Goal: Complete application form: Complete application form

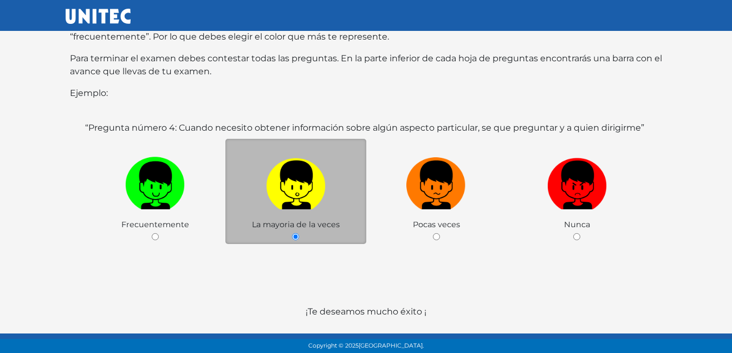
scroll to position [210, 0]
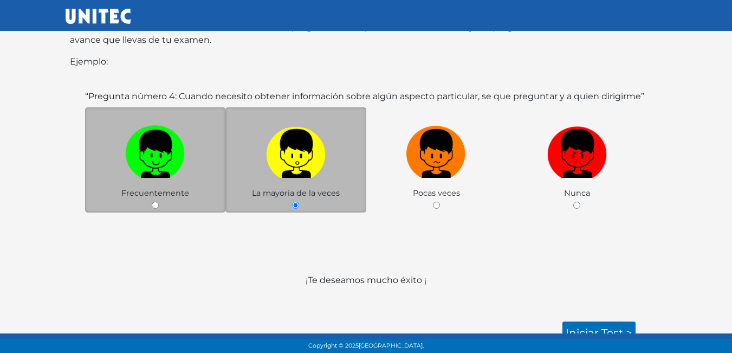
click at [161, 167] on label at bounding box center [155, 154] width 141 height 66
click at [159, 202] on input "radio" at bounding box center [155, 205] width 7 height 7
radio input "true"
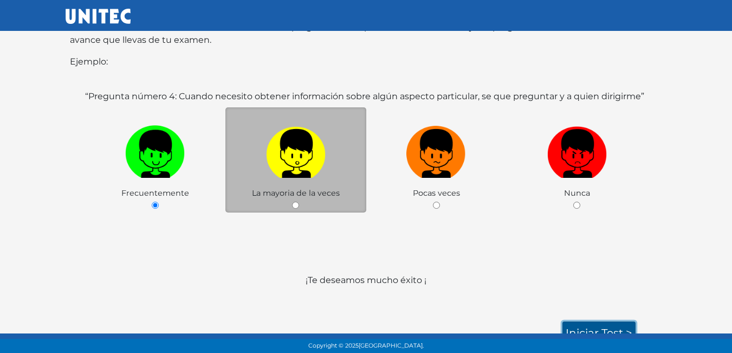
click at [607, 321] on link "Iniciar test >" at bounding box center [598, 332] width 73 height 23
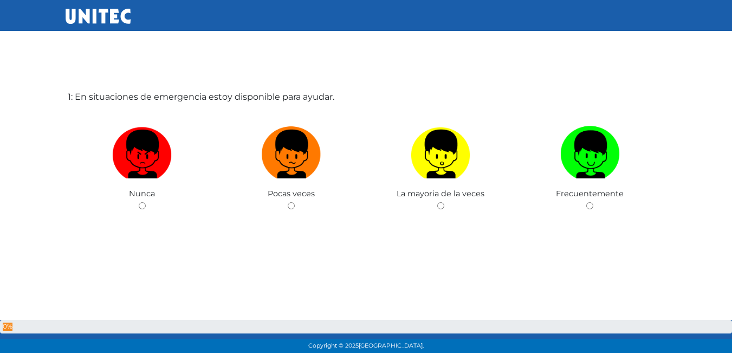
scroll to position [54, 0]
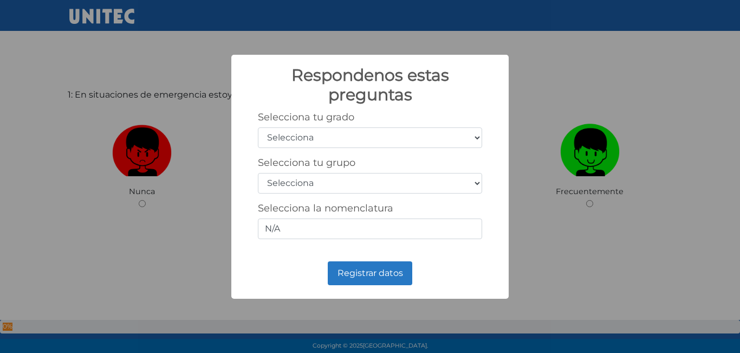
click at [371, 132] on select "Selecciona 1er grado 2do grado 3er grado 4to grado 5to grado 6to grado" at bounding box center [370, 137] width 224 height 21
select select "5"
click at [258, 127] on select "Selecciona 1er grado 2do grado 3er grado 4to grado 5to grado 6to grado" at bounding box center [370, 137] width 224 height 21
click at [359, 183] on select "Selecciona A B C D E F G H I J K L M N O P Q R S T U V W X Y Z" at bounding box center [370, 183] width 224 height 21
select select "b"
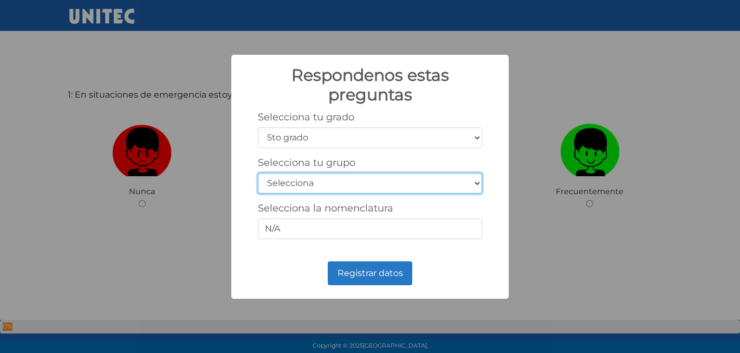
click at [258, 173] on select "Selecciona A B C D E F G H I J K L M N O P Q R S T U V W X Y Z" at bounding box center [370, 183] width 224 height 21
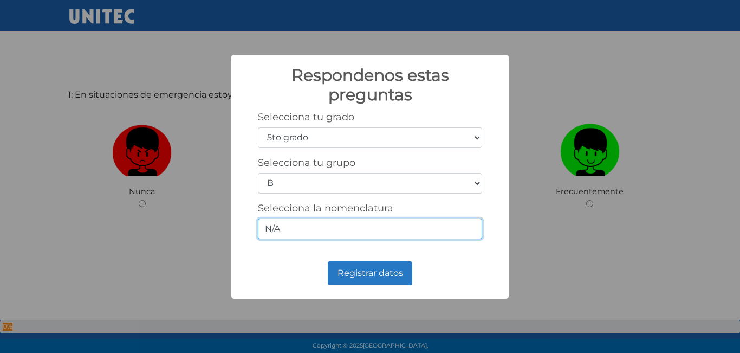
click at [344, 227] on input "N/A" at bounding box center [370, 228] width 224 height 21
type input "N"
type input "5/2"
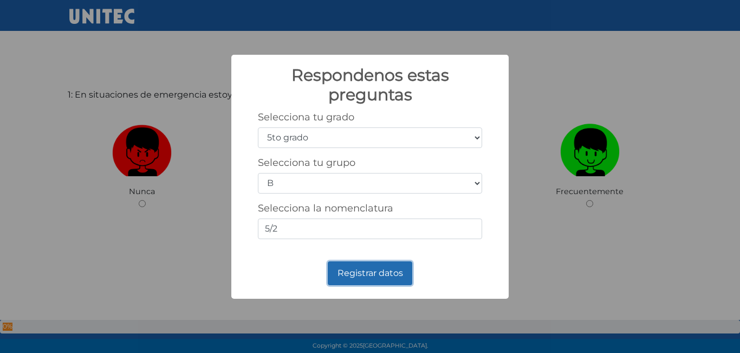
click at [361, 279] on button "Registrar datos" at bounding box center [370, 273] width 85 height 24
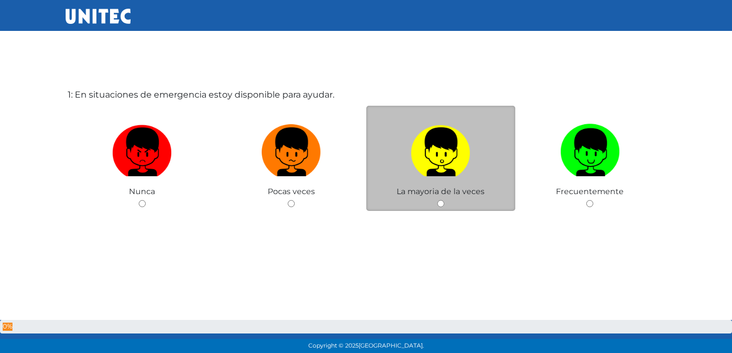
click at [489, 170] on label at bounding box center [441, 152] width 150 height 66
click at [444, 200] on input "radio" at bounding box center [440, 203] width 7 height 7
radio input "true"
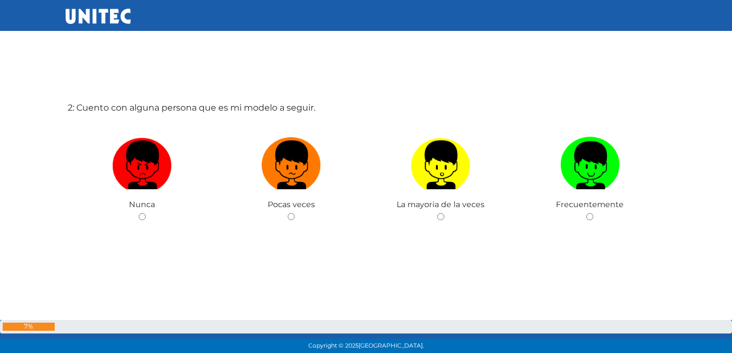
scroll to position [407, 0]
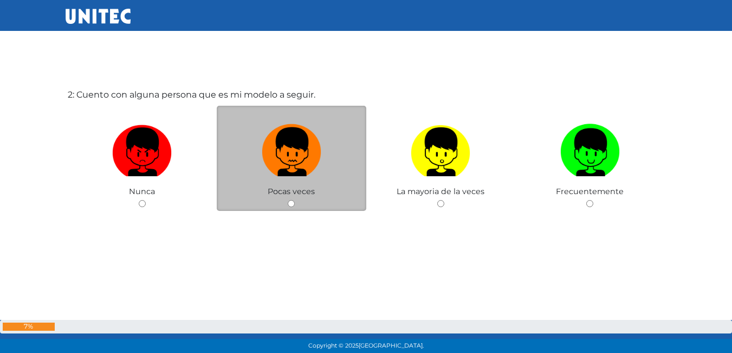
click at [271, 172] on img at bounding box center [292, 148] width 60 height 57
click at [288, 200] on input "radio" at bounding box center [291, 203] width 7 height 7
radio input "true"
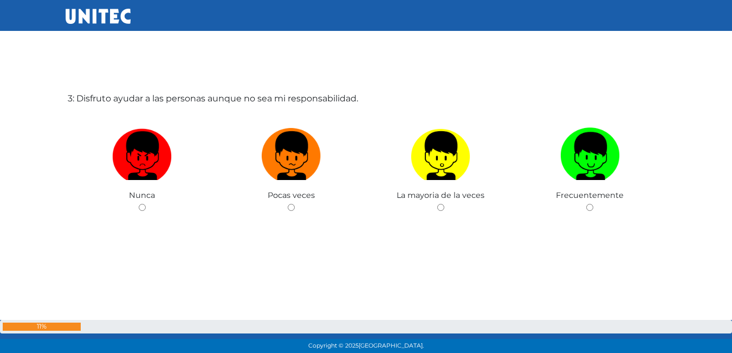
scroll to position [760, 0]
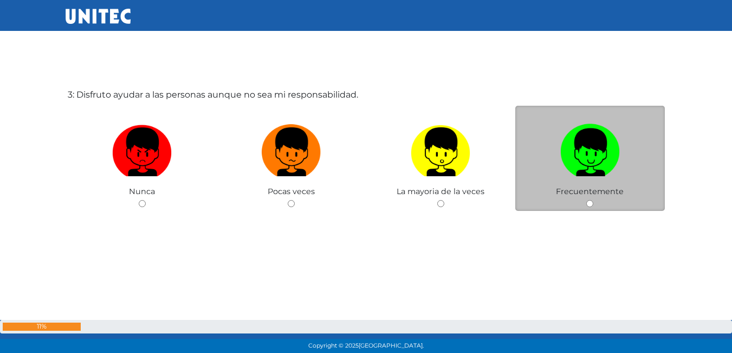
click at [625, 167] on label at bounding box center [590, 152] width 150 height 66
click at [593, 200] on input "radio" at bounding box center [589, 203] width 7 height 7
radio input "true"
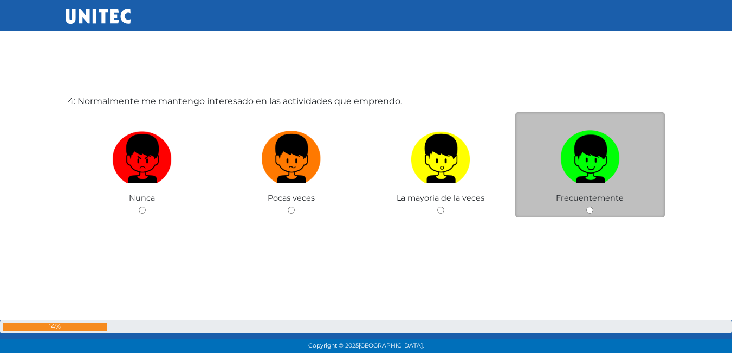
scroll to position [1112, 0]
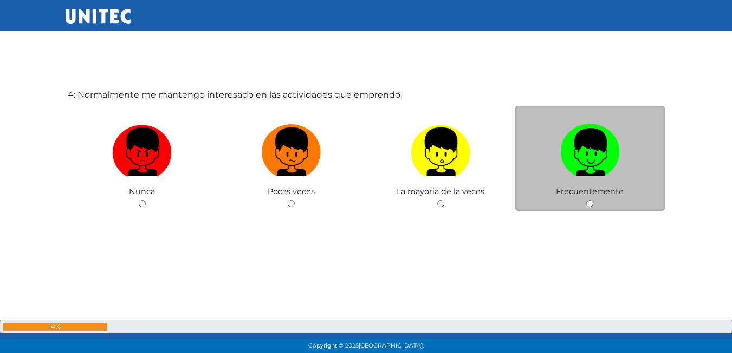
click at [617, 185] on label at bounding box center [590, 152] width 150 height 66
click at [593, 200] on input "radio" at bounding box center [589, 203] width 7 height 7
radio input "true"
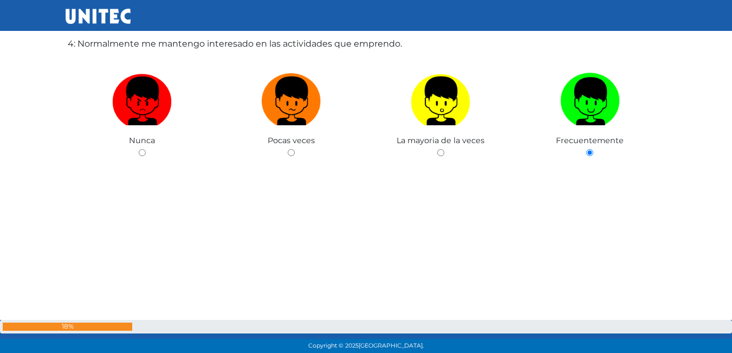
scroll to position [1168, 0]
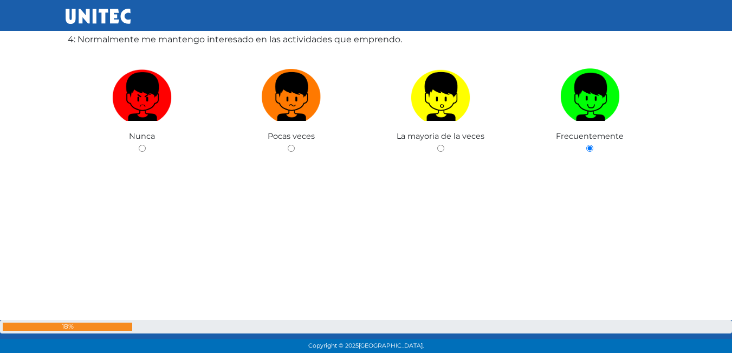
click at [328, 210] on div "4: Normalmente me mantengo interesado en las actividades que emprendo. Nunca Po…" at bounding box center [366, 121] width 601 height 353
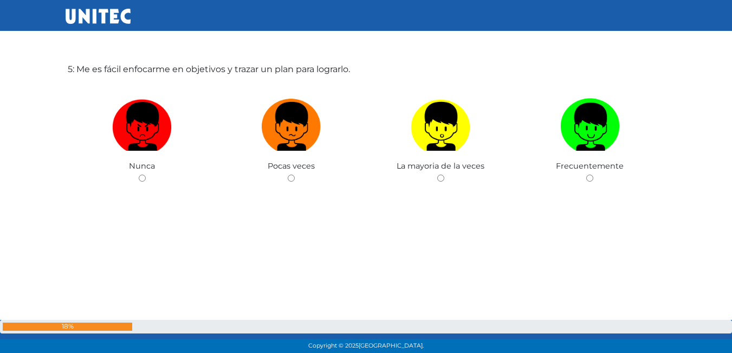
scroll to position [1493, 0]
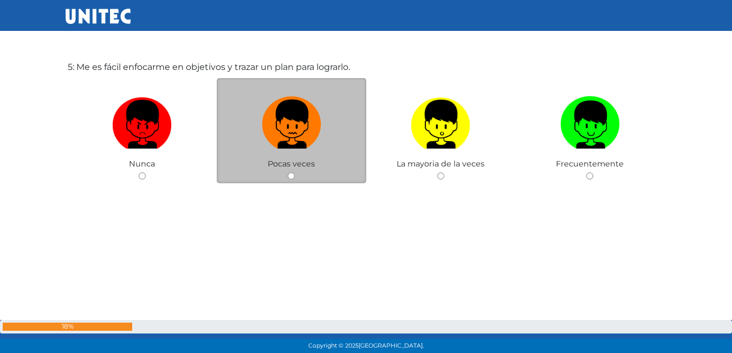
click at [305, 119] on img at bounding box center [292, 120] width 60 height 57
click at [295, 172] on input "radio" at bounding box center [291, 175] width 7 height 7
radio input "true"
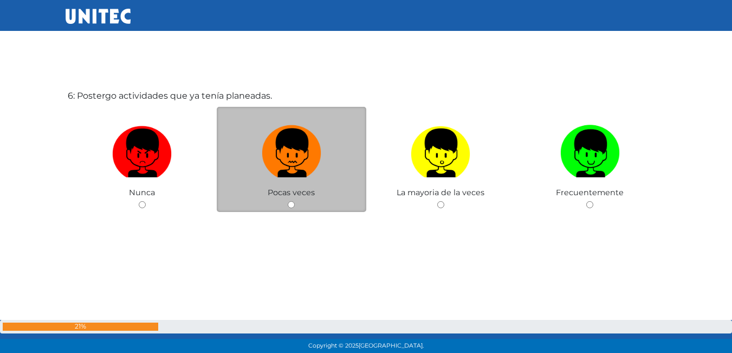
scroll to position [1818, 0]
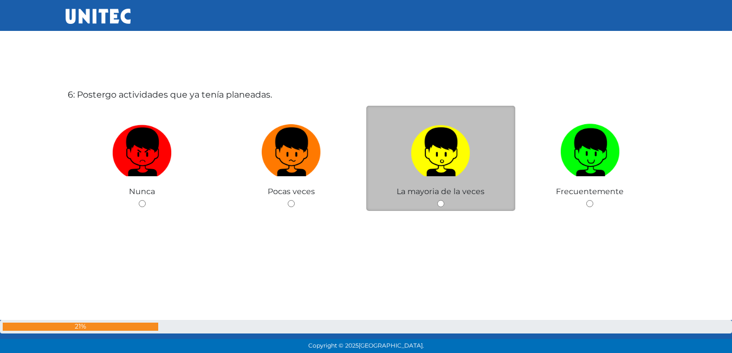
click at [478, 203] on div "La mayoria de la veces" at bounding box center [441, 159] width 150 height 106
click at [436, 203] on div "La mayoria de la veces" at bounding box center [441, 159] width 150 height 106
click at [442, 204] on input "radio" at bounding box center [440, 203] width 7 height 7
radio input "true"
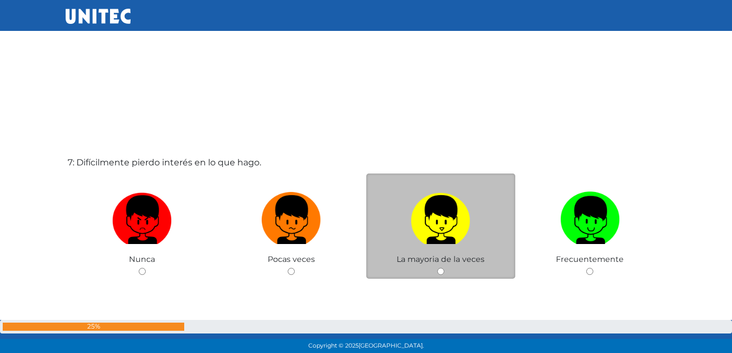
scroll to position [2144, 0]
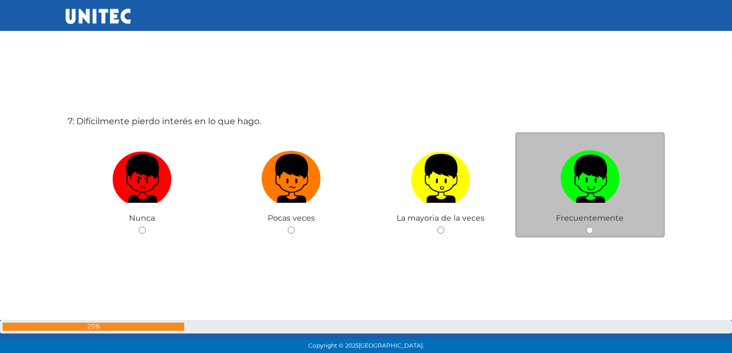
click at [597, 222] on span "Frecuentemente" at bounding box center [590, 218] width 68 height 10
click at [590, 225] on div "Frecuentemente" at bounding box center [590, 185] width 150 height 106
click at [588, 233] on input "radio" at bounding box center [589, 229] width 7 height 7
radio input "true"
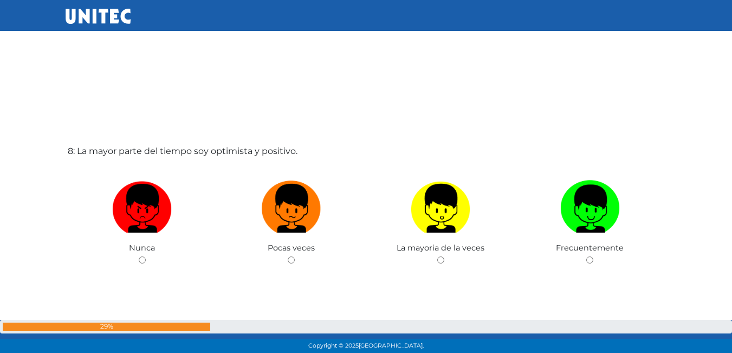
scroll to position [2470, 0]
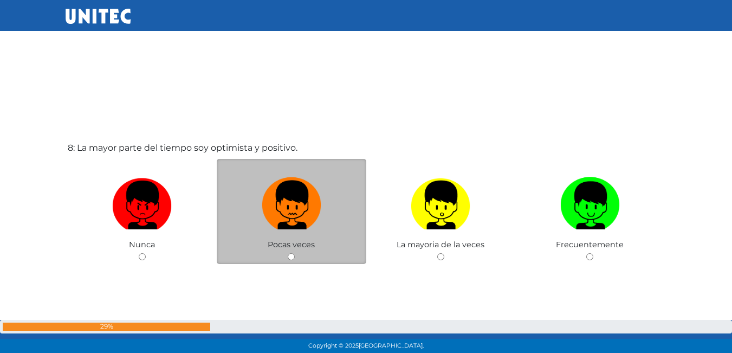
click at [316, 210] on img at bounding box center [292, 201] width 60 height 57
click at [295, 253] on input "radio" at bounding box center [291, 256] width 7 height 7
radio input "true"
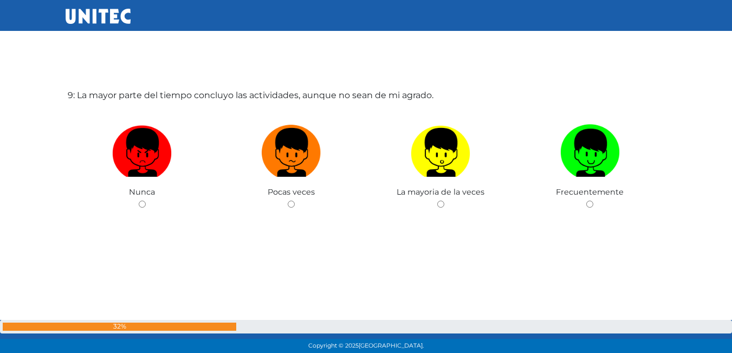
scroll to position [2876, 0]
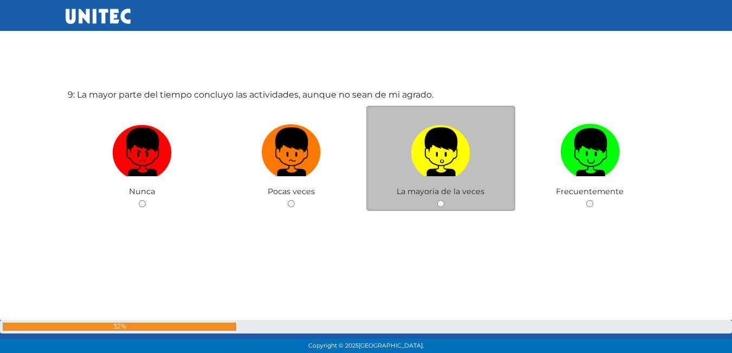
click at [435, 194] on span "La mayoria de la veces" at bounding box center [441, 191] width 88 height 10
click at [444, 210] on div "La mayoria de la veces" at bounding box center [441, 159] width 150 height 106
click at [443, 206] on input "radio" at bounding box center [440, 203] width 7 height 7
radio input "true"
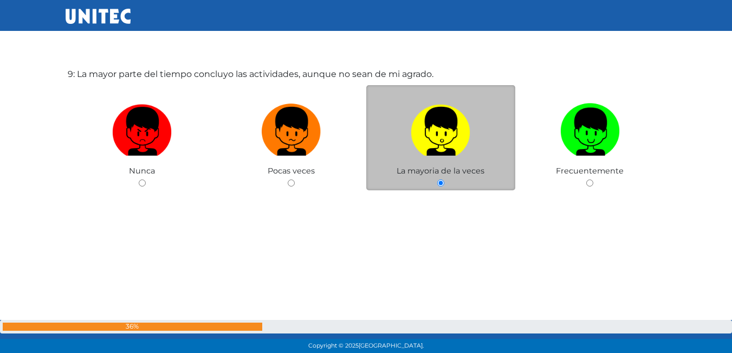
click at [443, 206] on div "9: La mayor parte del tiempo concluyo las actividades, aunque no sean de mi agr…" at bounding box center [366, 155] width 601 height 353
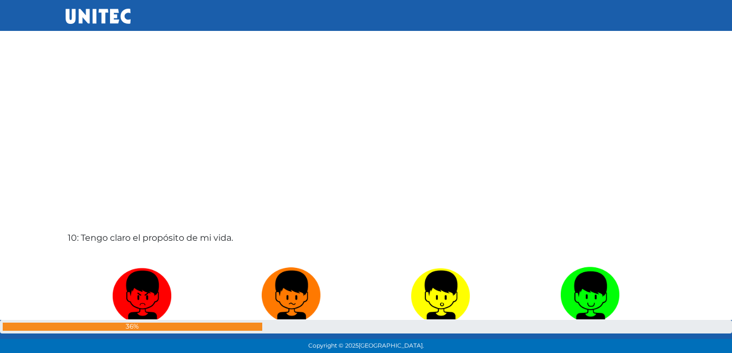
scroll to position [3148, 0]
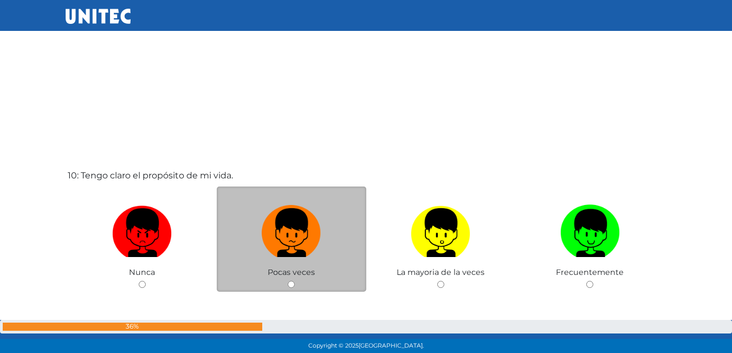
click at [306, 277] on span "Pocas veces" at bounding box center [291, 272] width 47 height 10
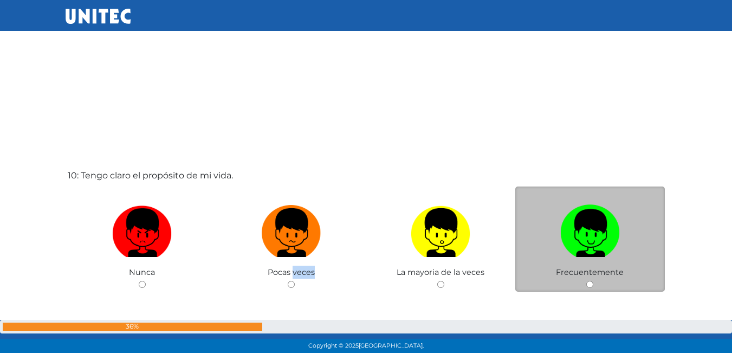
click at [590, 286] on input "radio" at bounding box center [589, 284] width 7 height 7
radio input "true"
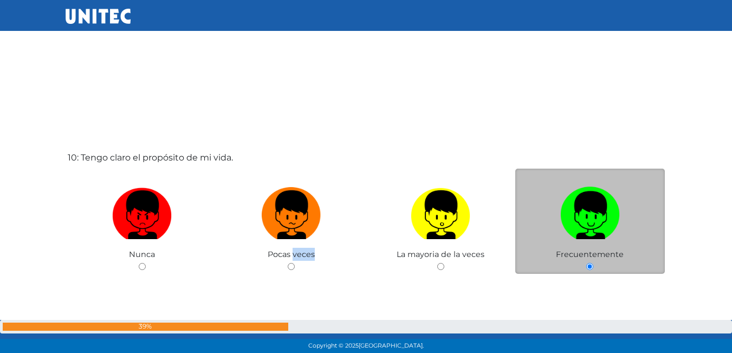
click at [590, 286] on div "10: Tengo claro el propósito de mi vida. Nunca Pocas veces La mayoria de la vec…" at bounding box center [366, 239] width 601 height 353
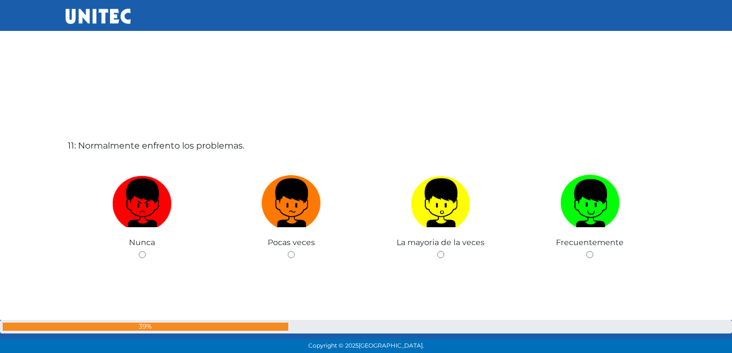
scroll to position [3527, 0]
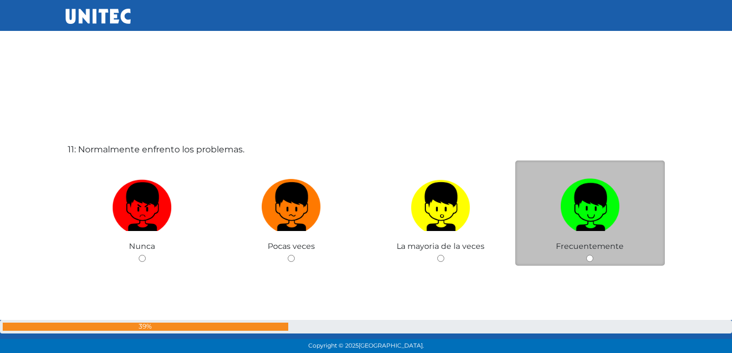
click at [589, 257] on input "radio" at bounding box center [589, 258] width 7 height 7
radio input "true"
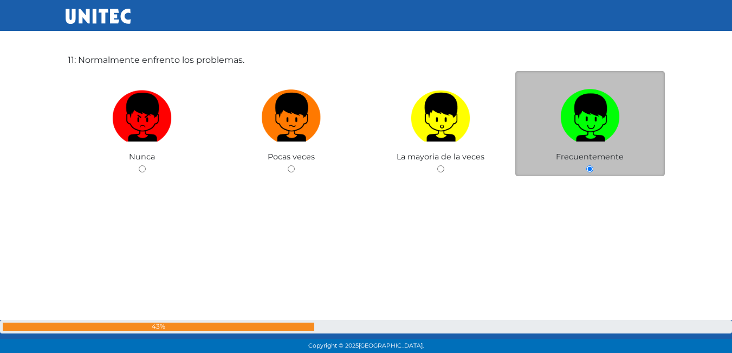
scroll to position [3635, 0]
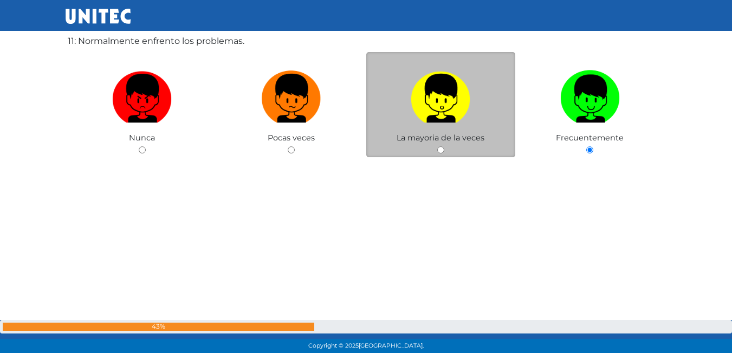
click at [436, 157] on div "La mayoria de la veces" at bounding box center [441, 105] width 150 height 106
click at [437, 148] on input "radio" at bounding box center [440, 149] width 7 height 7
radio input "true"
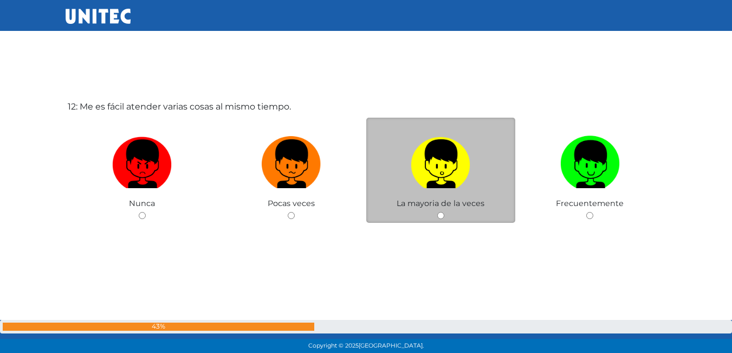
scroll to position [3934, 0]
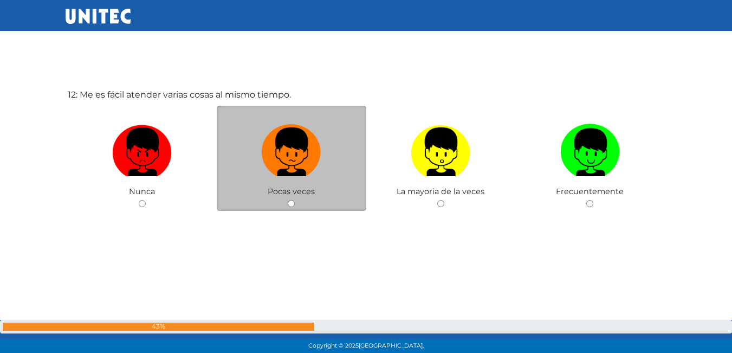
click at [294, 202] on input "radio" at bounding box center [291, 203] width 7 height 7
radio input "true"
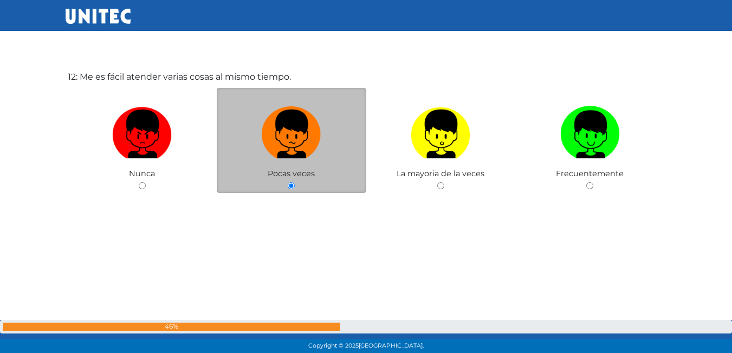
click at [294, 202] on div "12: Me es fácil atender varias cosas al mismo tiempo. Nunca Pocas veces La mayo…" at bounding box center [366, 158] width 601 height 353
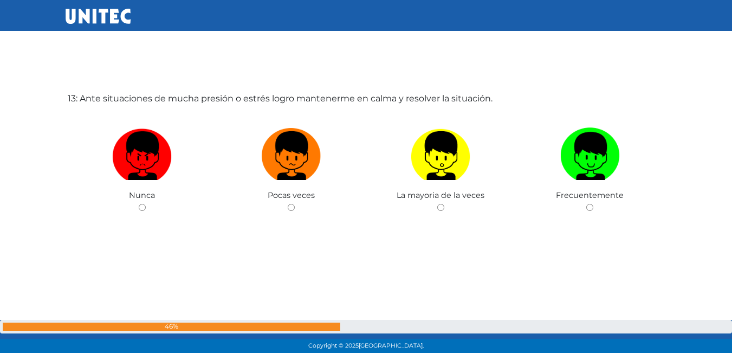
scroll to position [4287, 0]
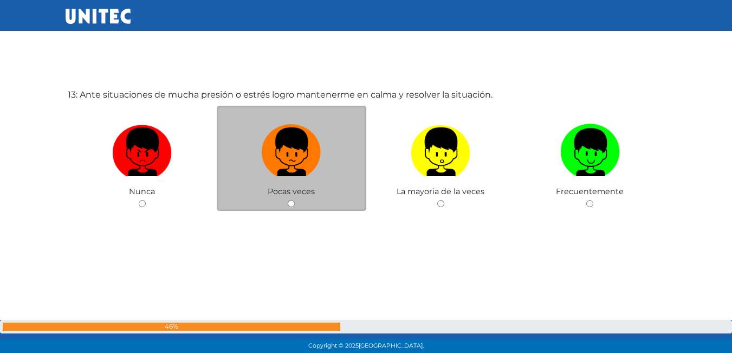
click at [308, 200] on div "Pocas veces" at bounding box center [292, 159] width 150 height 106
click at [308, 201] on div "Pocas veces" at bounding box center [292, 159] width 150 height 106
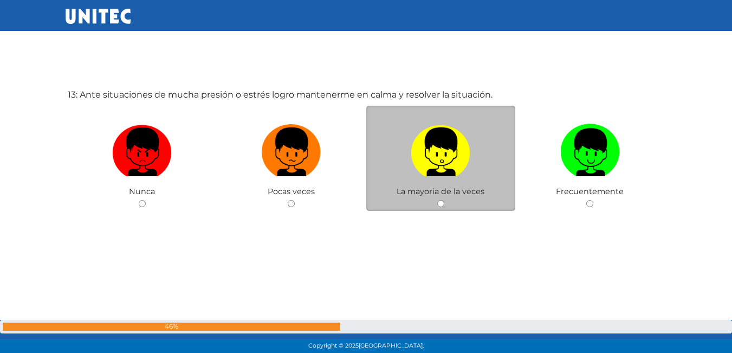
click at [442, 207] on input "radio" at bounding box center [440, 203] width 7 height 7
radio input "true"
click at [442, 207] on input "radio" at bounding box center [440, 203] width 7 height 7
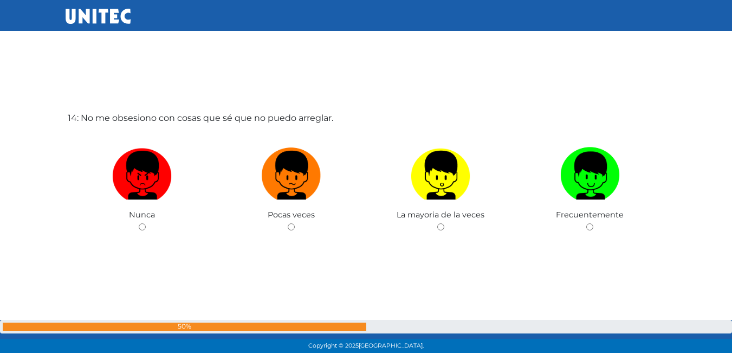
scroll to position [4639, 0]
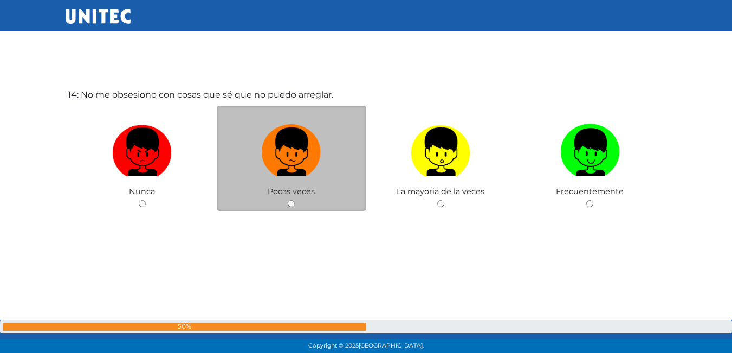
click at [290, 205] on input "radio" at bounding box center [291, 203] width 7 height 7
radio input "true"
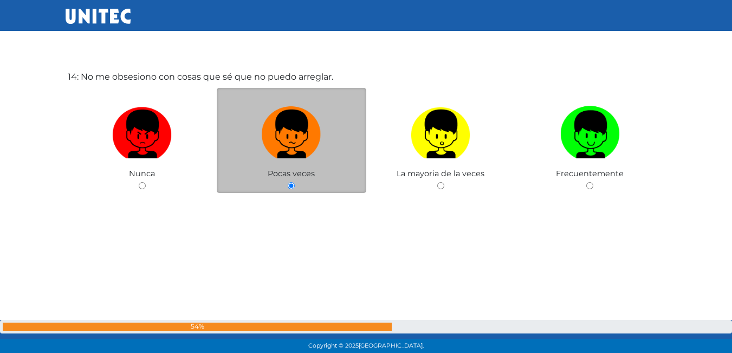
click at [290, 205] on div "14: No me obsesiono con cosas que sé que no puedo arreglar. Nunca Pocas veces L…" at bounding box center [366, 158] width 601 height 353
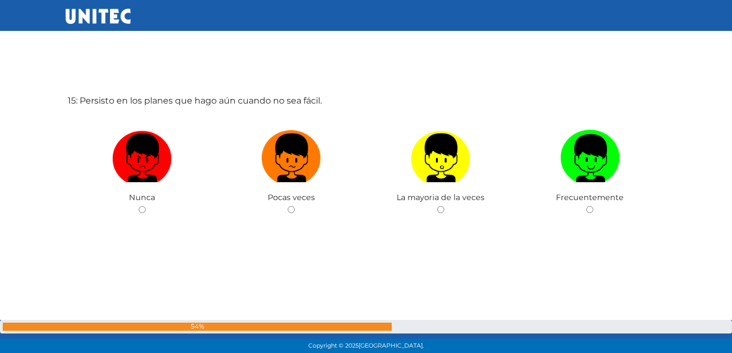
scroll to position [4992, 0]
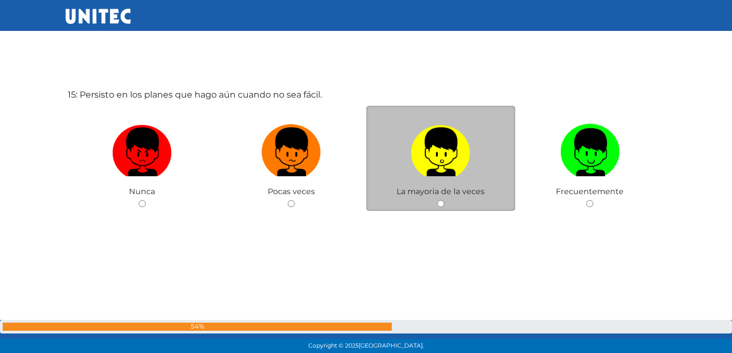
click at [444, 201] on div "La mayoria de la veces" at bounding box center [441, 159] width 150 height 106
click at [439, 205] on input "radio" at bounding box center [440, 203] width 7 height 7
radio input "true"
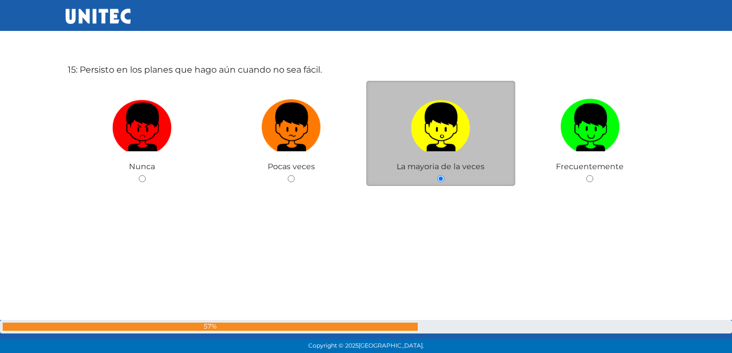
click at [439, 205] on div "15: Persisto en los planes que hago aún cuando no sea fácil. Nunca Pocas veces …" at bounding box center [366, 151] width 601 height 353
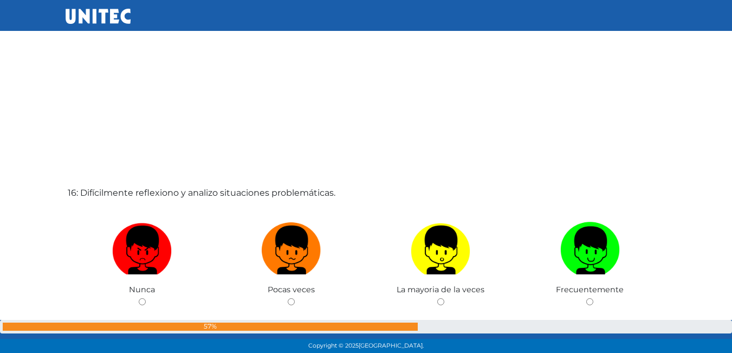
scroll to position [5266, 0]
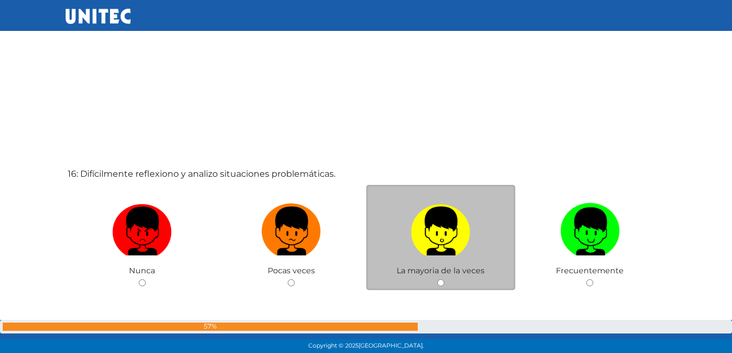
click at [439, 282] on input "radio" at bounding box center [440, 282] width 7 height 7
radio input "true"
click at [439, 282] on input "radio" at bounding box center [440, 282] width 7 height 7
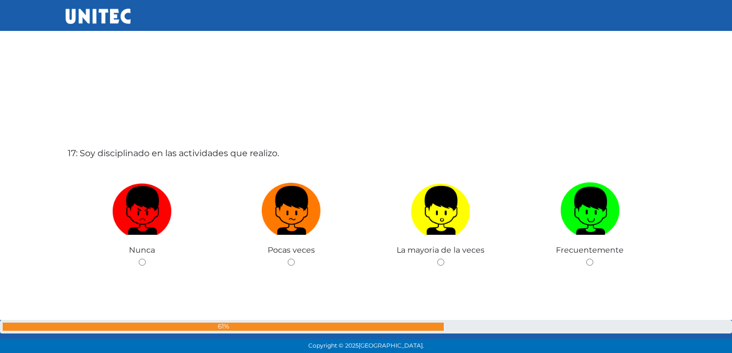
scroll to position [5645, 0]
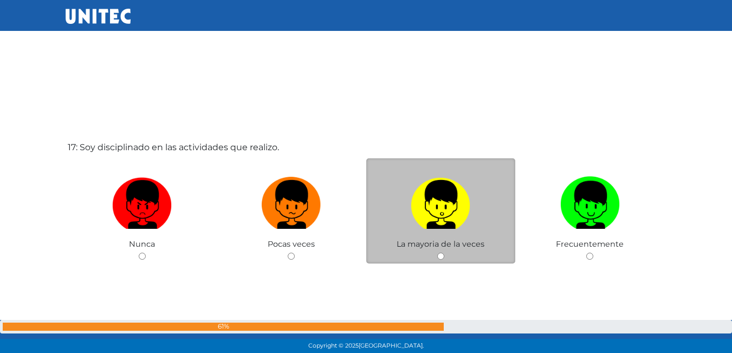
click at [442, 259] on input "radio" at bounding box center [440, 255] width 7 height 7
radio input "true"
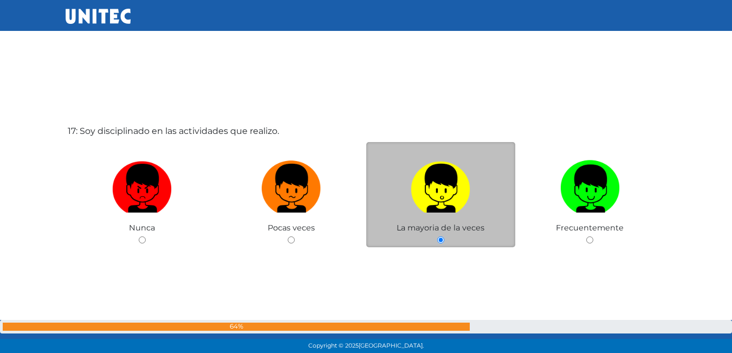
click at [442, 259] on div "17: Soy disciplinado en las actividades que realizo. Nunca Pocas veces La mayor…" at bounding box center [366, 212] width 601 height 353
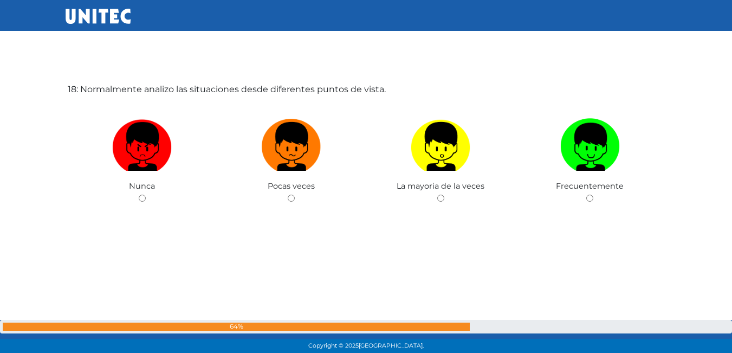
scroll to position [6079, 0]
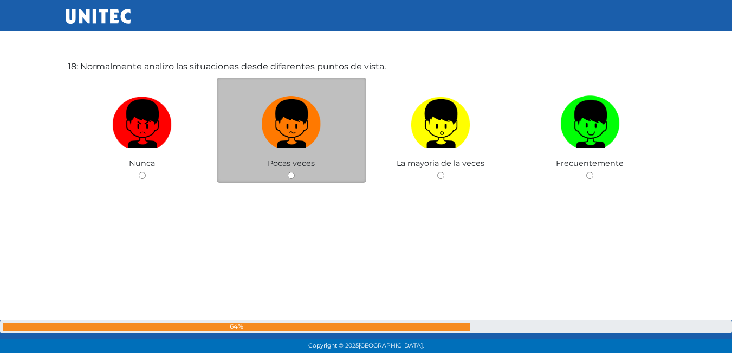
click at [295, 174] on input "radio" at bounding box center [291, 175] width 7 height 7
radio input "true"
click at [295, 174] on input "radio" at bounding box center [291, 175] width 7 height 7
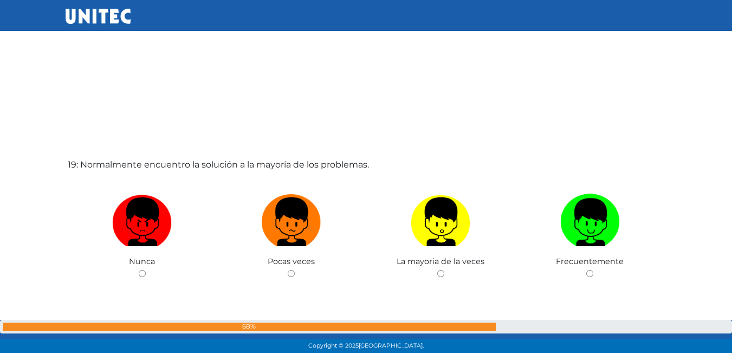
scroll to position [6349, 0]
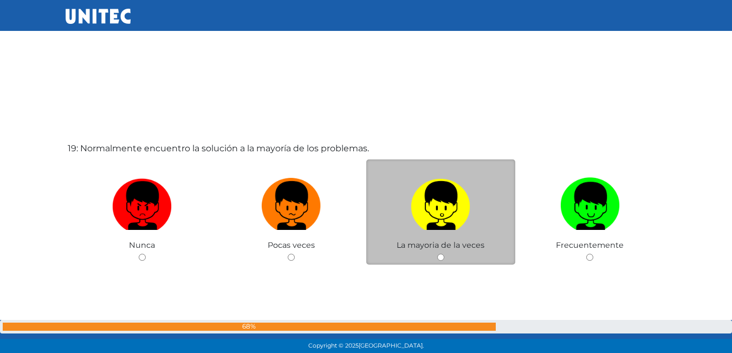
click at [440, 258] on input "radio" at bounding box center [440, 257] width 7 height 7
radio input "true"
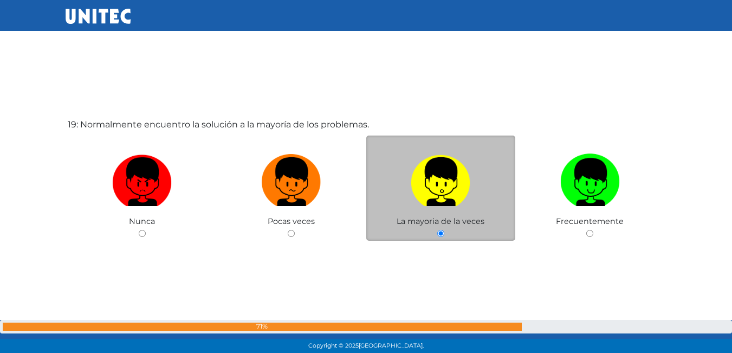
click at [440, 258] on div "19: Normalmente encuentro la solución a la mayoría de los problemas. Nunca Poca…" at bounding box center [366, 206] width 601 height 353
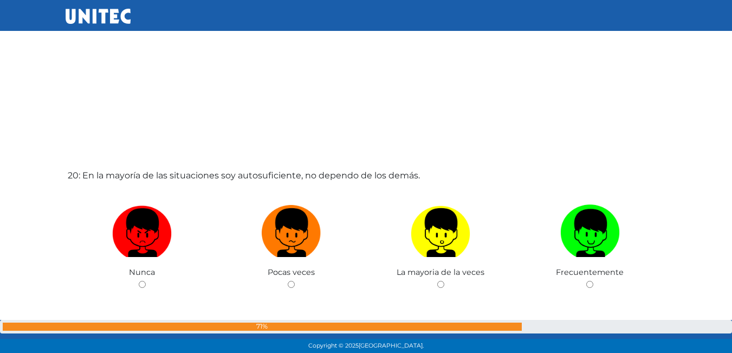
scroll to position [6729, 0]
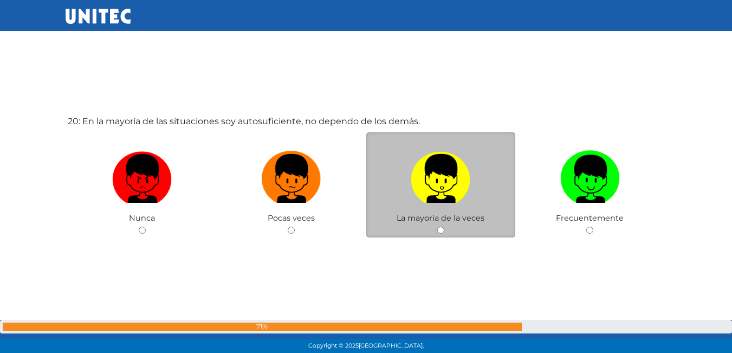
click at [443, 223] on div "La mayoria de la veces" at bounding box center [441, 185] width 150 height 106
click at [438, 232] on input "radio" at bounding box center [440, 229] width 7 height 7
radio input "true"
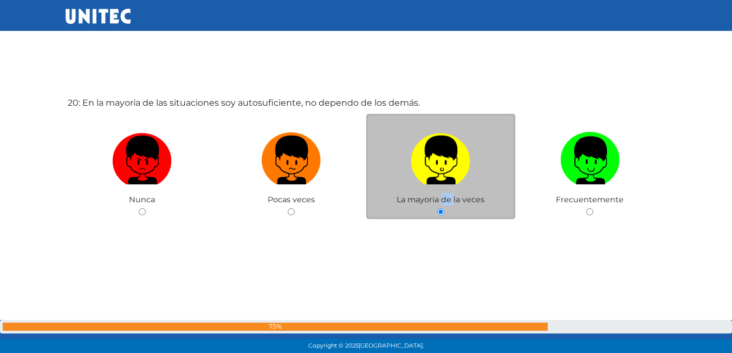
click at [438, 232] on div "20: En la mayoría de las situaciones soy autosuficiente, no dependo de los demá…" at bounding box center [366, 184] width 601 height 353
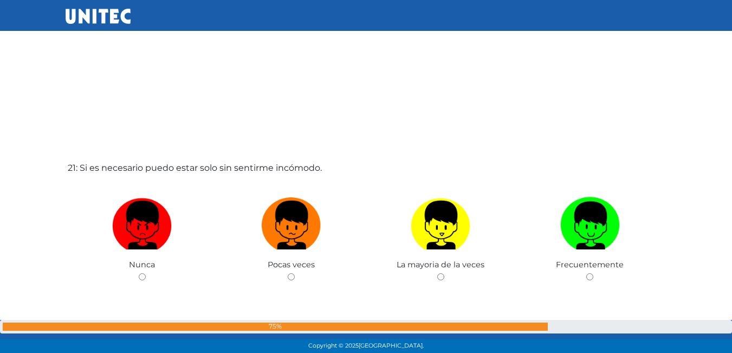
scroll to position [7054, 0]
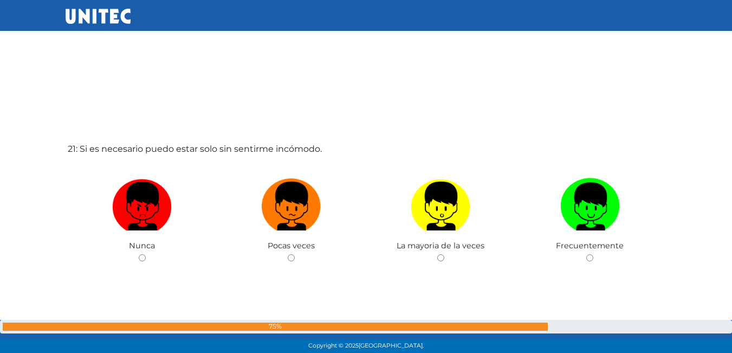
click at [424, 268] on div "21: Si es necesario puedo estar solo sin sentirme incómodo. Nunca Pocas veces L…" at bounding box center [366, 230] width 601 height 353
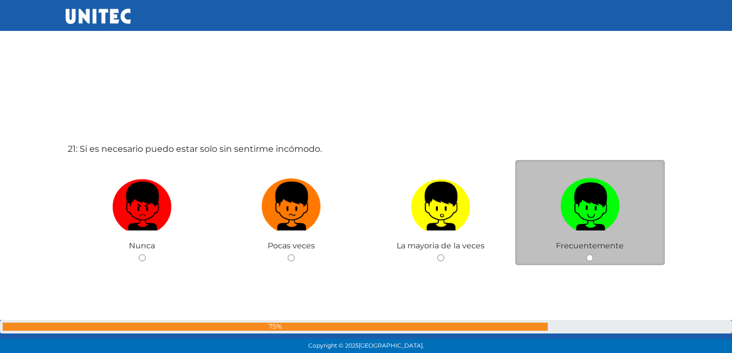
click at [591, 259] on input "radio" at bounding box center [589, 257] width 7 height 7
radio input "true"
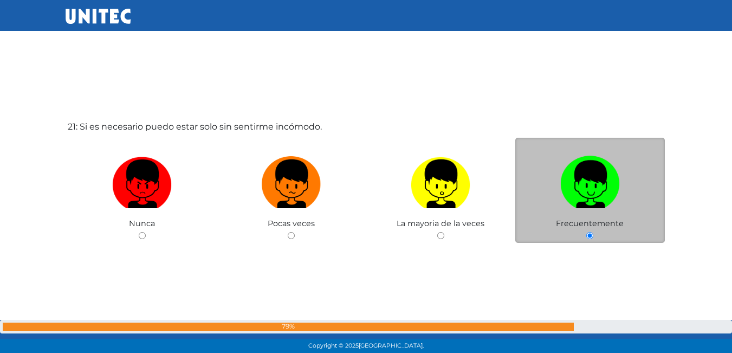
click at [591, 259] on div "21: Si es necesario puedo estar solo sin sentirme incómodo. Nunca Pocas veces L…" at bounding box center [366, 208] width 601 height 353
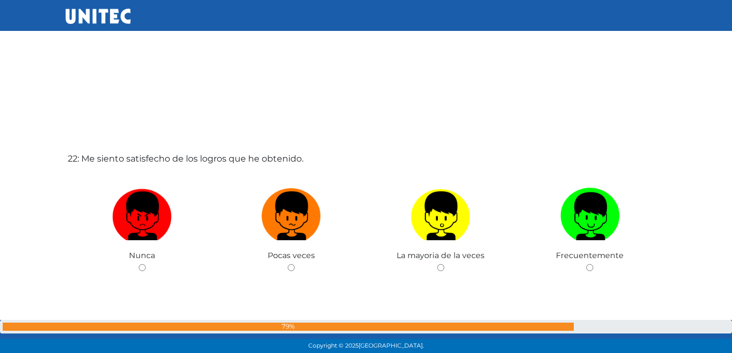
scroll to position [7434, 0]
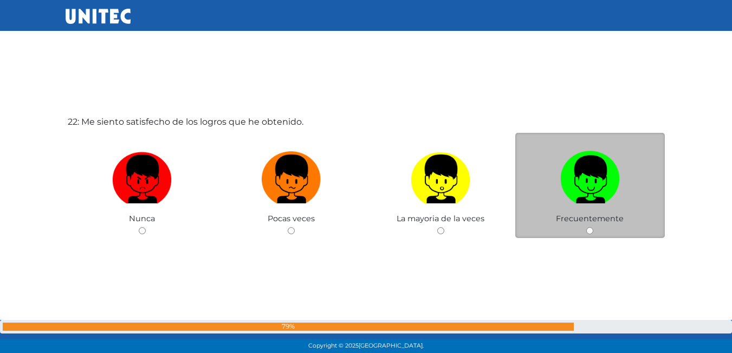
click at [590, 230] on input "radio" at bounding box center [589, 230] width 7 height 7
radio input "true"
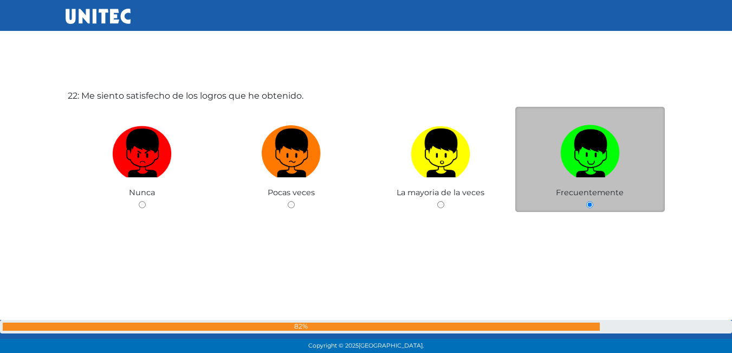
click at [590, 230] on div "22: Me siento satisfecho de los logros que he obtenido. Nunca Pocas veces La ma…" at bounding box center [366, 177] width 601 height 353
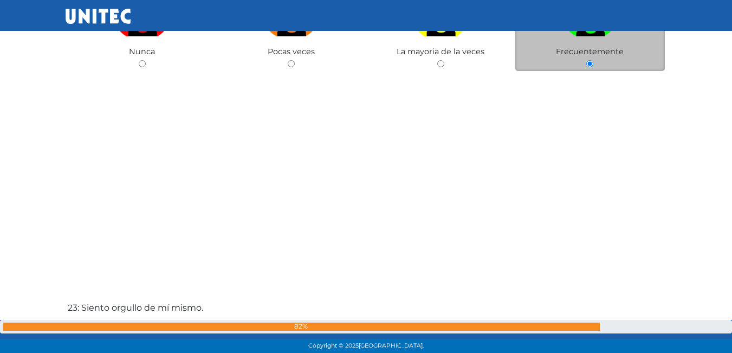
scroll to position [7597, 0]
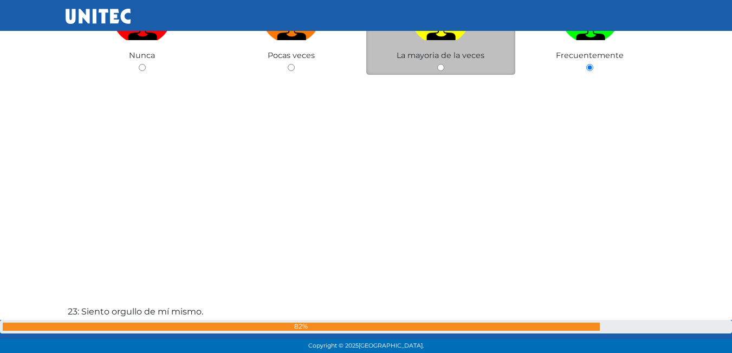
click at [443, 66] on input "radio" at bounding box center [440, 67] width 7 height 7
radio input "true"
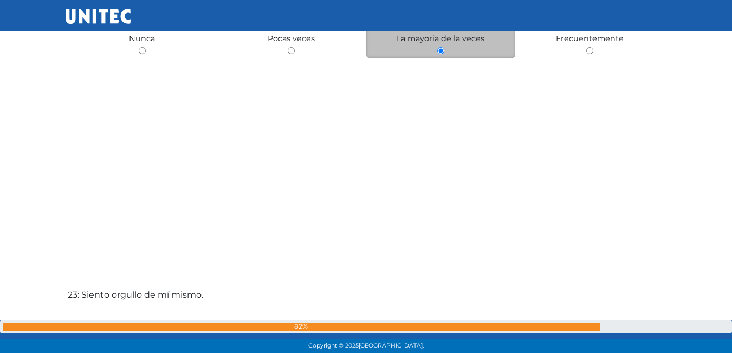
click at [443, 66] on div "22: Me siento satisfecho de los logros que he obtenido. Nunca Pocas veces La ma…" at bounding box center [366, 23] width 601 height 353
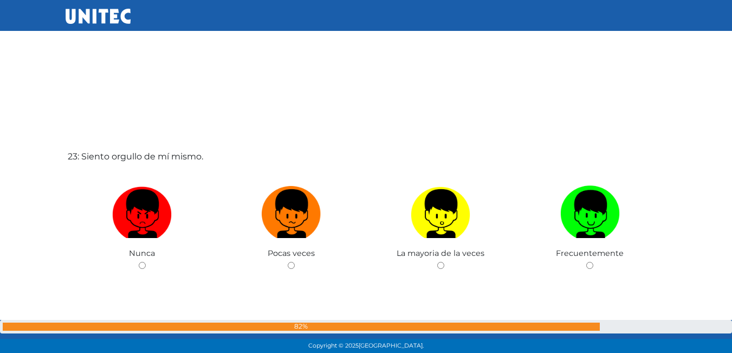
scroll to position [7772, 0]
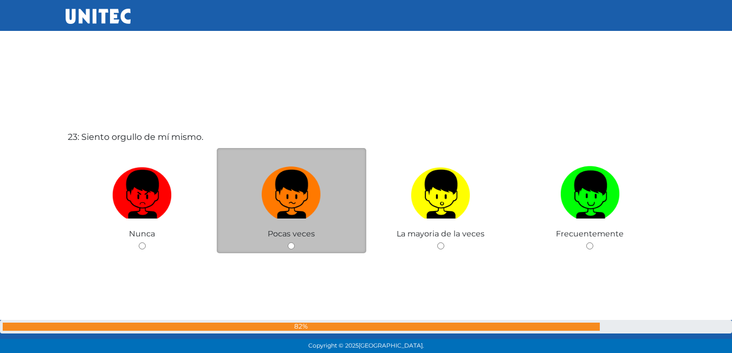
click at [288, 245] on input "radio" at bounding box center [291, 245] width 7 height 7
radio input "true"
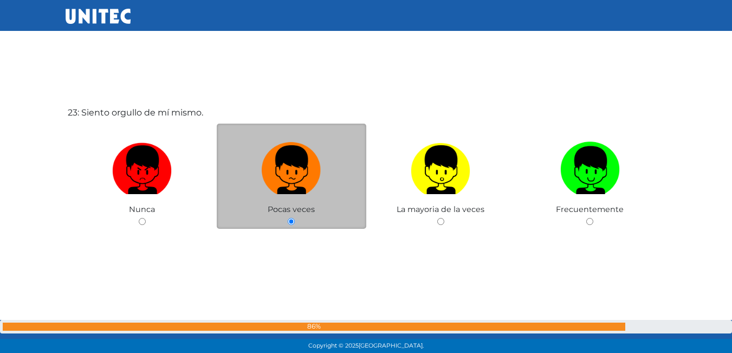
click at [288, 245] on div "23: Siento orgullo de mí mismo. Nunca Pocas veces La mayoria de la veces Frecue…" at bounding box center [366, 194] width 601 height 353
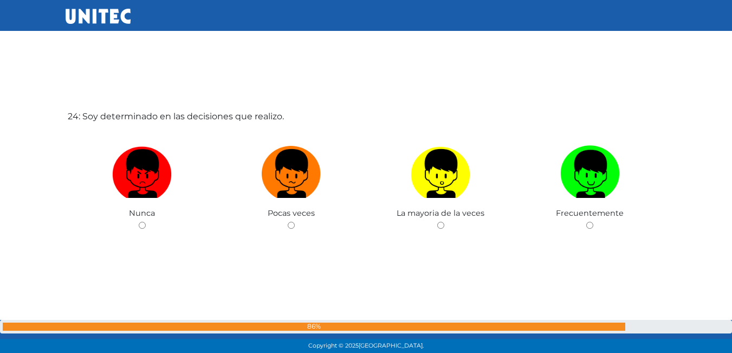
scroll to position [8151, 0]
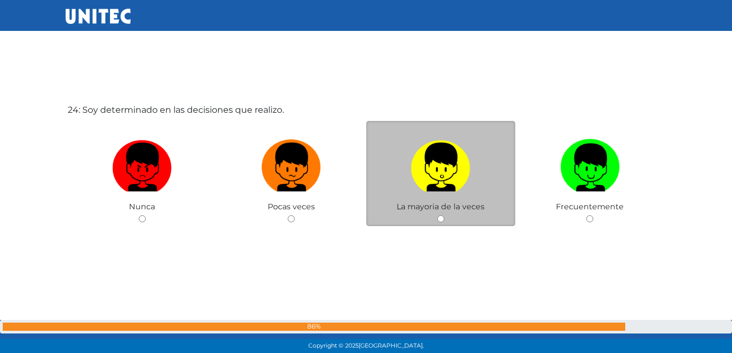
click at [439, 217] on input "radio" at bounding box center [440, 218] width 7 height 7
radio input "true"
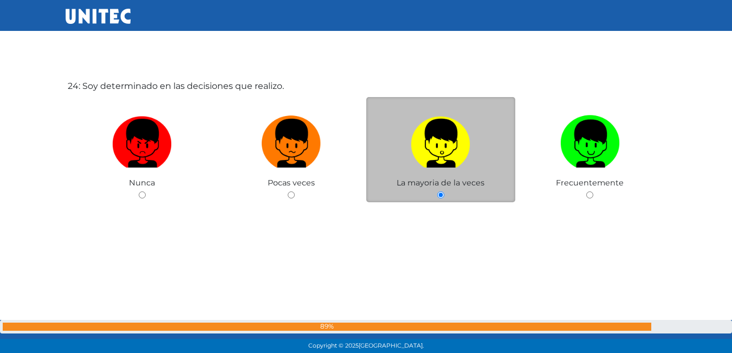
click at [439, 217] on div "24: Soy determinado en las decisiones que realizo. Nunca Pocas veces La mayoria…" at bounding box center [366, 167] width 601 height 353
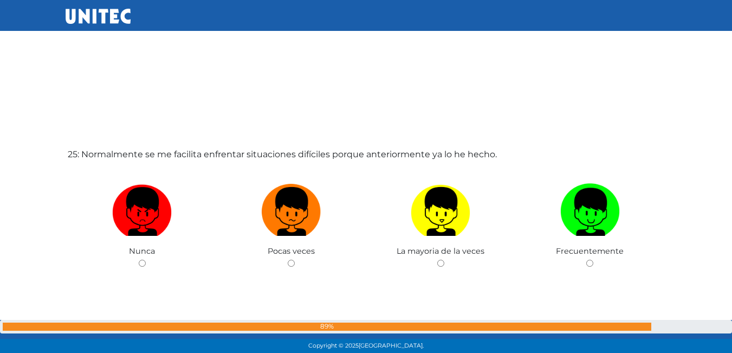
scroll to position [8479, 0]
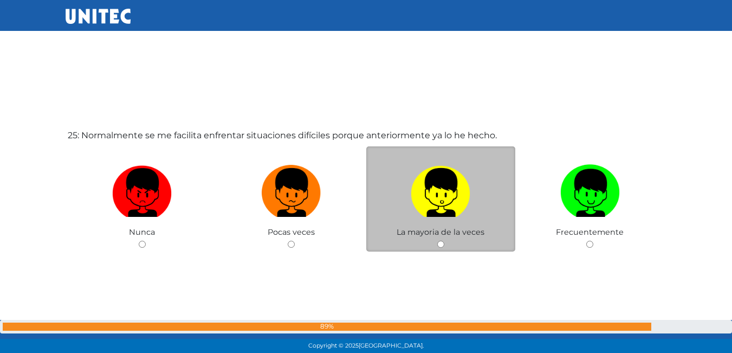
click at [439, 245] on input "radio" at bounding box center [440, 244] width 7 height 7
radio input "true"
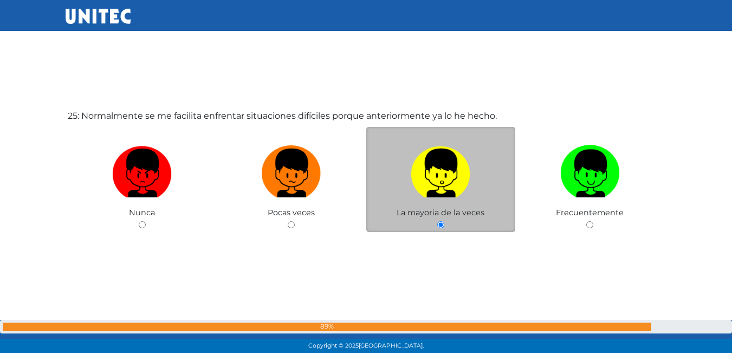
click at [439, 245] on div "25: Normalmente se me facilita enfrentar situaciones difíciles porque anteriorm…" at bounding box center [366, 197] width 601 height 353
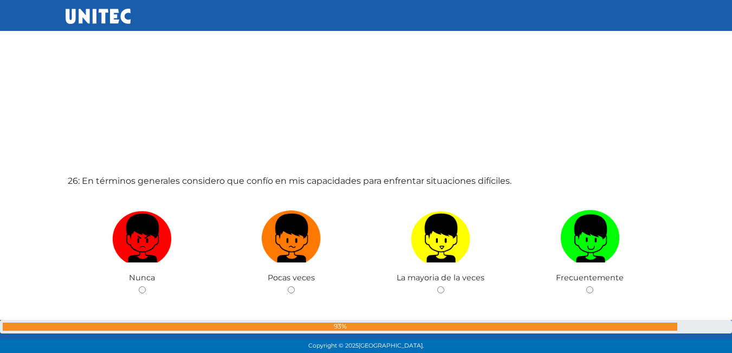
scroll to position [8805, 0]
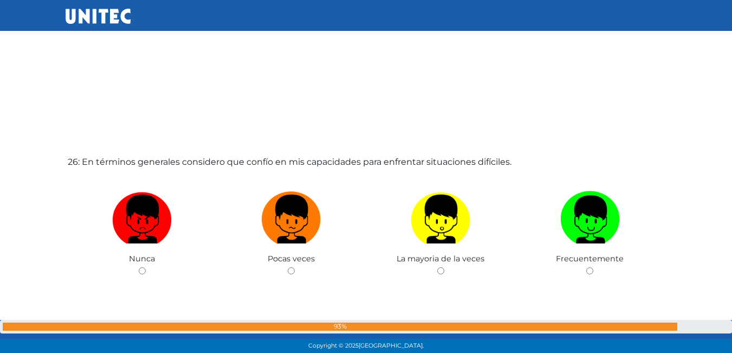
click at [379, 288] on div "26: En términos generales considero que confío en mis capacidades para enfrenta…" at bounding box center [366, 243] width 601 height 353
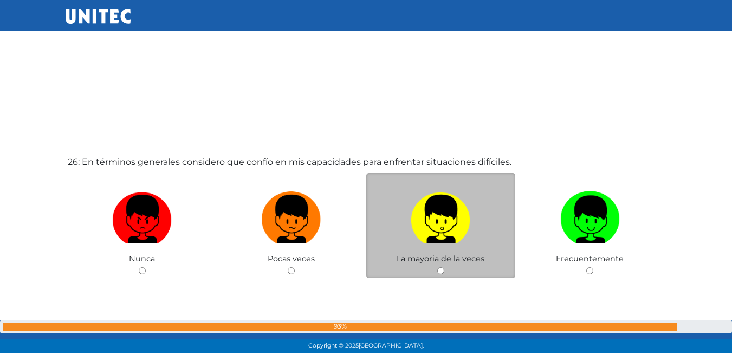
click at [441, 269] on input "radio" at bounding box center [440, 270] width 7 height 7
radio input "true"
click at [441, 270] on input "radio" at bounding box center [440, 270] width 7 height 7
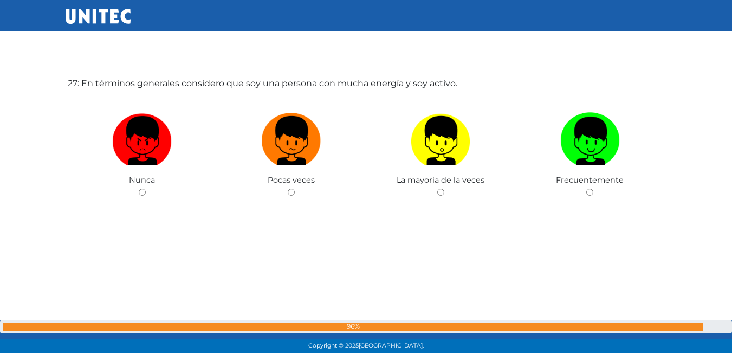
scroll to position [9238, 0]
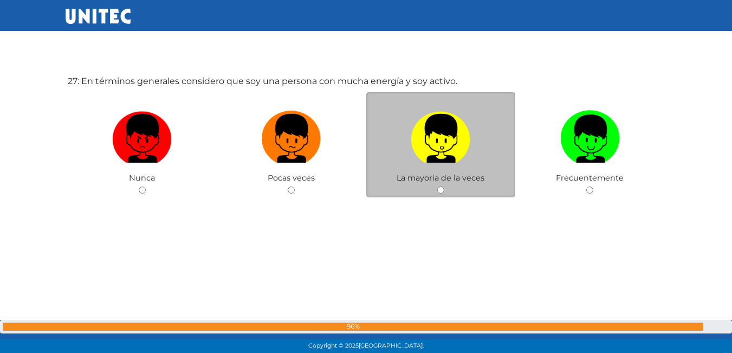
click at [438, 191] on input "radio" at bounding box center [440, 189] width 7 height 7
radio input "true"
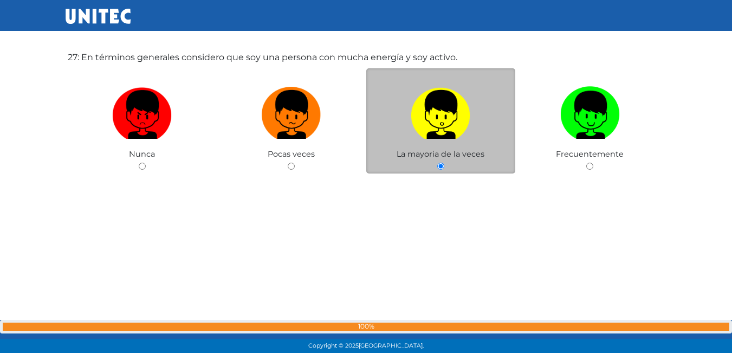
click at [438, 191] on div "27: En términos generales considero que soy una persona con mucha energía y soy…" at bounding box center [366, 139] width 601 height 353
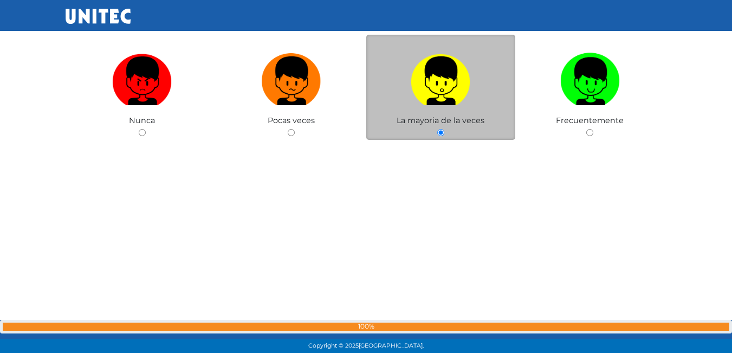
scroll to position [9242, 0]
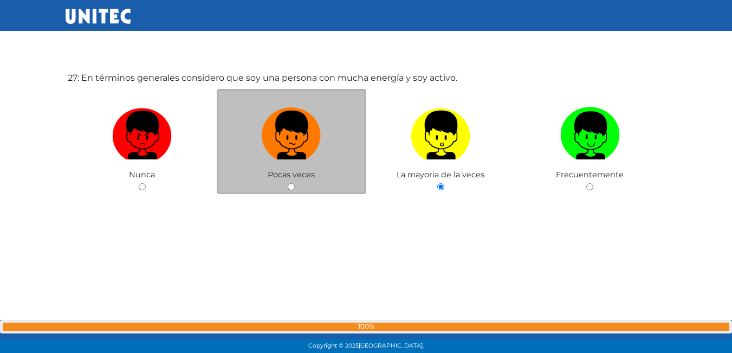
click at [293, 187] on input "radio" at bounding box center [291, 186] width 7 height 7
radio input "true"
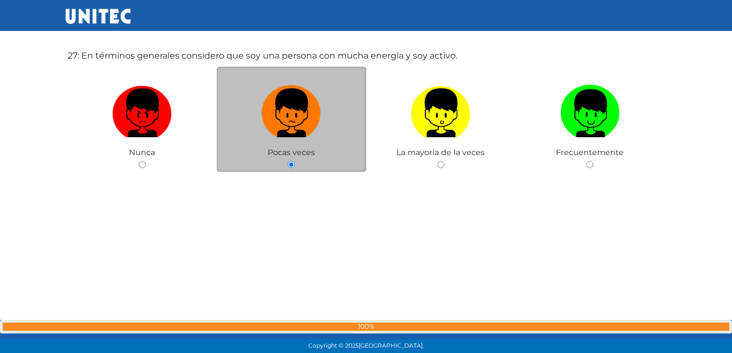
click at [293, 187] on div "27: En términos generales considero que soy una persona con mucha energía y soy…" at bounding box center [366, 137] width 601 height 353
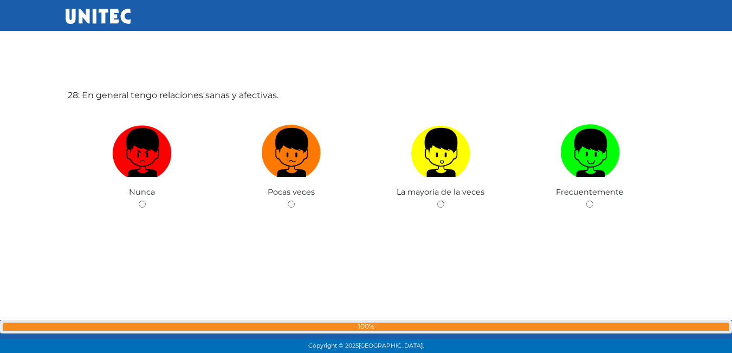
scroll to position [9578, 0]
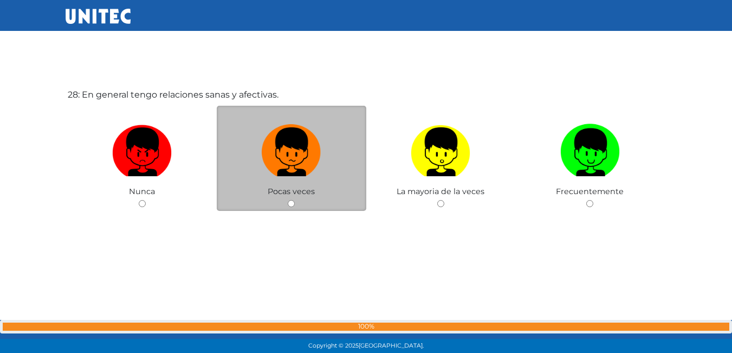
click at [290, 204] on input "radio" at bounding box center [291, 203] width 7 height 7
radio input "true"
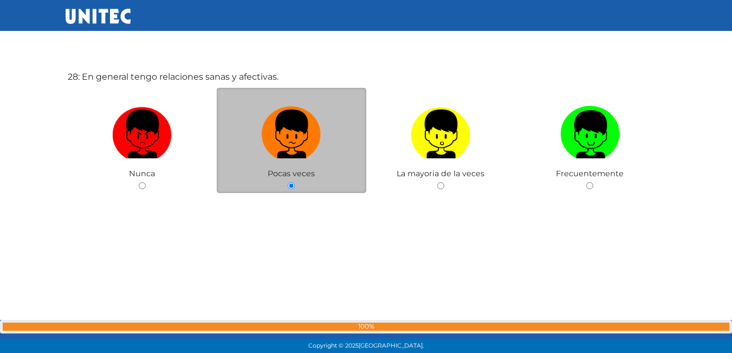
click at [290, 204] on div "28: En general tengo relaciones sanas y afectivas. Nunca Pocas veces La mayoria…" at bounding box center [366, 158] width 601 height 353
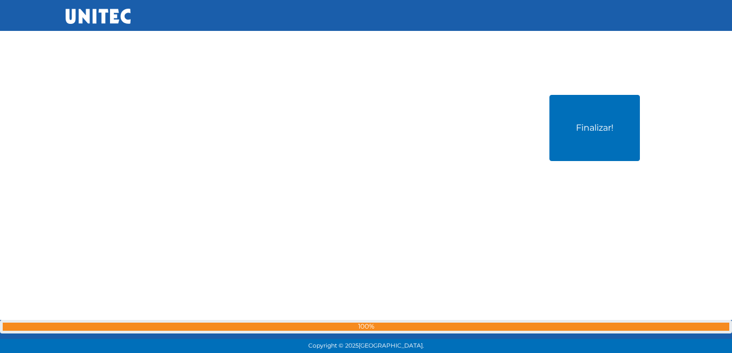
scroll to position [9952, 0]
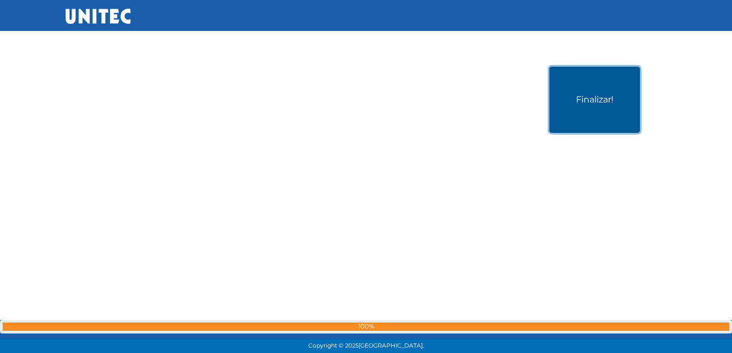
click at [585, 126] on button "Finalizar!" at bounding box center [594, 100] width 90 height 66
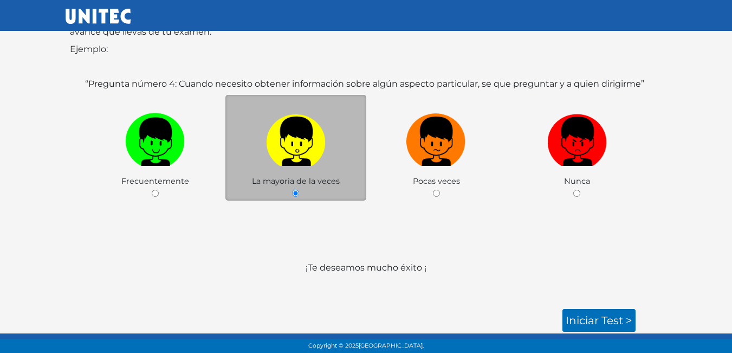
scroll to position [161, 0]
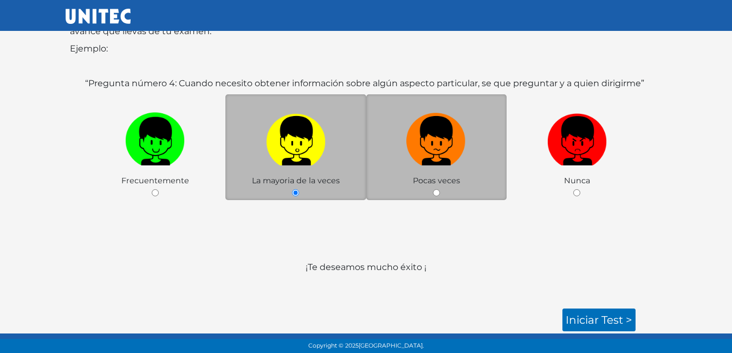
click at [435, 190] on input "radio" at bounding box center [436, 192] width 7 height 7
radio input "true"
click at [435, 190] on input "radio" at bounding box center [436, 192] width 7 height 7
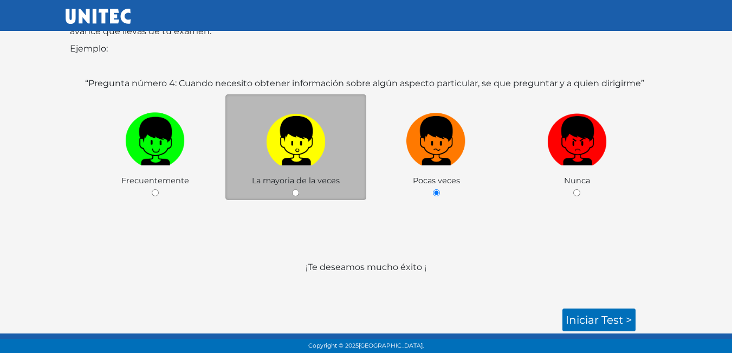
click at [294, 193] on input "radio" at bounding box center [295, 192] width 7 height 7
radio input "true"
click at [294, 193] on input "radio" at bounding box center [295, 192] width 7 height 7
drag, startPoint x: 599, startPoint y: 336, endPoint x: 617, endPoint y: 315, distance: 27.7
click at [602, 330] on body "SECCIÓN II ORIENTACIÓN VOCACIONAL A continuación, encontrarás afirmaciones que …" at bounding box center [366, 96] width 732 height 514
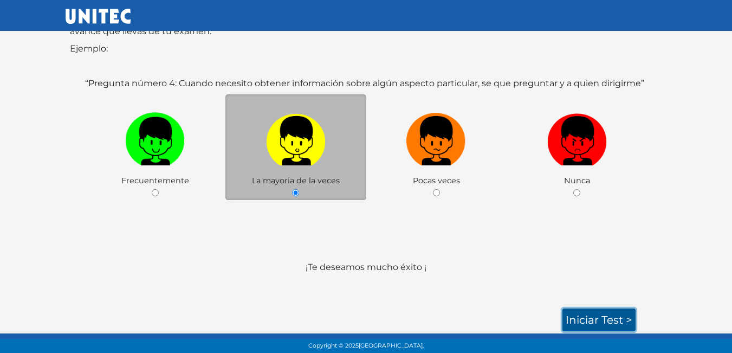
click at [622, 311] on link "Iniciar test >" at bounding box center [598, 319] width 73 height 23
click at [608, 324] on link "Iniciar test >" at bounding box center [598, 319] width 73 height 23
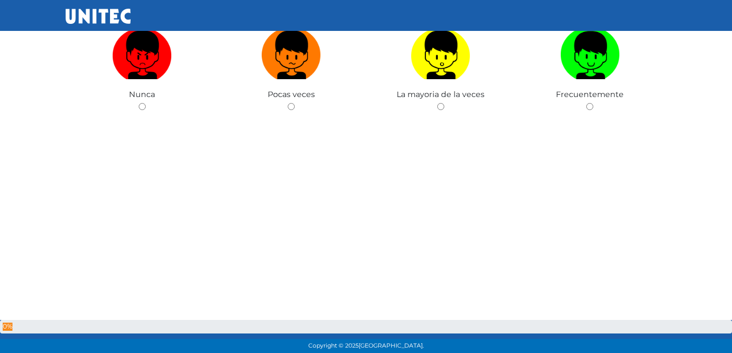
scroll to position [325, 0]
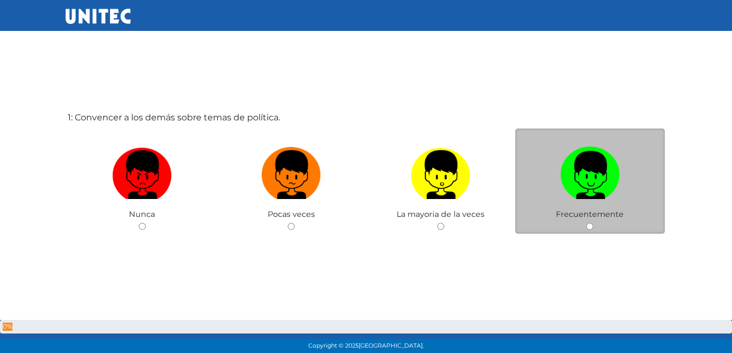
scroll to position [54, 0]
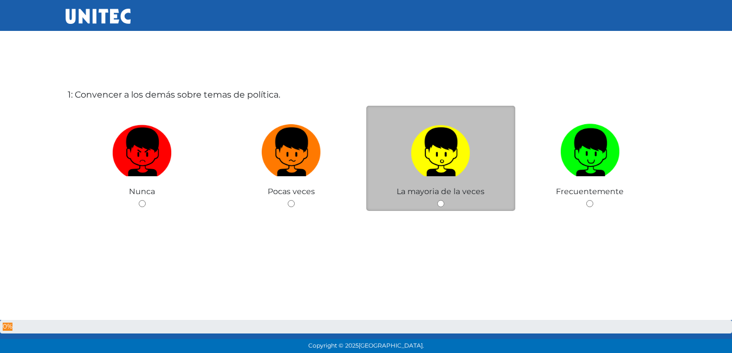
click at [442, 210] on div "La mayoria de la veces" at bounding box center [441, 159] width 150 height 106
click at [443, 199] on div "La mayoria de la veces" at bounding box center [441, 159] width 150 height 106
click at [442, 207] on input "radio" at bounding box center [440, 203] width 7 height 7
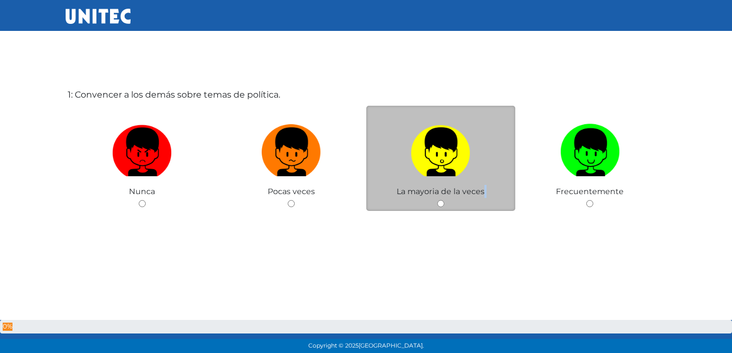
radio input "true"
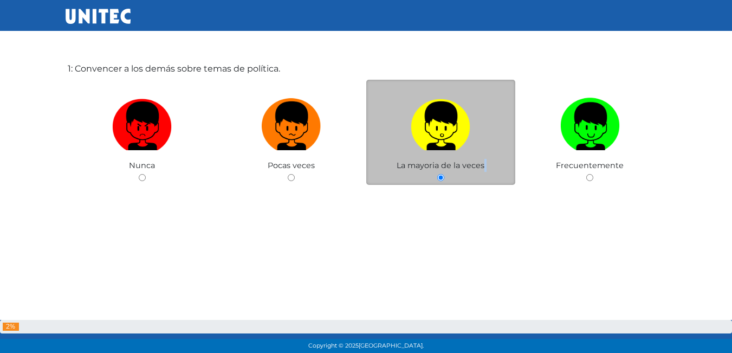
click at [442, 207] on div "1: Convencer a los demás sobre temas de política. Nunca Pocas veces La mayoria …" at bounding box center [366, 150] width 601 height 353
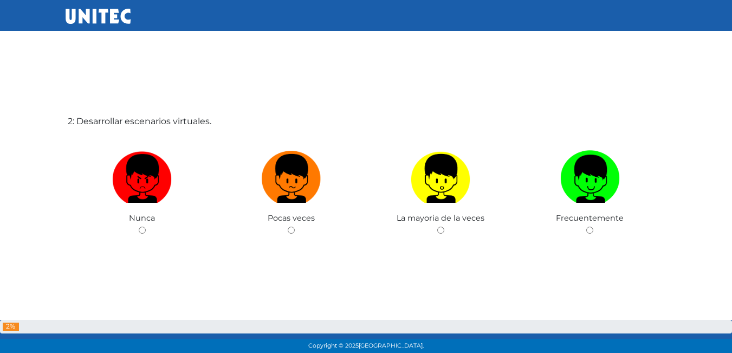
scroll to position [381, 0]
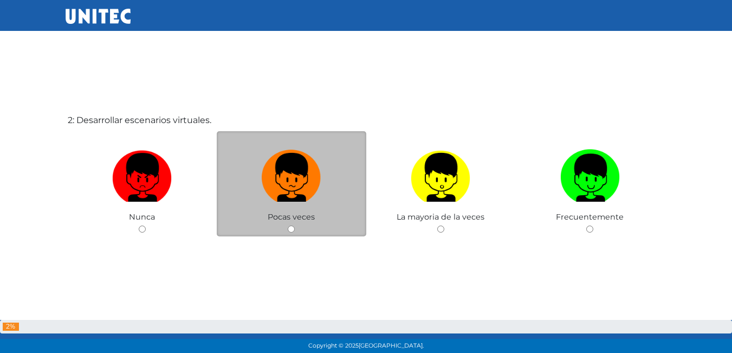
click at [288, 232] on input "radio" at bounding box center [291, 228] width 7 height 7
radio input "true"
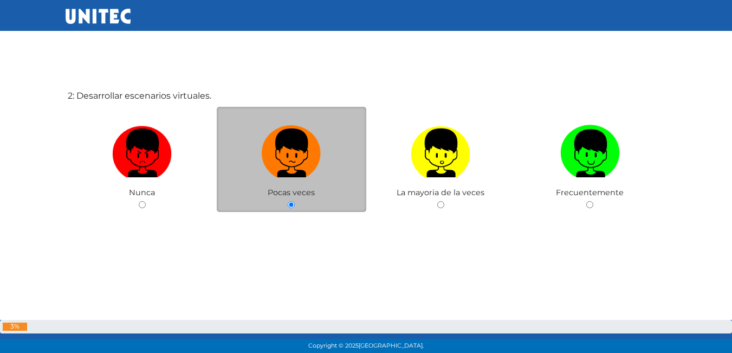
click at [288, 232] on div "2: Desarrollar escenarios virtuales. Nunca Pocas veces La mayoria de la veces F…" at bounding box center [366, 177] width 601 height 353
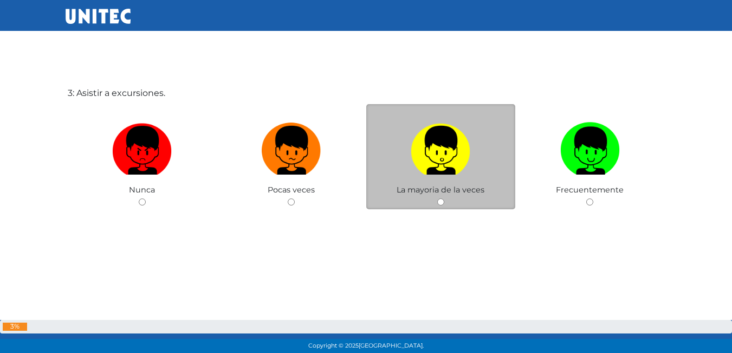
scroll to position [762, 0]
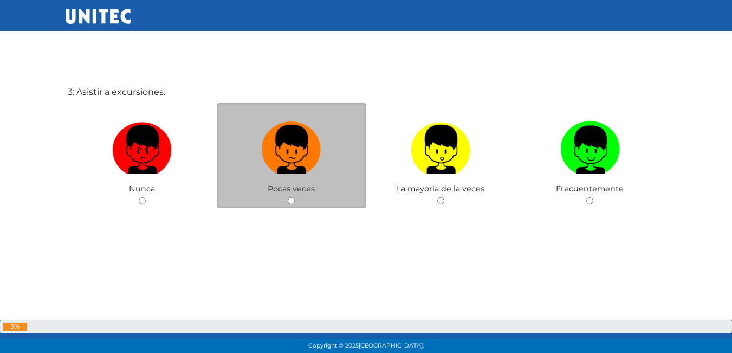
click at [291, 204] on input "radio" at bounding box center [291, 200] width 7 height 7
radio input "true"
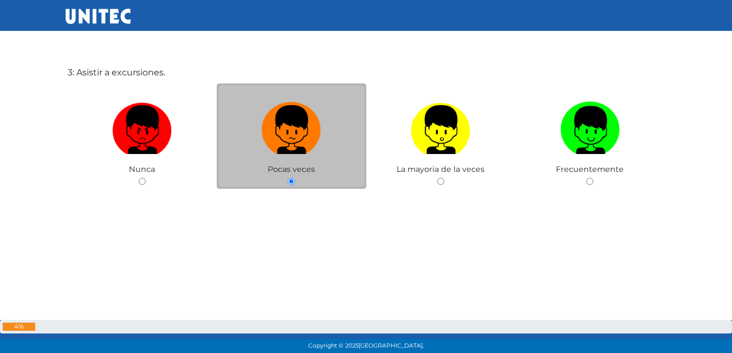
click at [291, 204] on div "3: Asistir a excursiones. Nunca Pocas veces La mayoria de la veces Frecuentemen…" at bounding box center [366, 154] width 601 height 353
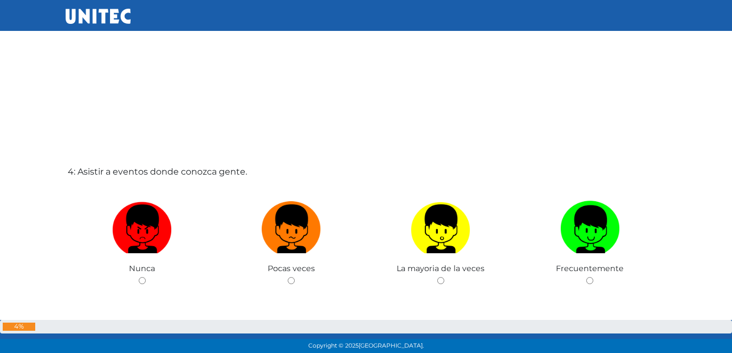
scroll to position [1090, 0]
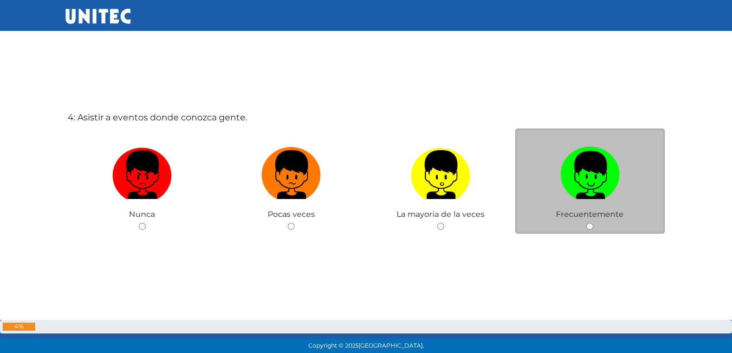
click at [589, 223] on input "radio" at bounding box center [589, 226] width 7 height 7
radio input "true"
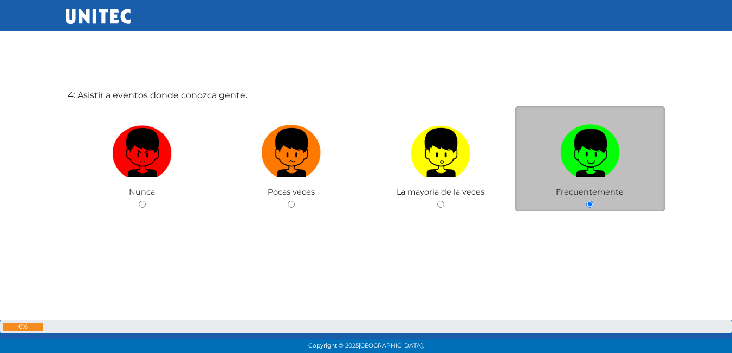
click at [589, 223] on div "4: Asistir a eventos donde conozca gente. Nunca Pocas veces La mayoria de la ve…" at bounding box center [366, 177] width 601 height 353
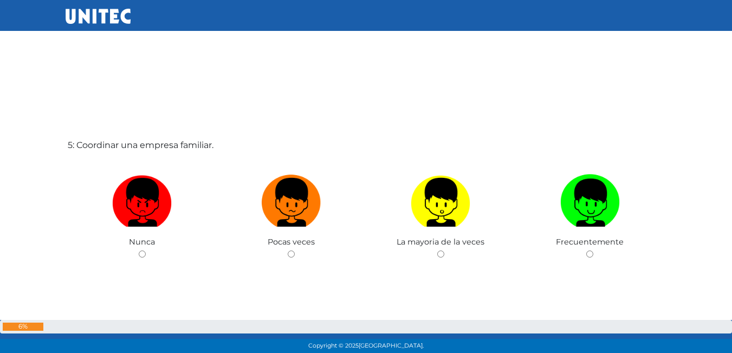
scroll to position [1416, 0]
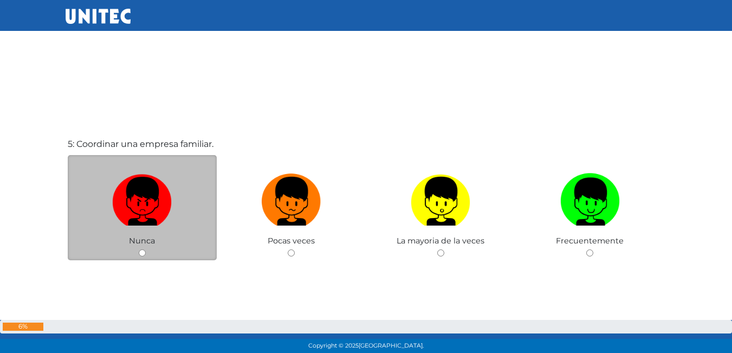
click at [142, 249] on div "Nunca" at bounding box center [143, 208] width 150 height 106
click at [142, 251] on input "radio" at bounding box center [142, 252] width 7 height 7
radio input "true"
click at [142, 251] on input "radio" at bounding box center [142, 252] width 7 height 7
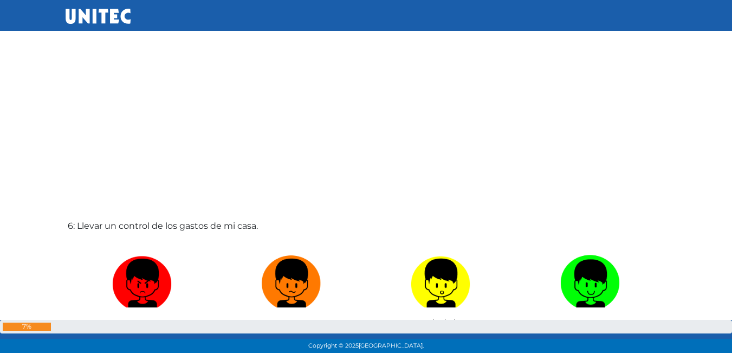
scroll to position [1741, 0]
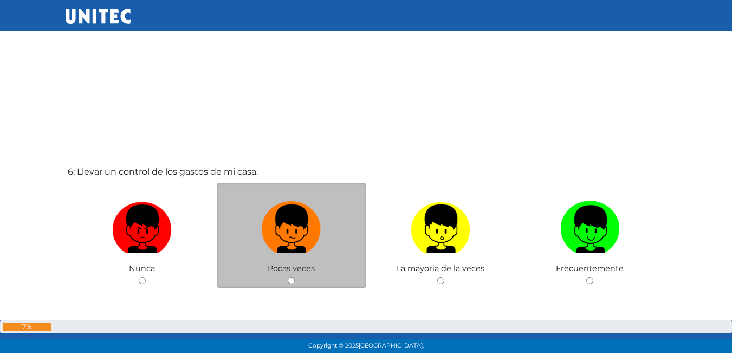
click at [289, 281] on input "radio" at bounding box center [291, 280] width 7 height 7
radio input "true"
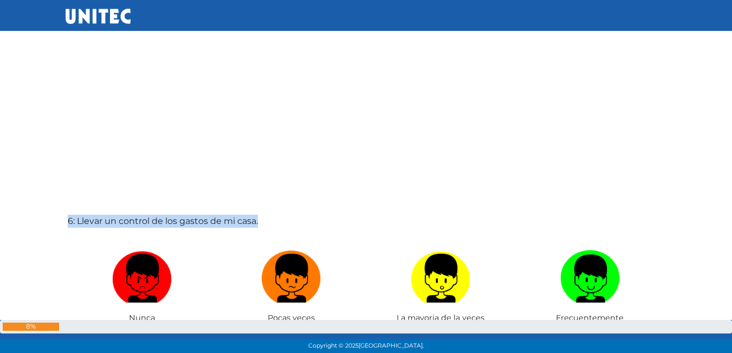
scroll to position [1854, 0]
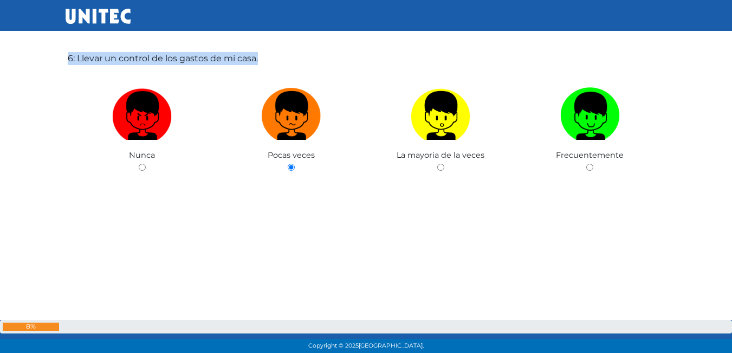
click at [266, 199] on div "6: Llevar un control de los gastos de mi casa. Nunca Pocas veces La mayoria de …" at bounding box center [366, 140] width 601 height 353
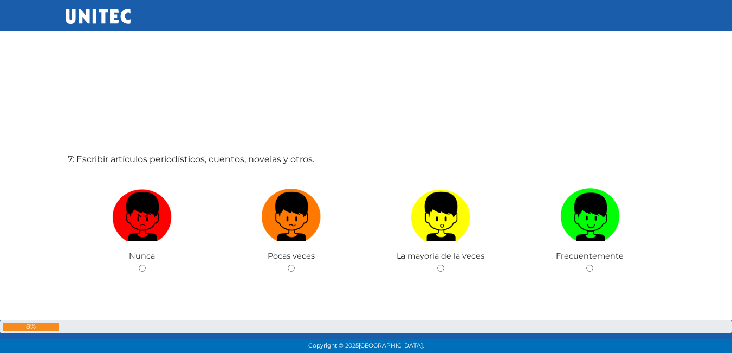
scroll to position [2125, 0]
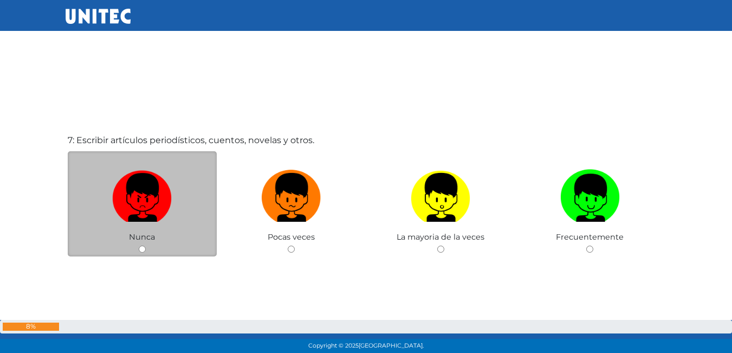
click at [140, 248] on input "radio" at bounding box center [142, 248] width 7 height 7
radio input "true"
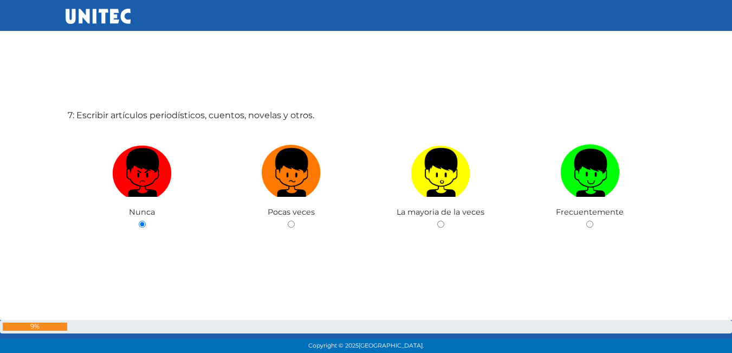
click at [140, 247] on div "7: Escribir artículos periodísticos, cuentos, novelas y otros. Nunca Pocas vece…" at bounding box center [366, 197] width 601 height 353
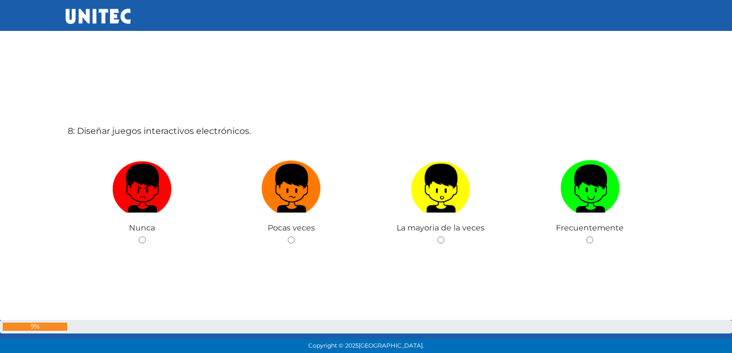
scroll to position [2506, 0]
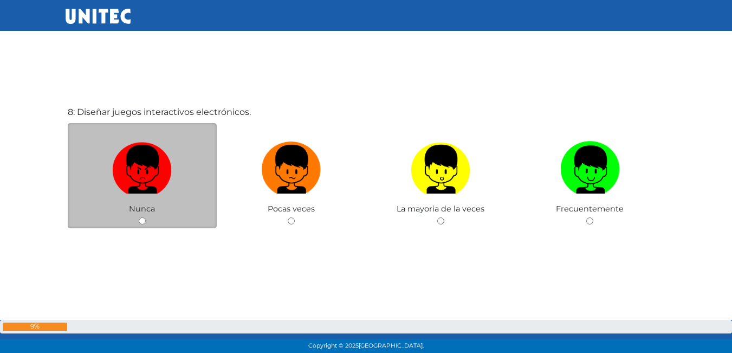
click at [142, 219] on input "radio" at bounding box center [142, 220] width 7 height 7
radio input "true"
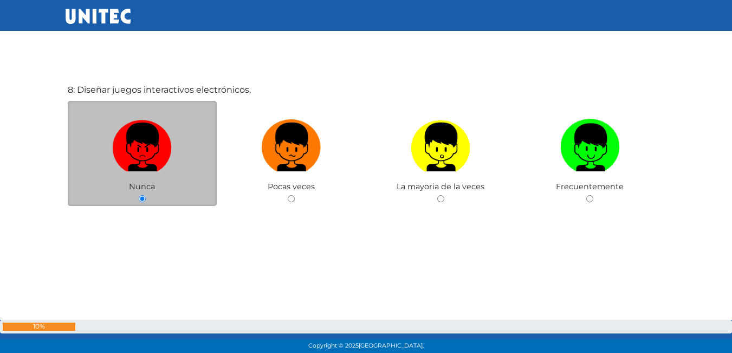
click at [142, 219] on div "8: Diseñar juegos interactivos electrónicos. Nunca Pocas veces La mayoria de la…" at bounding box center [366, 171] width 601 height 353
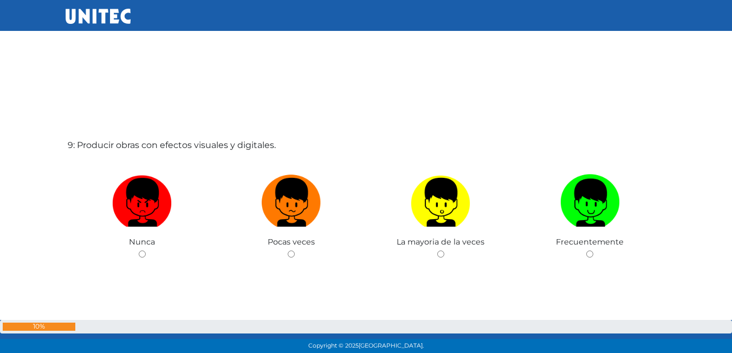
scroll to position [2887, 0]
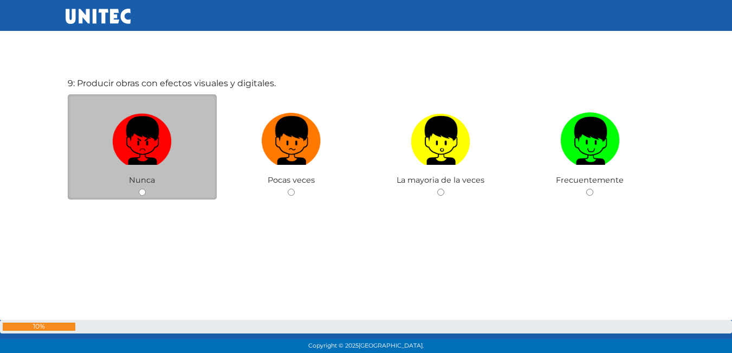
click at [143, 190] on input "radio" at bounding box center [142, 192] width 7 height 7
radio input "true"
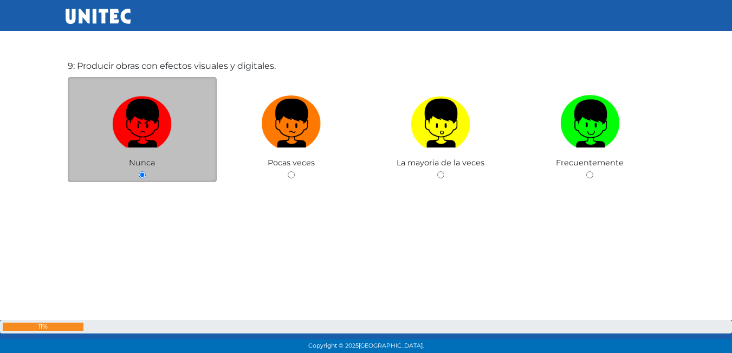
click at [143, 190] on div "9: Producir obras con efectos visuales y digitales. Nunca Pocas veces La mayori…" at bounding box center [366, 147] width 601 height 353
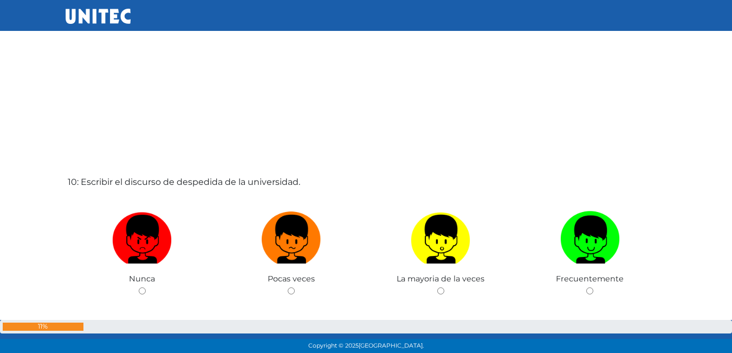
scroll to position [3160, 0]
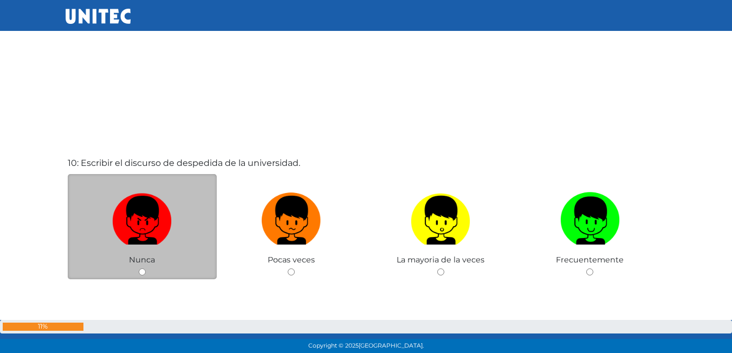
click at [145, 274] on input "radio" at bounding box center [142, 271] width 7 height 7
radio input "true"
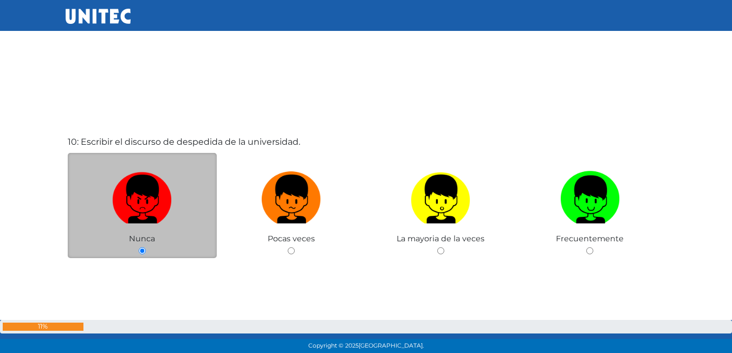
click at [145, 274] on div "10: Escribir el discurso de despedida de la universidad. Nunca Pocas veces La m…" at bounding box center [366, 223] width 601 height 353
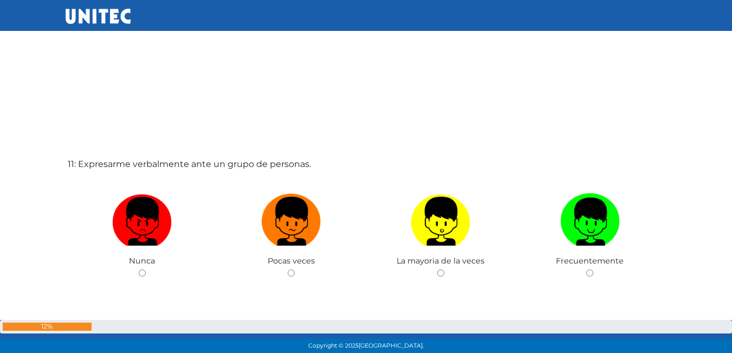
scroll to position [3540, 0]
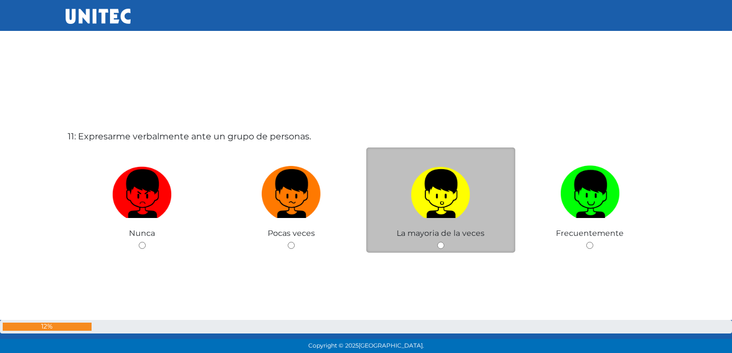
click at [442, 243] on input "radio" at bounding box center [440, 245] width 7 height 7
radio input "true"
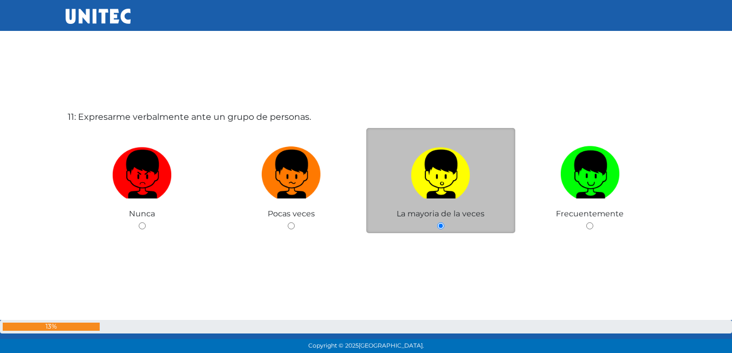
click at [442, 243] on div "11: Expresarme verbalmente ante un grupo de personas. Nunca Pocas veces La mayo…" at bounding box center [366, 198] width 601 height 353
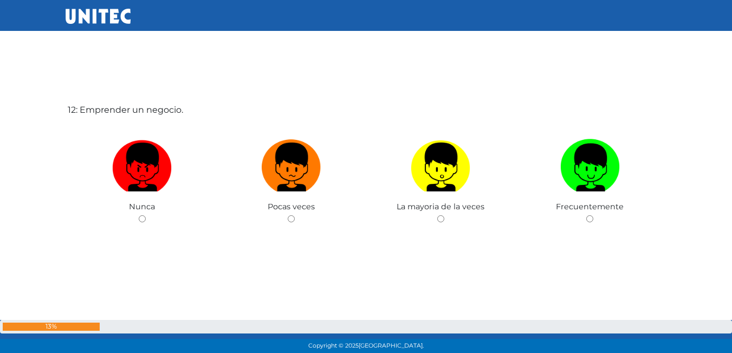
scroll to position [3934, 0]
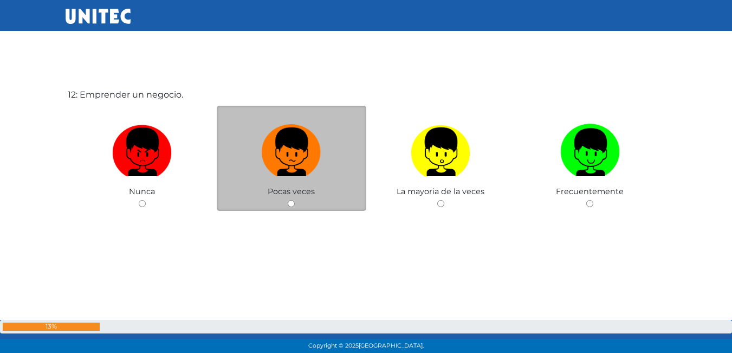
click at [291, 199] on div "Pocas veces" at bounding box center [292, 159] width 150 height 106
click at [292, 202] on input "radio" at bounding box center [291, 203] width 7 height 7
radio input "true"
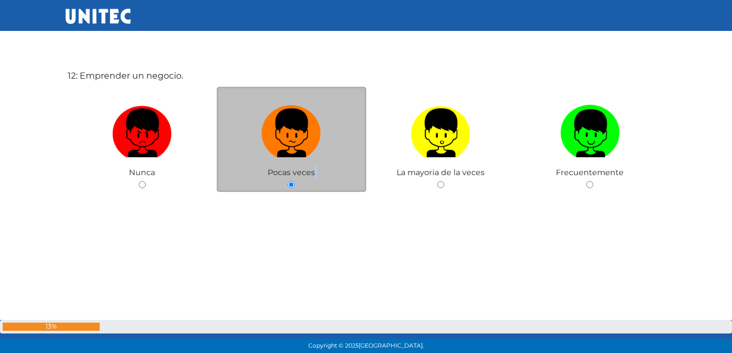
click at [292, 202] on div "12: Emprender un negocio. Nunca Pocas veces La mayoria de la veces Frecuentemen…" at bounding box center [366, 157] width 601 height 353
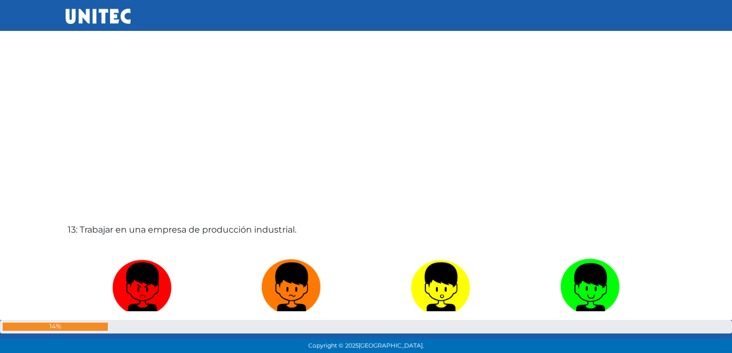
scroll to position [4261, 0]
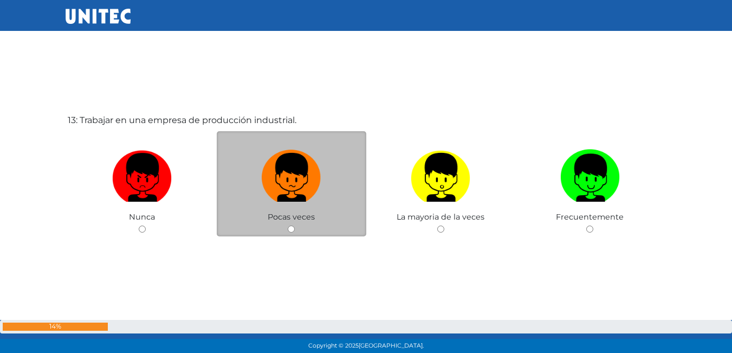
click at [291, 224] on div "Pocas veces" at bounding box center [292, 184] width 150 height 106
click at [294, 231] on input "radio" at bounding box center [291, 228] width 7 height 7
radio input "true"
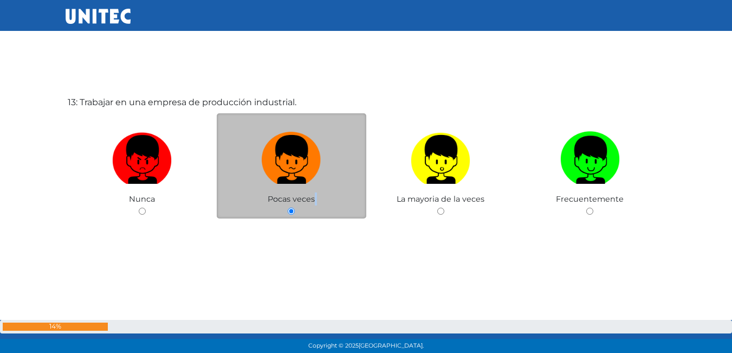
click at [294, 231] on div "13: Trabajar en una empresa de producción industrial. Nunca Pocas veces La mayo…" at bounding box center [366, 184] width 601 height 353
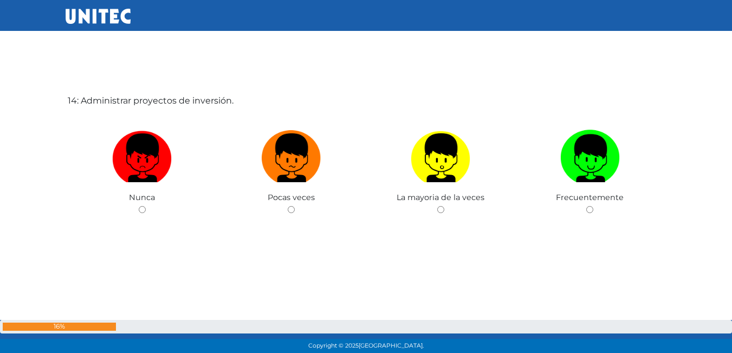
scroll to position [4639, 0]
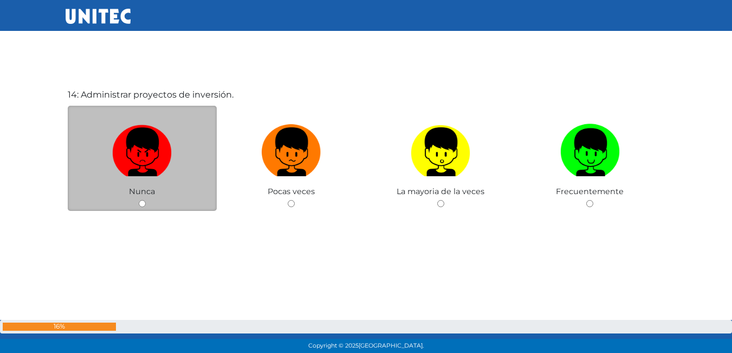
click at [146, 202] on div "Nunca" at bounding box center [143, 159] width 150 height 106
click at [143, 202] on input "radio" at bounding box center [142, 203] width 7 height 7
radio input "true"
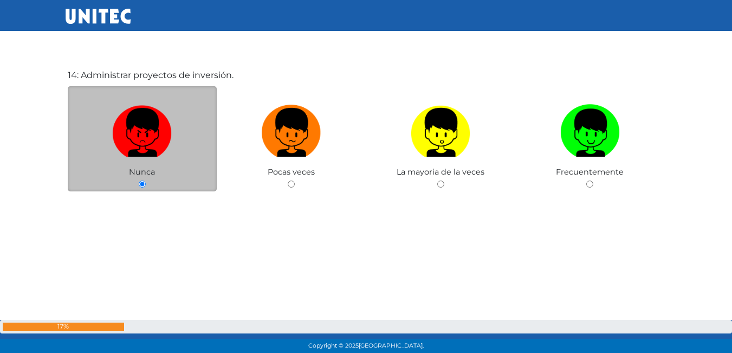
click at [143, 202] on div "14: Administrar proyectos de inversión. Nunca Pocas veces La mayoria de la vece…" at bounding box center [366, 156] width 601 height 353
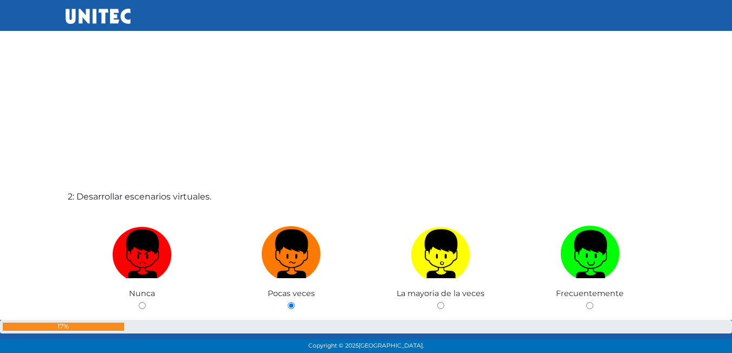
scroll to position [325, 0]
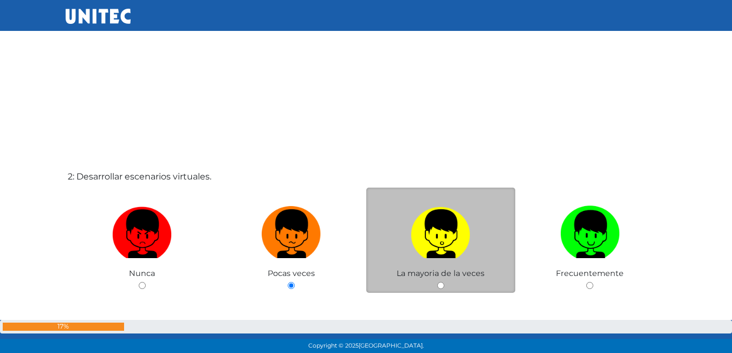
click at [443, 290] on div "La mayoria de la veces" at bounding box center [441, 240] width 150 height 106
click at [443, 284] on input "radio" at bounding box center [440, 285] width 7 height 7
radio input "true"
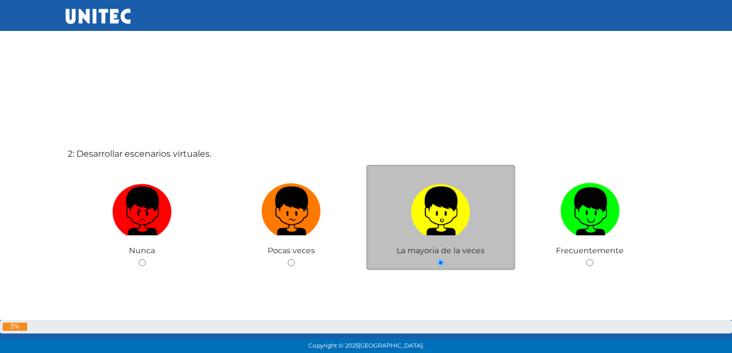
click at [443, 284] on div "2: Desarrollar escenarios virtuales. Nunca Pocas veces La mayoria de la veces F…" at bounding box center [366, 235] width 601 height 353
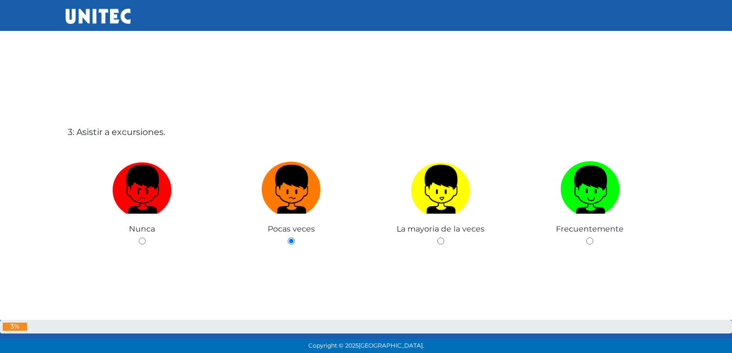
scroll to position [751, 0]
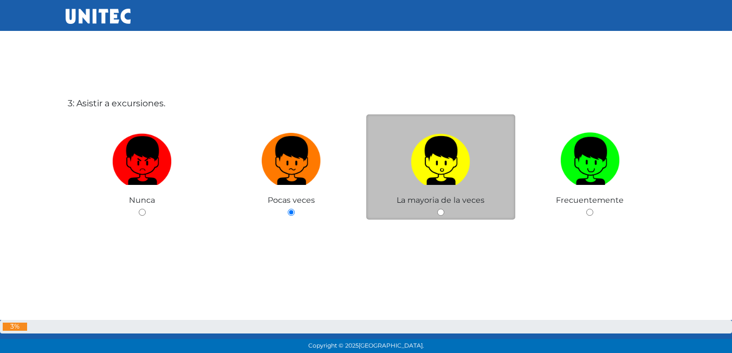
click at [437, 210] on input "radio" at bounding box center [440, 212] width 7 height 7
radio input "true"
click at [437, 210] on input "radio" at bounding box center [440, 212] width 7 height 7
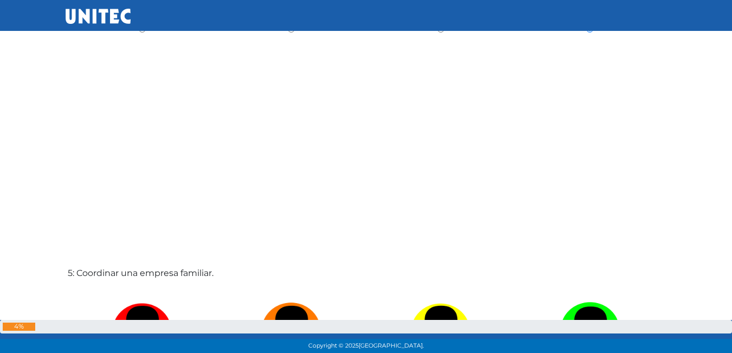
scroll to position [1407, 0]
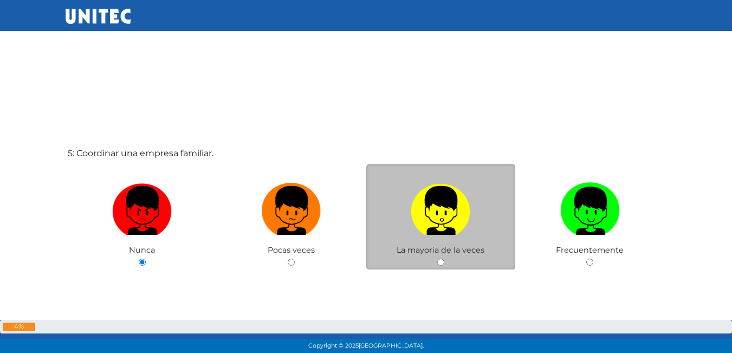
click at [442, 258] on input "radio" at bounding box center [440, 261] width 7 height 7
radio input "true"
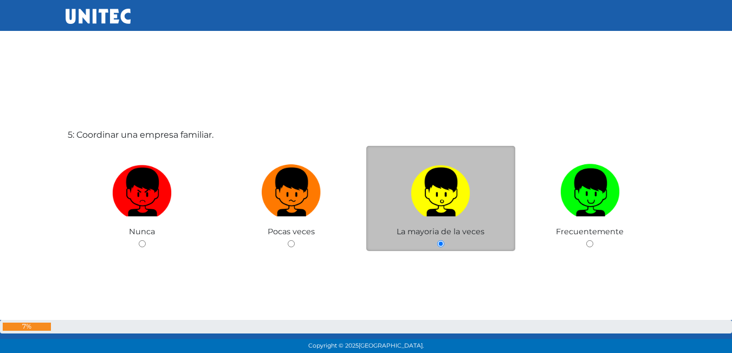
click at [442, 258] on div "5: Coordinar una empresa familiar. Nunca Pocas veces La mayoria de la veces Fre…" at bounding box center [366, 216] width 601 height 353
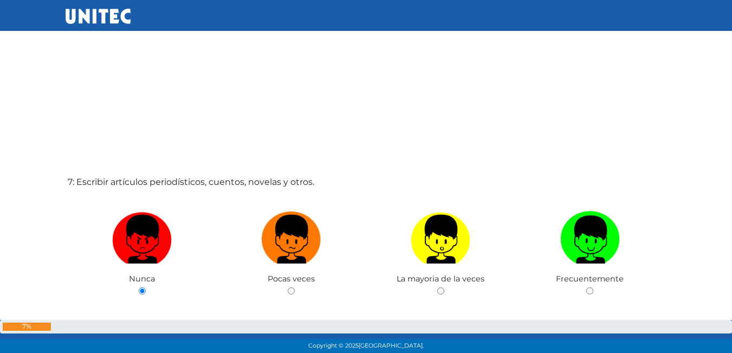
scroll to position [2089, 0]
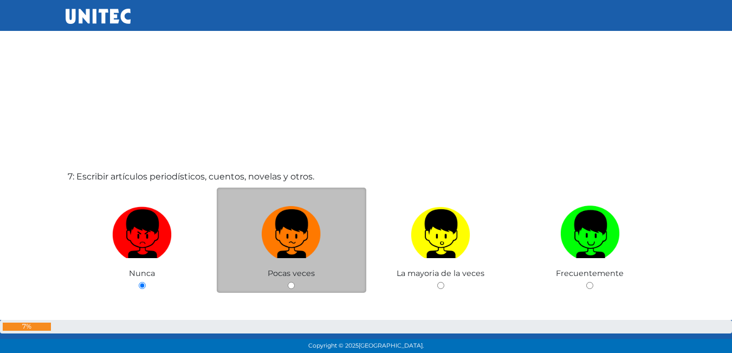
click at [284, 269] on span "Pocas veces" at bounding box center [291, 273] width 47 height 10
click at [286, 283] on div "Pocas veces" at bounding box center [292, 240] width 150 height 106
click at [287, 280] on div "Pocas veces" at bounding box center [292, 240] width 150 height 106
click at [290, 280] on div "Pocas veces" at bounding box center [292, 240] width 150 height 106
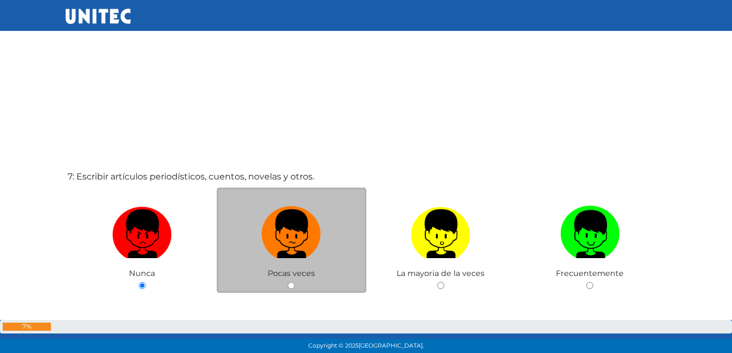
click at [291, 288] on input "radio" at bounding box center [291, 285] width 7 height 7
radio input "true"
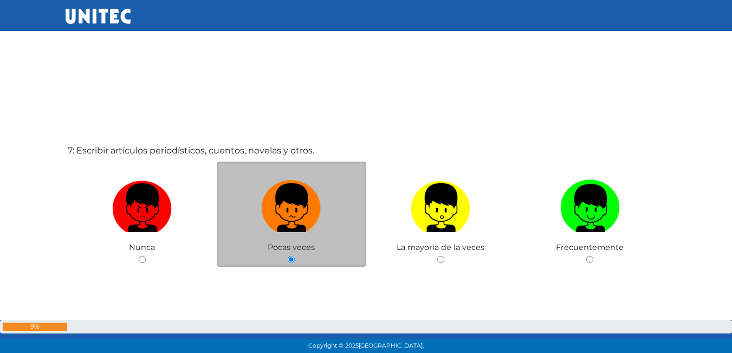
click at [292, 287] on div "7: Escribir artículos periodísticos, cuentos, novelas y otros. Nunca Pocas vece…" at bounding box center [366, 232] width 601 height 353
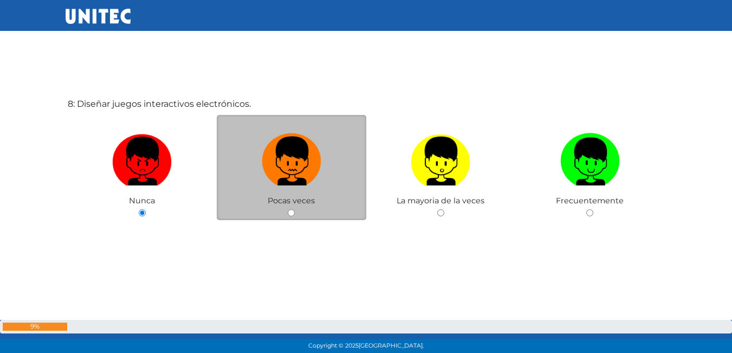
scroll to position [2523, 0]
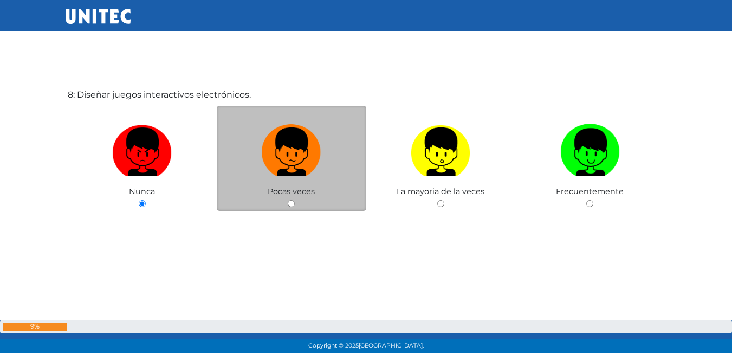
click at [291, 210] on div "Pocas veces" at bounding box center [292, 159] width 150 height 106
click at [291, 203] on input "radio" at bounding box center [291, 203] width 7 height 7
radio input "true"
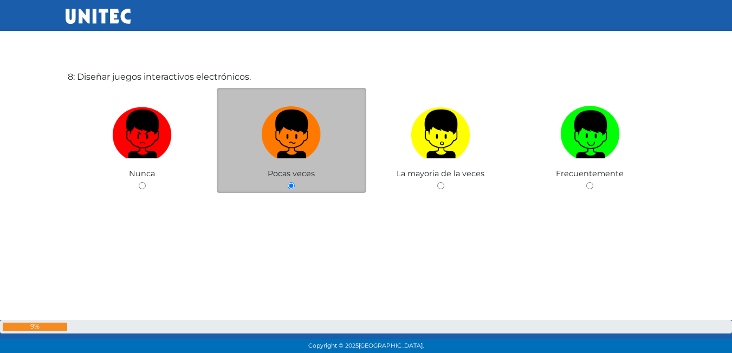
click at [291, 203] on div "8: Diseñar juegos interactivos electrónicos. Nunca Pocas veces La mayoria de la…" at bounding box center [366, 158] width 601 height 353
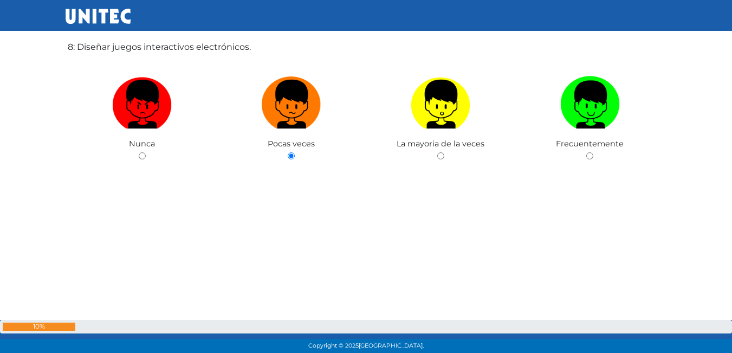
scroll to position [2787, 0]
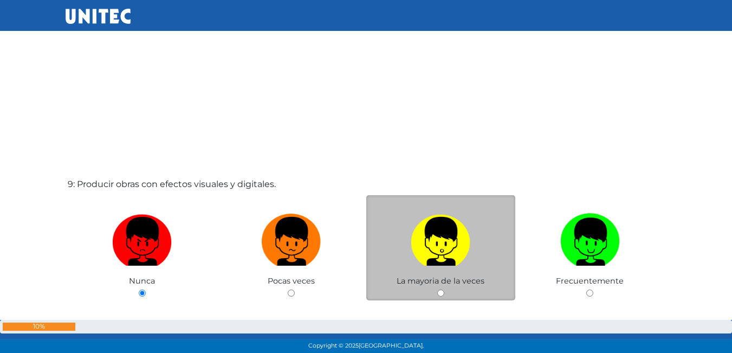
click at [439, 290] on input "radio" at bounding box center [440, 292] width 7 height 7
radio input "true"
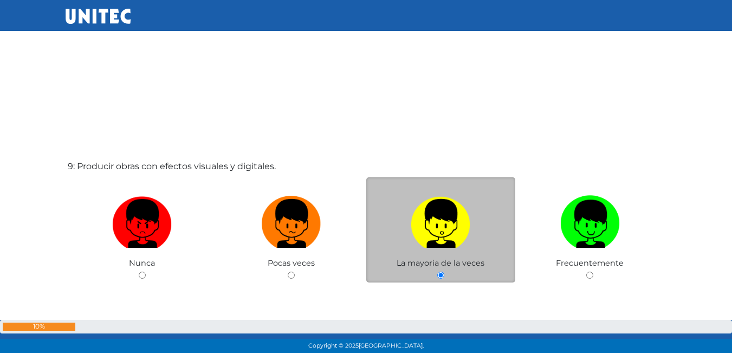
click at [442, 289] on div "9: Producir obras con efectos visuales y digitales. Nunca Pocas veces La mayori…" at bounding box center [366, 248] width 601 height 353
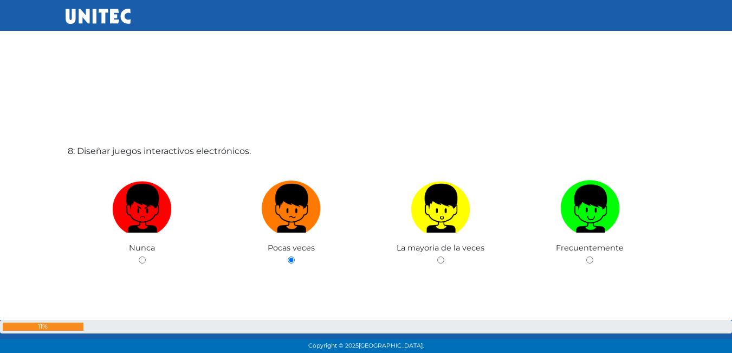
scroll to position [2452, 0]
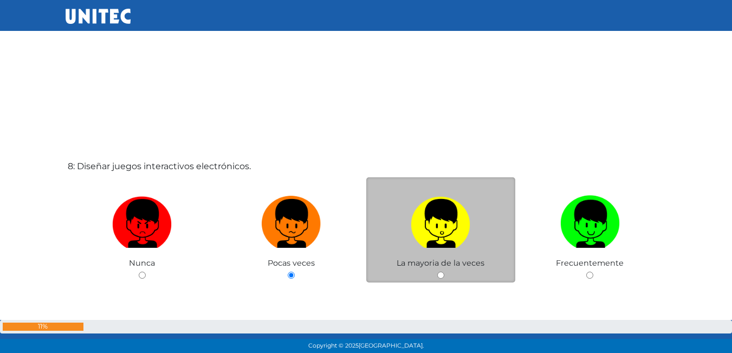
click at [442, 275] on input "radio" at bounding box center [440, 274] width 7 height 7
radio input "true"
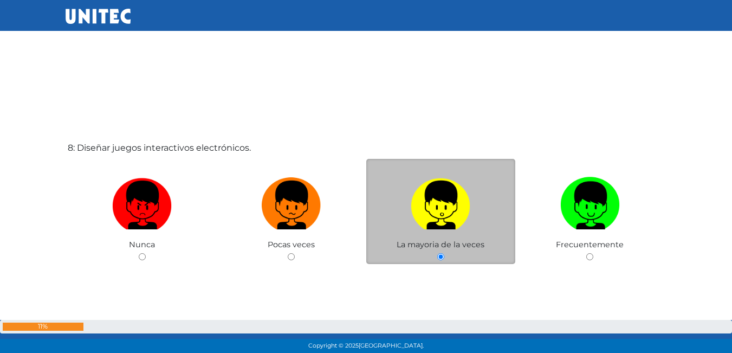
click at [442, 275] on div "8: Diseñar juegos interactivos electrónicos. Nunca Pocas veces La mayoria de la…" at bounding box center [366, 229] width 601 height 353
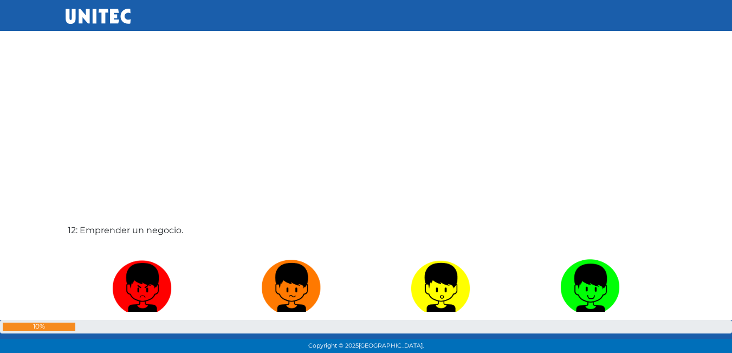
scroll to position [3853, 0]
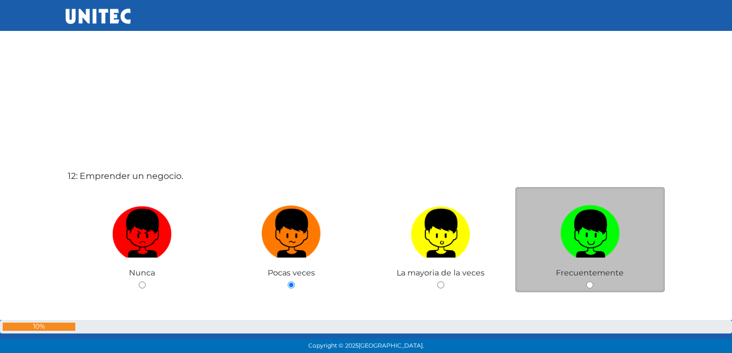
click at [592, 288] on input "radio" at bounding box center [589, 284] width 7 height 7
radio input "true"
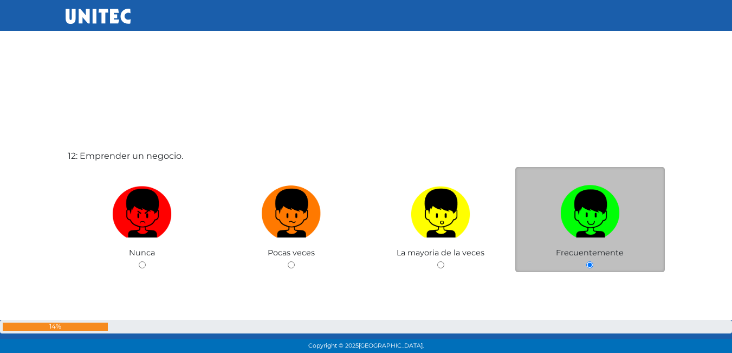
click at [593, 287] on div "12: Emprender un negocio. Nunca Pocas veces La mayoria de la veces Frecuentemen…" at bounding box center [366, 237] width 601 height 353
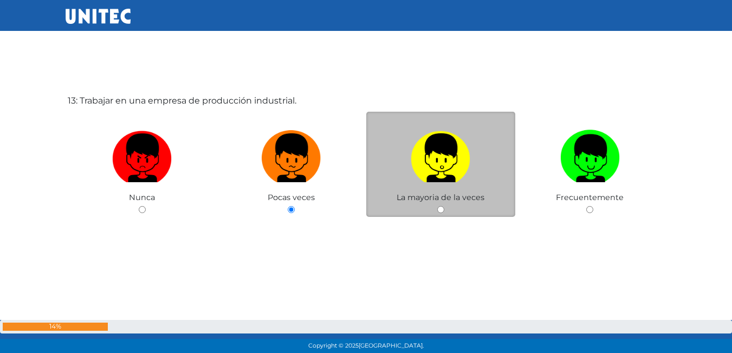
scroll to position [4287, 0]
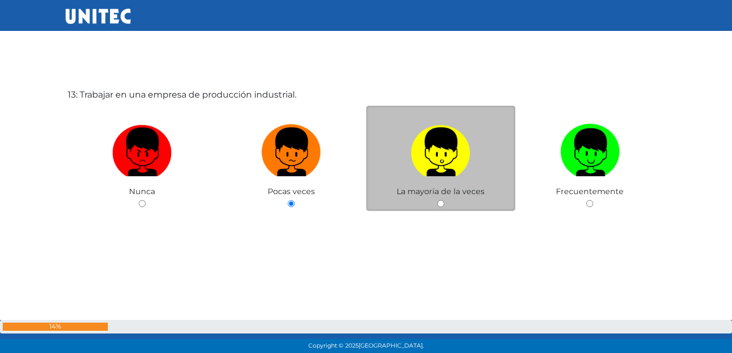
click at [443, 203] on input "radio" at bounding box center [440, 203] width 7 height 7
radio input "true"
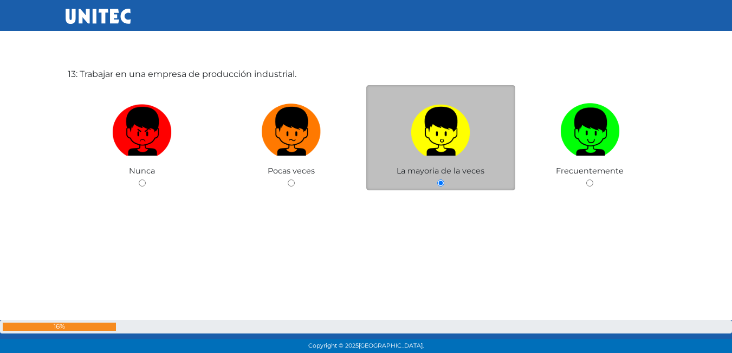
click at [443, 203] on div "13: Trabajar en una empresa de producción industrial. Nunca Pocas veces La mayo…" at bounding box center [366, 155] width 601 height 353
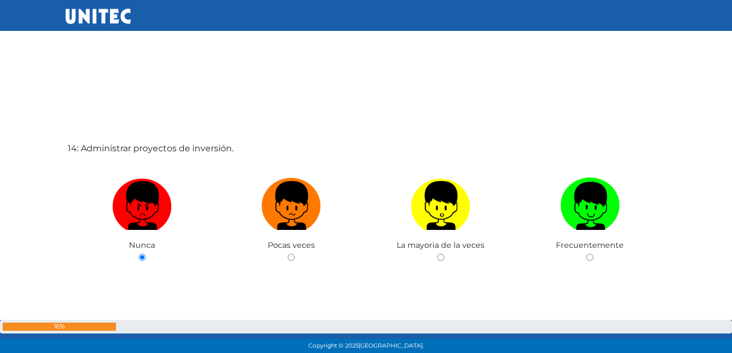
scroll to position [4657, 0]
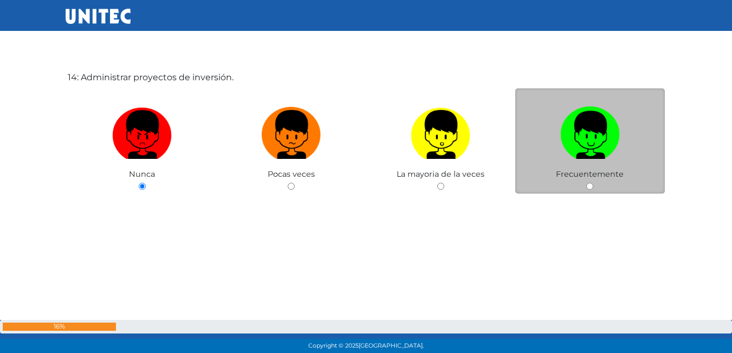
click at [586, 183] on input "radio" at bounding box center [589, 186] width 7 height 7
radio input "true"
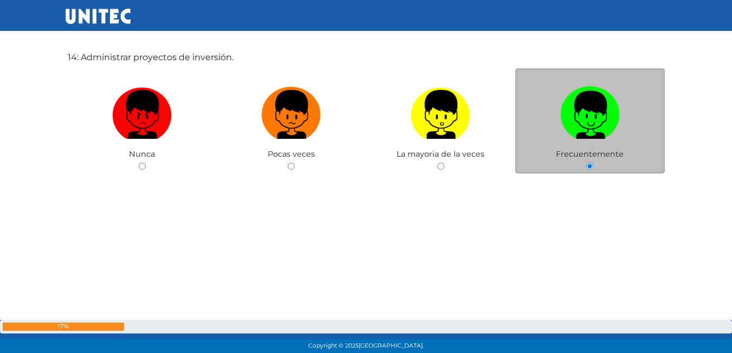
click at [586, 183] on div "14: Administrar proyectos de inversión. Nunca Pocas veces La mayoria de la vece…" at bounding box center [366, 139] width 601 height 353
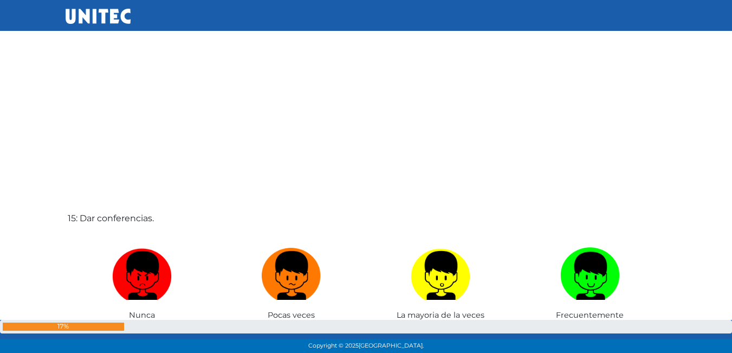
scroll to position [4923, 0]
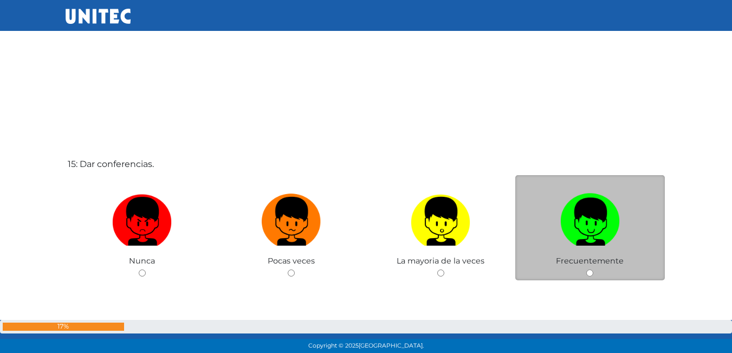
click at [589, 275] on input "radio" at bounding box center [589, 272] width 7 height 7
radio input "true"
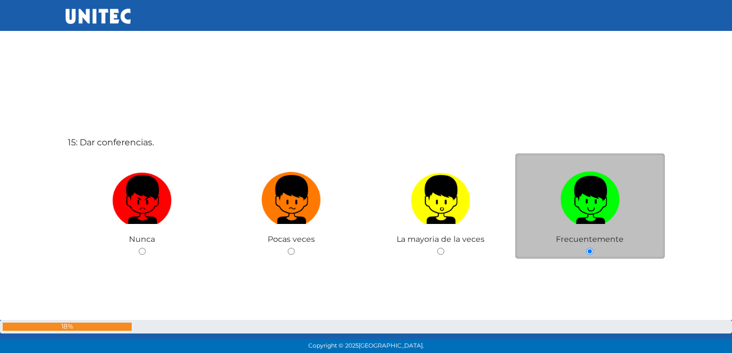
click at [589, 275] on div "15: Dar conferencias. Nunca Pocas veces La mayoria de la veces Frecuentemente" at bounding box center [366, 224] width 601 height 353
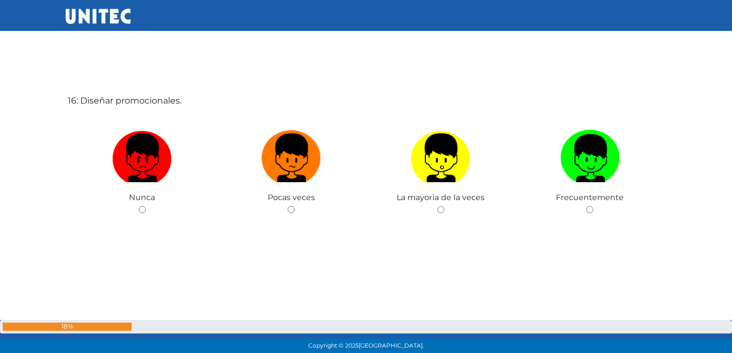
scroll to position [5345, 0]
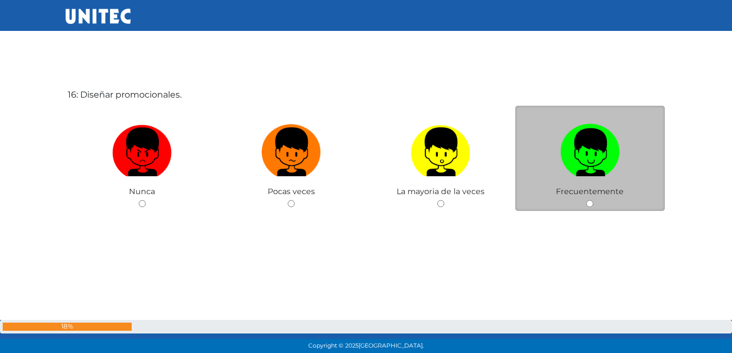
click at [595, 199] on div "Frecuentemente" at bounding box center [590, 159] width 150 height 106
click at [591, 200] on input "radio" at bounding box center [589, 203] width 7 height 7
radio input "true"
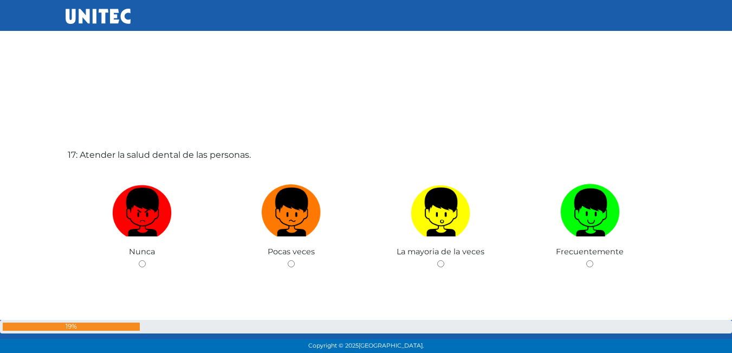
scroll to position [5656, 0]
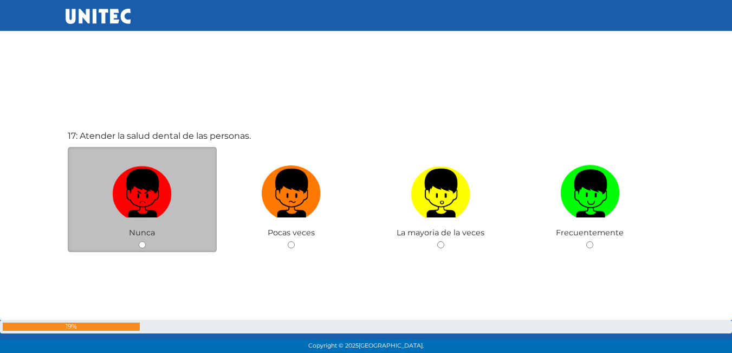
click at [140, 243] on input "radio" at bounding box center [142, 244] width 7 height 7
radio input "true"
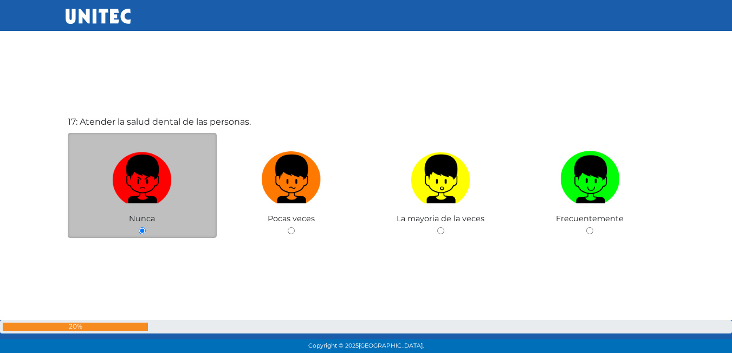
click at [141, 243] on div "17: Atender la salud dental de las personas. Nunca Pocas veces La mayoria de la…" at bounding box center [366, 203] width 601 height 353
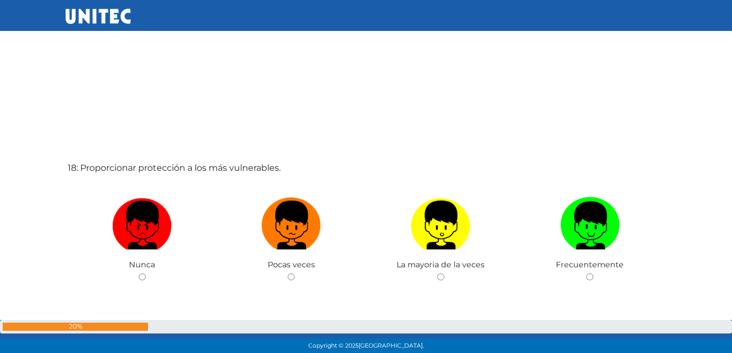
scroll to position [5982, 0]
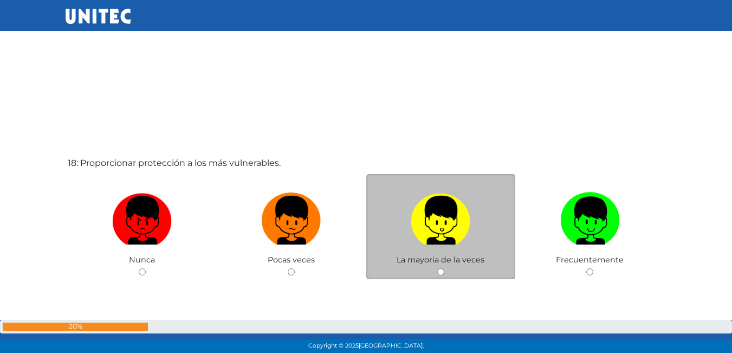
click at [445, 270] on div "La mayoria de la veces" at bounding box center [441, 227] width 150 height 106
click at [442, 275] on input "radio" at bounding box center [440, 271] width 7 height 7
radio input "true"
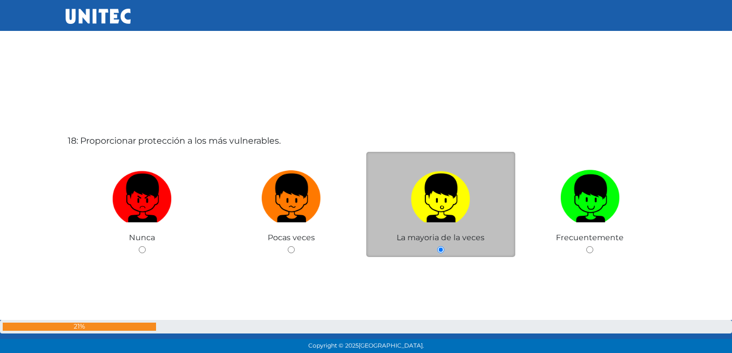
click at [442, 275] on div "18: Proporcionar protección a los más vulnerables. Nunca Pocas veces La mayoria…" at bounding box center [366, 222] width 601 height 353
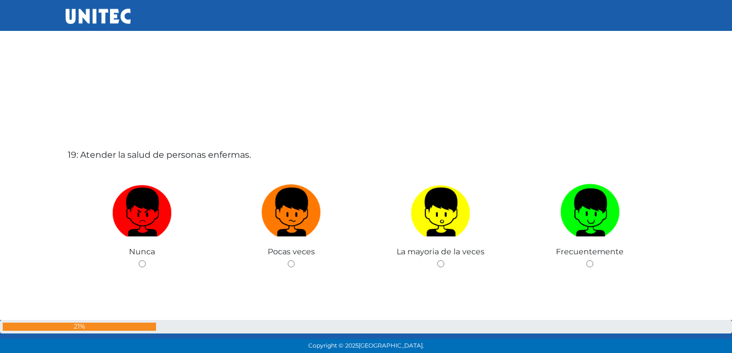
scroll to position [6408, 0]
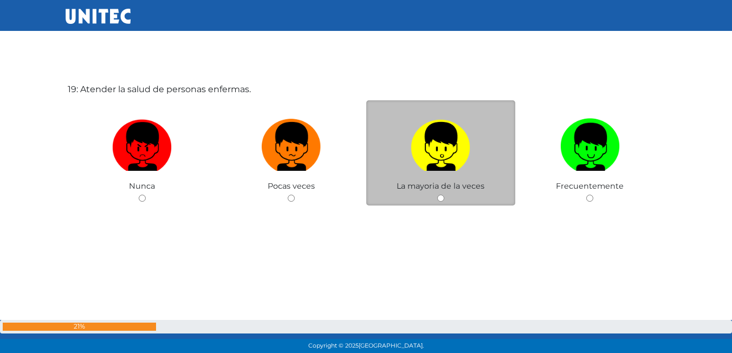
click at [442, 200] on input "radio" at bounding box center [440, 198] width 7 height 7
radio input "true"
click at [442, 200] on input "radio" at bounding box center [440, 198] width 7 height 7
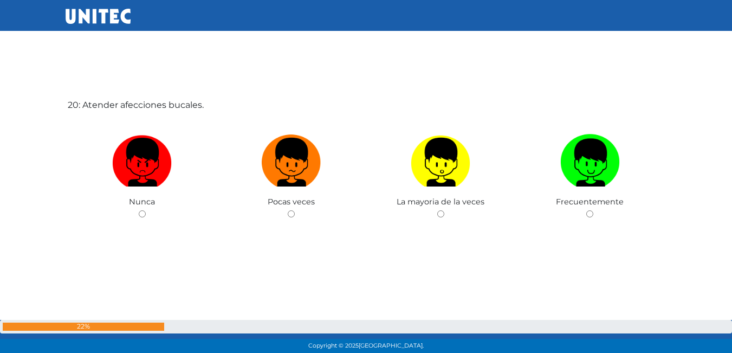
scroll to position [6743, 0]
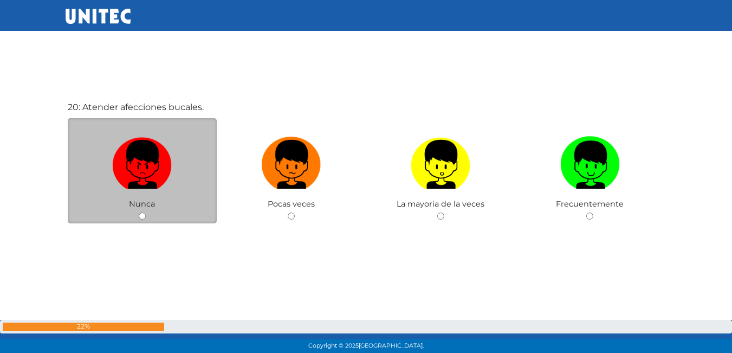
click at [139, 216] on input "radio" at bounding box center [142, 215] width 7 height 7
radio input "true"
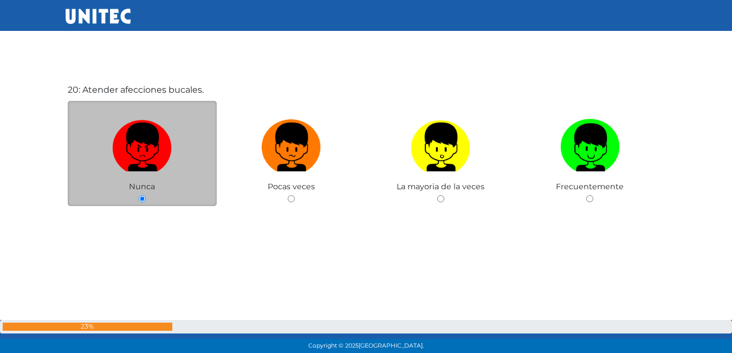
click at [140, 216] on div "20: Atender afecciones bucales. Nunca Pocas veces La mayoria de la veces Frecue…" at bounding box center [366, 171] width 601 height 353
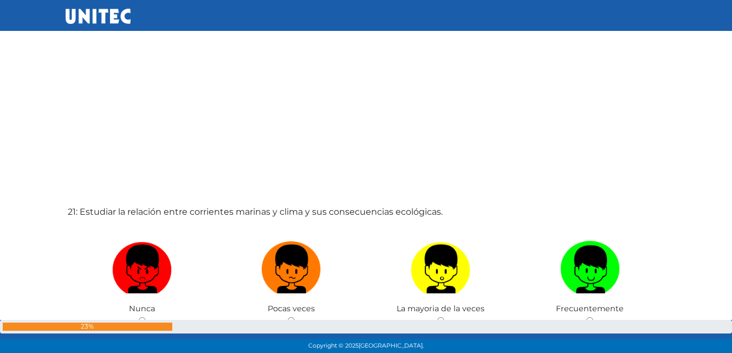
scroll to position [7108, 0]
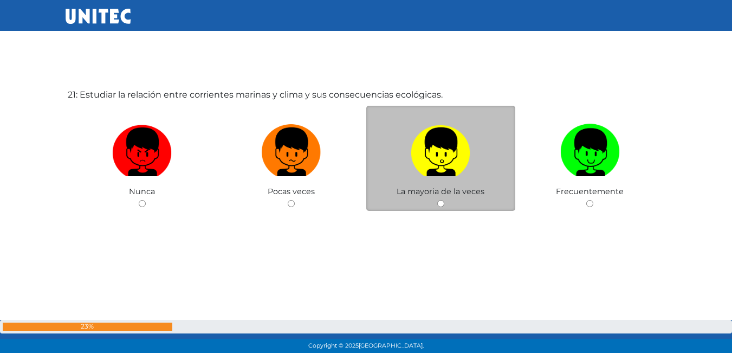
click at [442, 203] on input "radio" at bounding box center [440, 203] width 7 height 7
radio input "true"
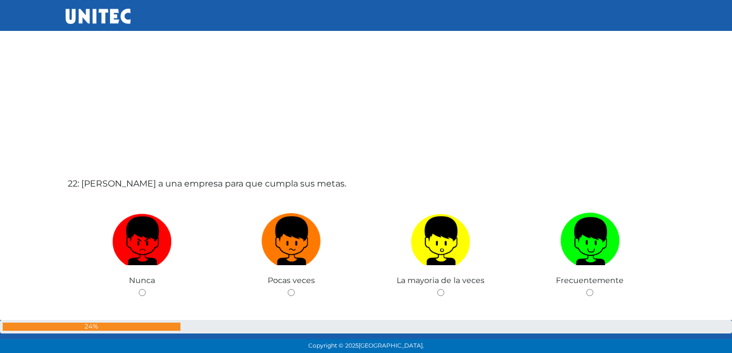
scroll to position [7381, 0]
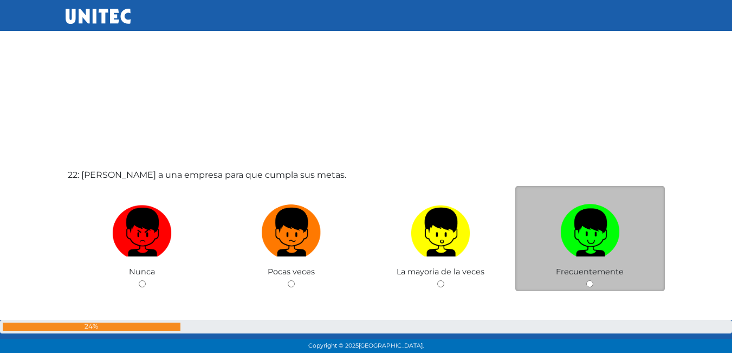
click at [587, 280] on input "radio" at bounding box center [589, 283] width 7 height 7
radio input "true"
click at [587, 280] on input "radio" at bounding box center [589, 283] width 7 height 7
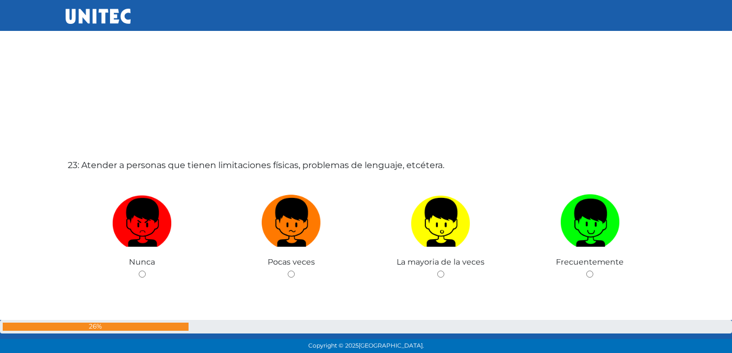
scroll to position [7760, 0]
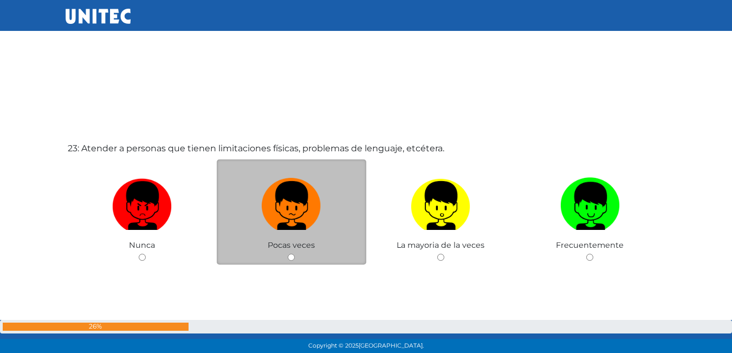
click at [291, 250] on span "Pocas veces" at bounding box center [291, 245] width 47 height 10
click at [290, 262] on div "Pocas veces" at bounding box center [292, 212] width 150 height 106
click at [292, 258] on input "radio" at bounding box center [291, 257] width 7 height 7
radio input "true"
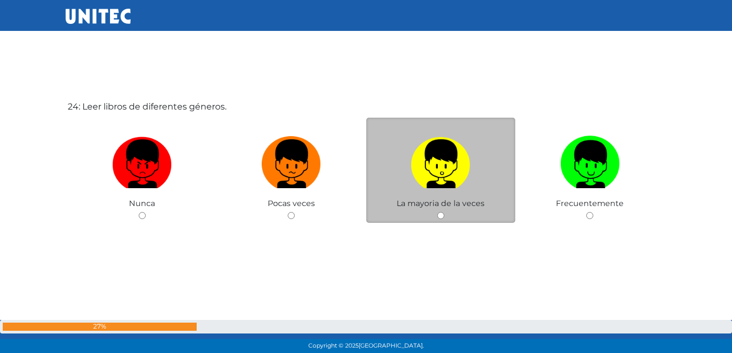
scroll to position [8167, 0]
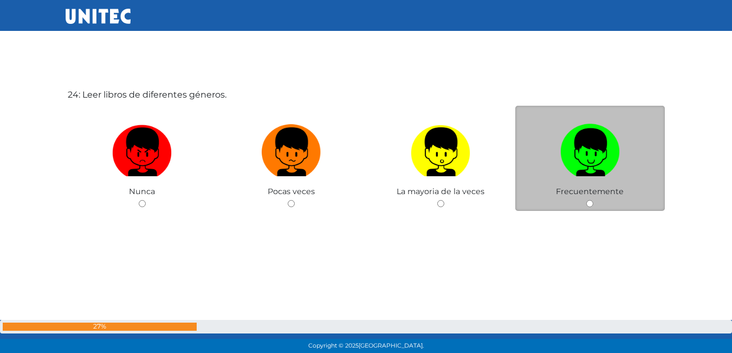
click at [590, 202] on input "radio" at bounding box center [589, 203] width 7 height 7
radio input "true"
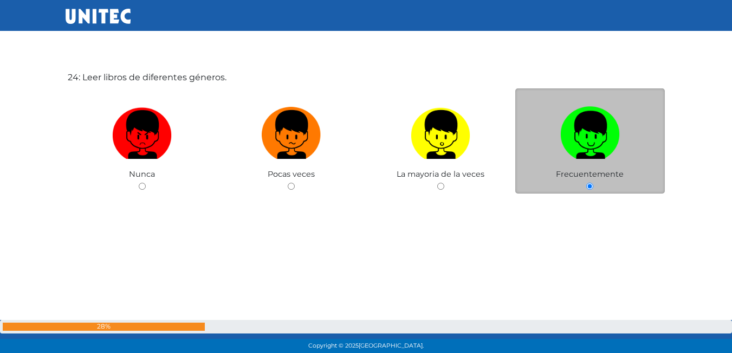
click at [590, 202] on div "24: Leer libros de diferentes géneros. Nunca Pocas veces La mayoria de la veces…" at bounding box center [366, 159] width 601 height 353
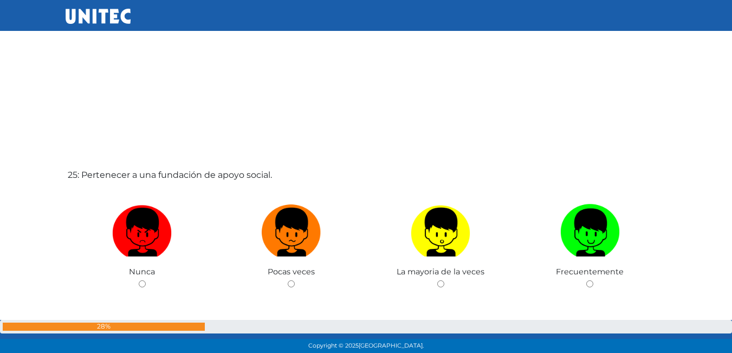
scroll to position [8493, 0]
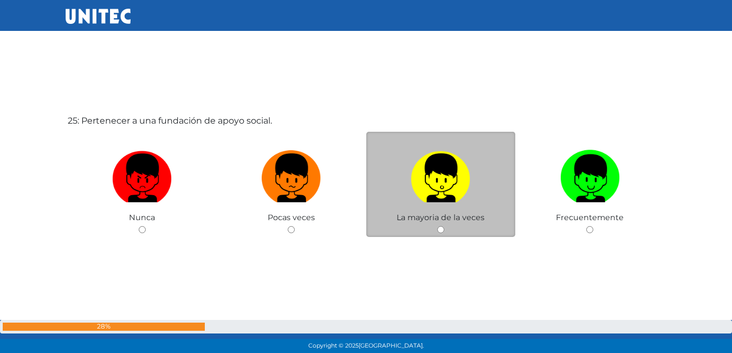
click at [442, 231] on input "radio" at bounding box center [440, 229] width 7 height 7
radio input "true"
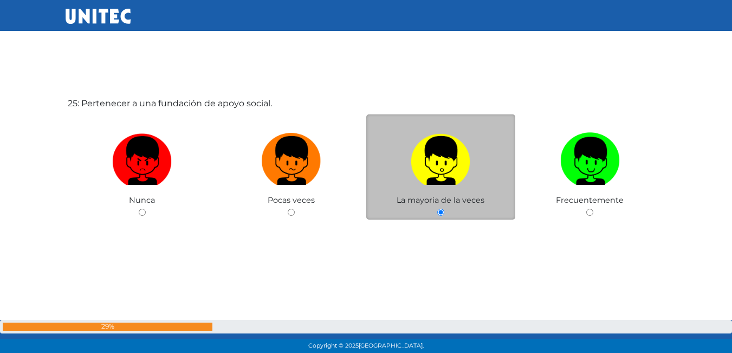
click at [442, 231] on div "25: Pertenecer a una fundación de apoyo social. Nunca Pocas veces La mayoria de…" at bounding box center [366, 185] width 601 height 353
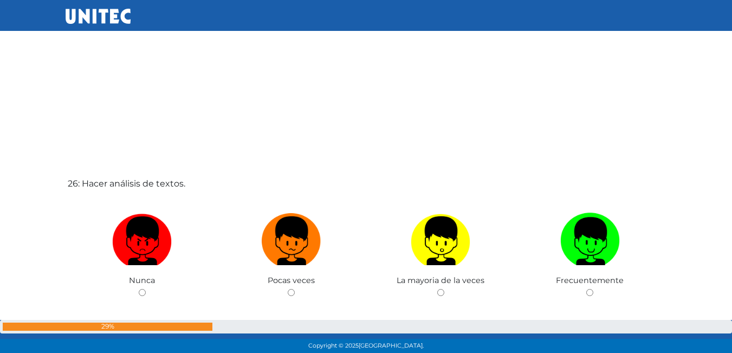
scroll to position [8820, 0]
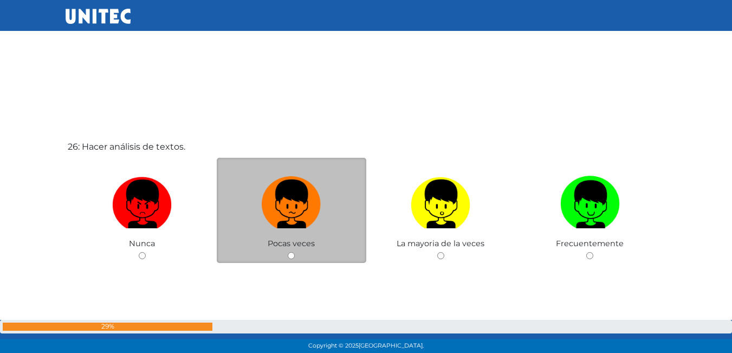
click at [293, 256] on input "radio" at bounding box center [291, 255] width 7 height 7
radio input "true"
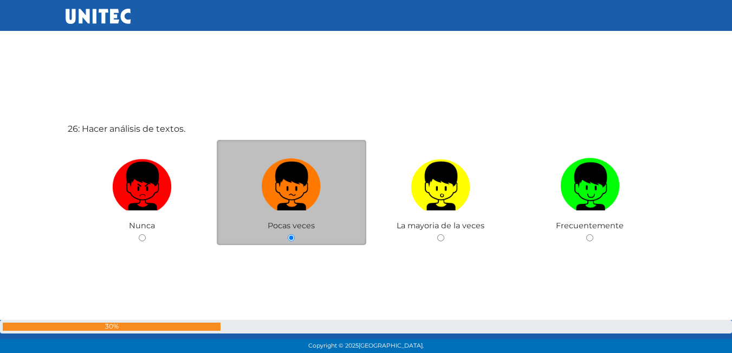
click at [293, 256] on div "26: Hacer análisis de textos. Nunca Pocas veces La mayoria de la veces Frecuent…" at bounding box center [366, 210] width 601 height 353
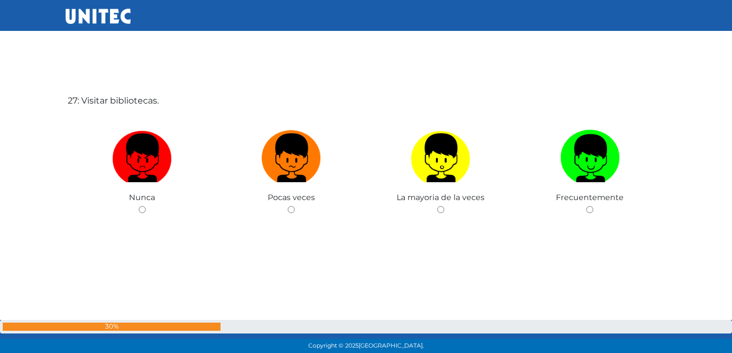
scroll to position [9225, 0]
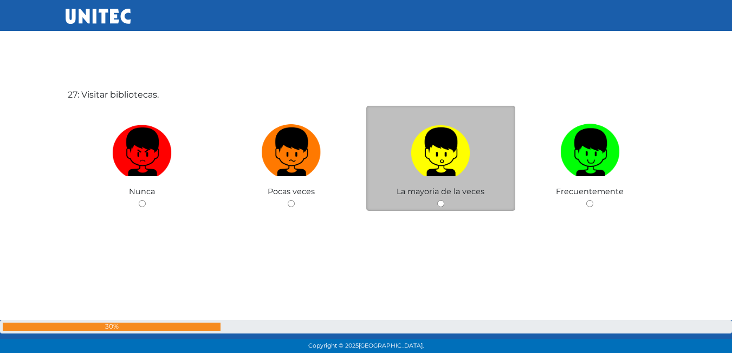
click at [439, 204] on input "radio" at bounding box center [440, 203] width 7 height 7
radio input "true"
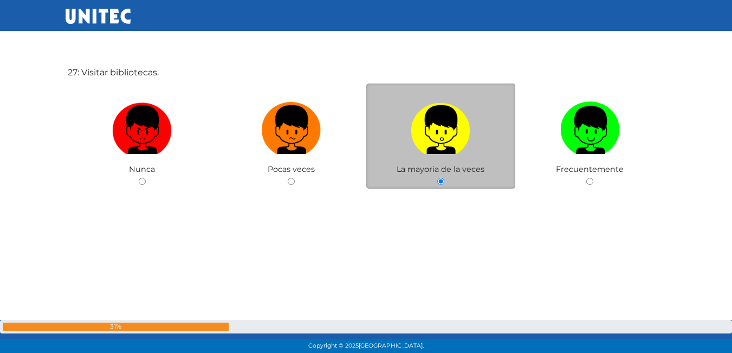
click at [439, 204] on div "27: Visitar bibliotecas. Nunca Pocas veces La mayoria de la veces Frecuentemente" at bounding box center [366, 154] width 601 height 353
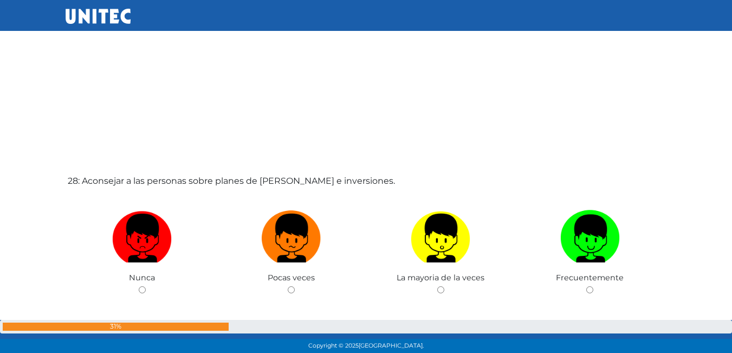
scroll to position [9546, 0]
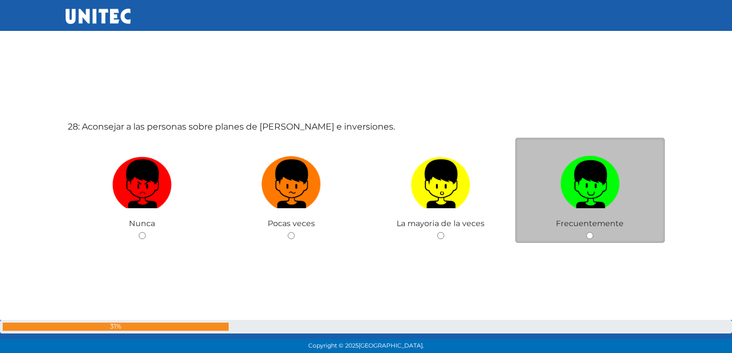
click at [587, 236] on input "radio" at bounding box center [589, 235] width 7 height 7
radio input "true"
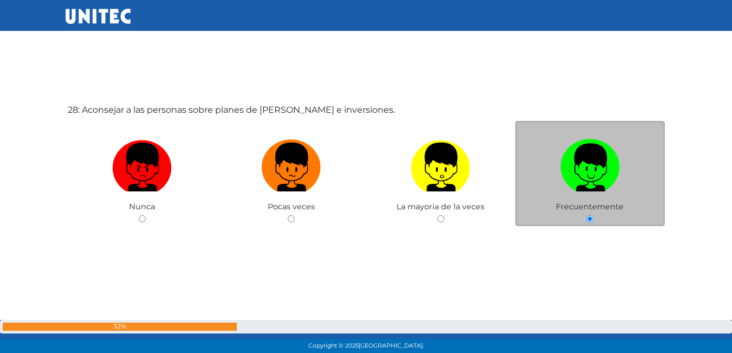
click at [587, 236] on div "28: Aconsejar a las personas sobre planes de ahorro e inversiones. Nunca Pocas …" at bounding box center [366, 191] width 601 height 353
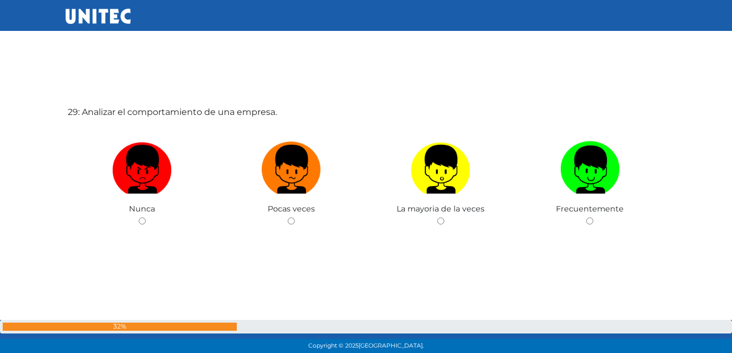
scroll to position [9930, 0]
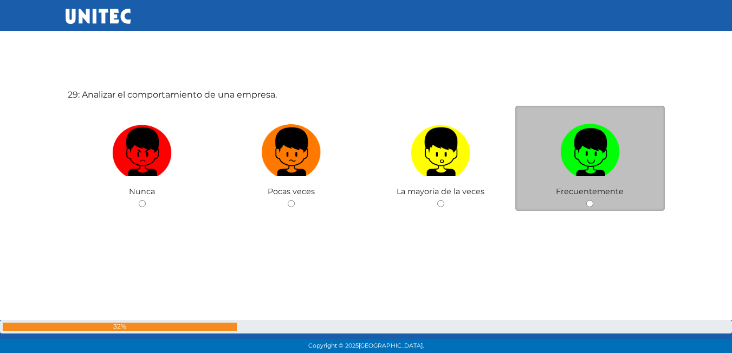
click at [587, 202] on input "radio" at bounding box center [589, 203] width 7 height 7
radio input "true"
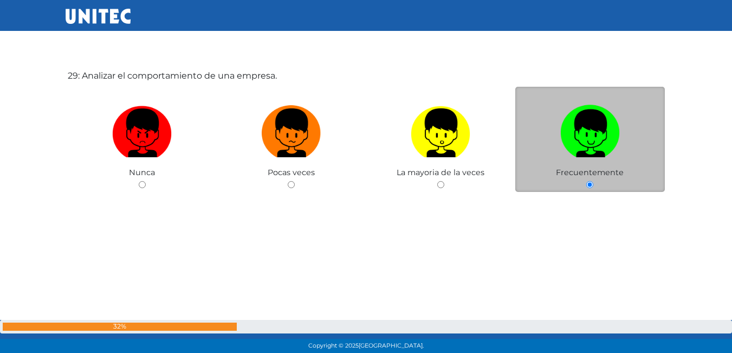
click at [587, 202] on div "29: Analizar el comportamiento de una empresa. Nunca Pocas veces La mayoria de …" at bounding box center [366, 157] width 601 height 353
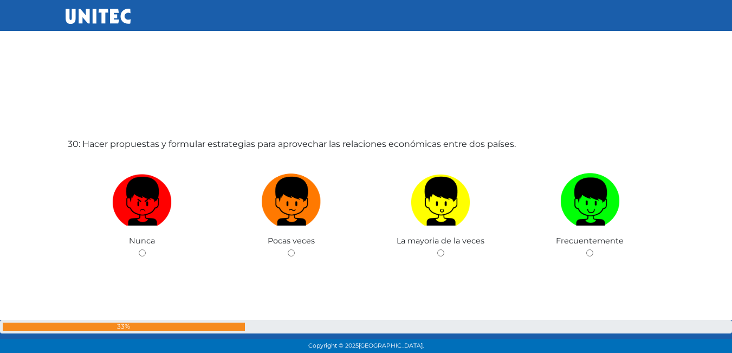
scroll to position [10250, 0]
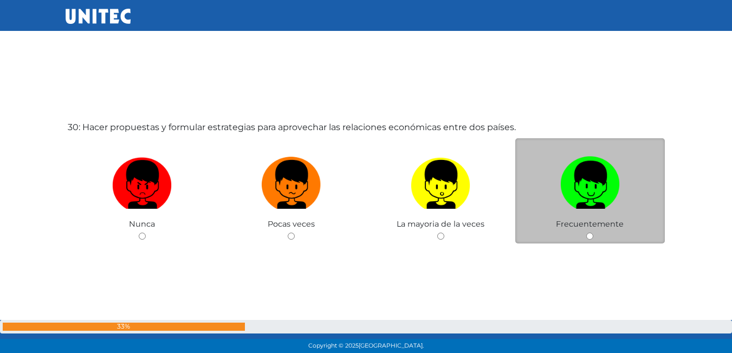
click at [588, 232] on input "radio" at bounding box center [589, 235] width 7 height 7
radio input "true"
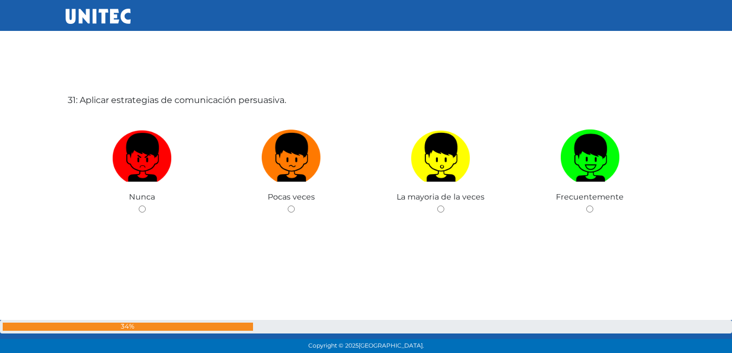
scroll to position [10631, 0]
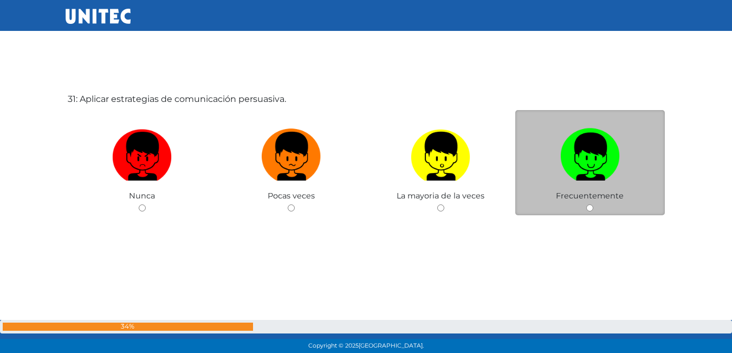
click at [587, 209] on input "radio" at bounding box center [589, 207] width 7 height 7
radio input "true"
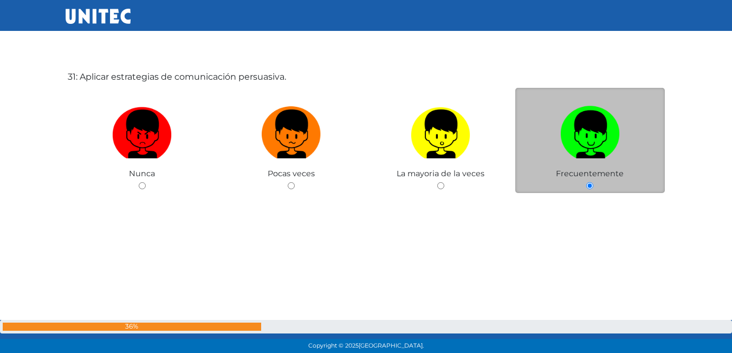
click at [587, 209] on div "31: Aplicar estrategias de comunicación persuasiva. Nunca Pocas veces La mayori…" at bounding box center [366, 158] width 601 height 353
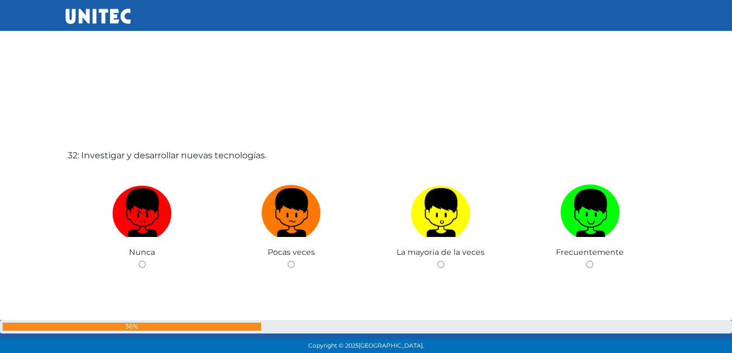
scroll to position [10947, 0]
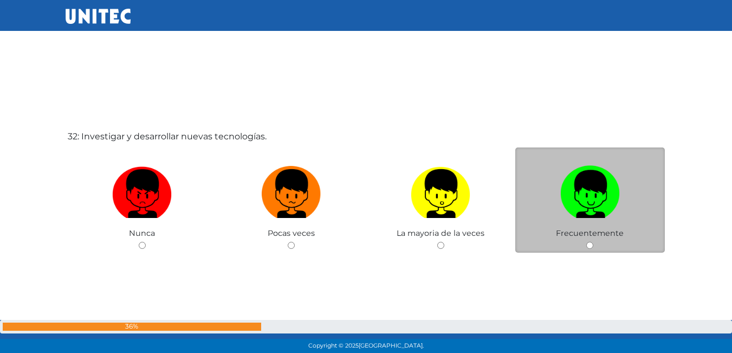
click at [592, 246] on input "radio" at bounding box center [589, 245] width 7 height 7
radio input "true"
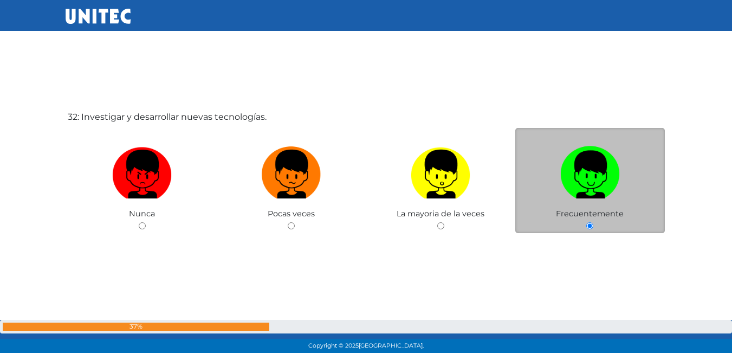
click at [592, 246] on div "32: Investigar y desarrollar nuevas tecnologías. Nunca Pocas veces La mayoria d…" at bounding box center [366, 198] width 601 height 353
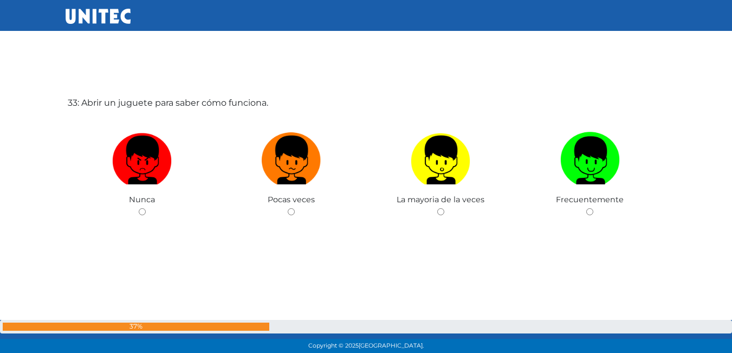
scroll to position [11341, 0]
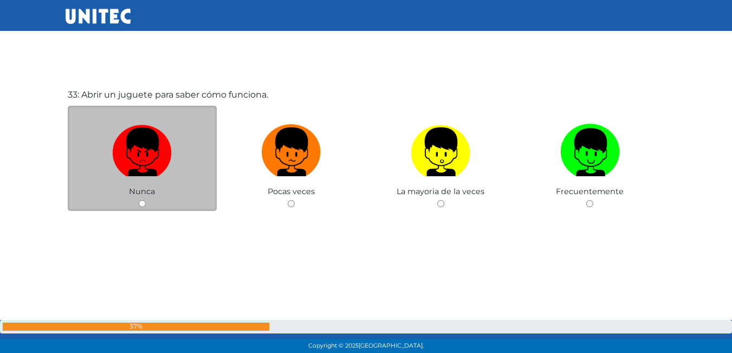
click at [148, 202] on div "Nunca" at bounding box center [143, 159] width 150 height 106
click at [149, 202] on div "Nunca" at bounding box center [143, 159] width 150 height 106
click at [150, 203] on div "Nunca" at bounding box center [143, 159] width 150 height 106
click at [144, 202] on input "radio" at bounding box center [142, 203] width 7 height 7
radio input "true"
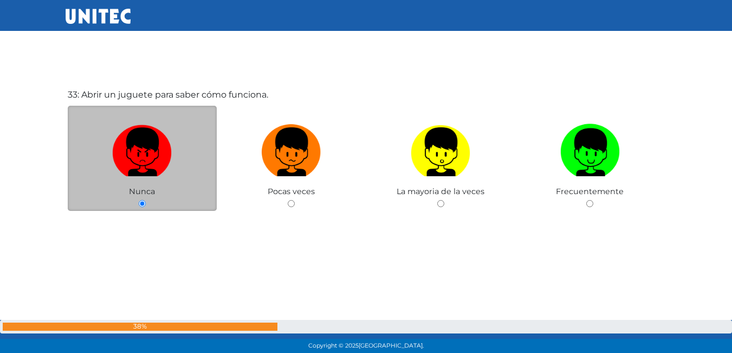
click at [146, 202] on div "Nunca" at bounding box center [143, 159] width 150 height 106
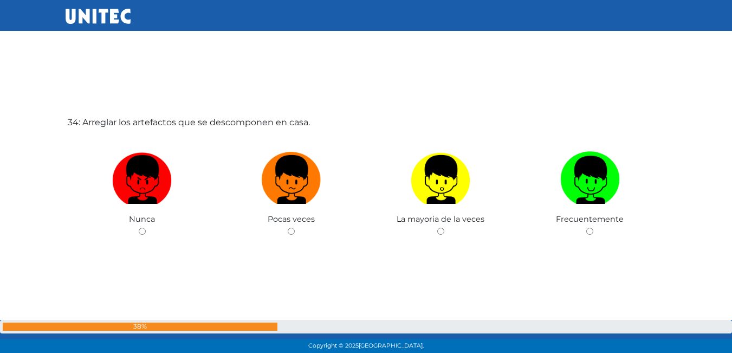
scroll to position [11720, 0]
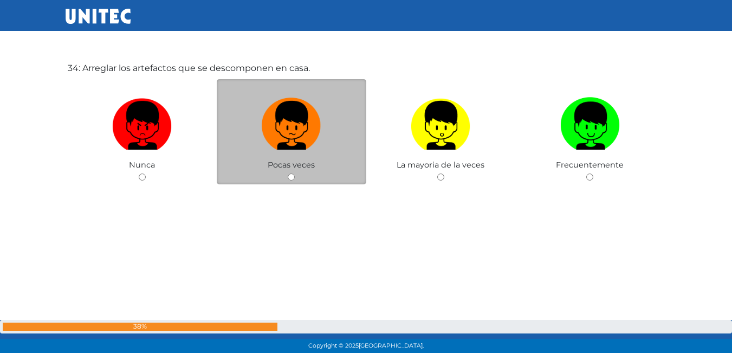
click at [294, 182] on div "Pocas veces" at bounding box center [292, 132] width 150 height 106
click at [289, 179] on input "radio" at bounding box center [291, 176] width 7 height 7
radio input "true"
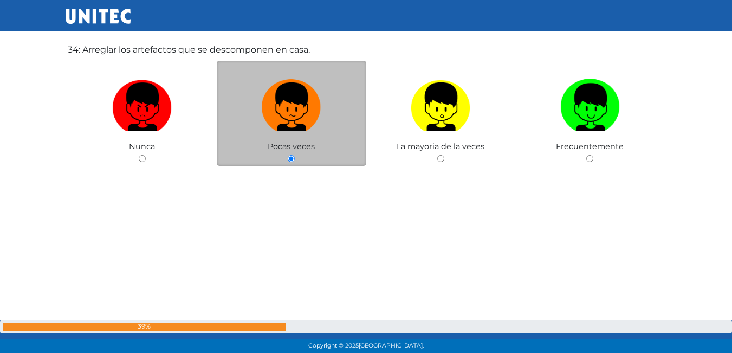
click at [289, 179] on div "34: Arreglar los artefactos que se descomponen en casa. Nunca Pocas veces La ma…" at bounding box center [366, 131] width 601 height 353
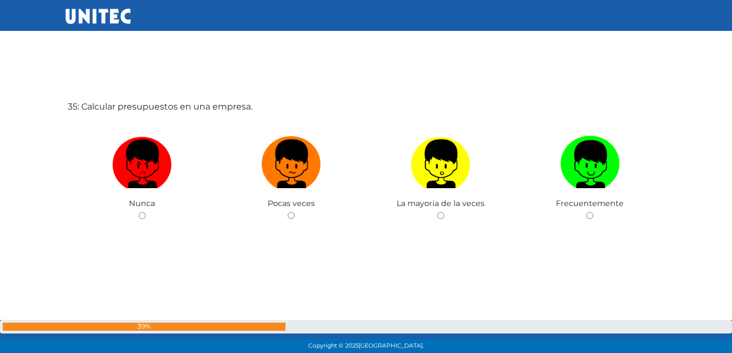
scroll to position [12045, 0]
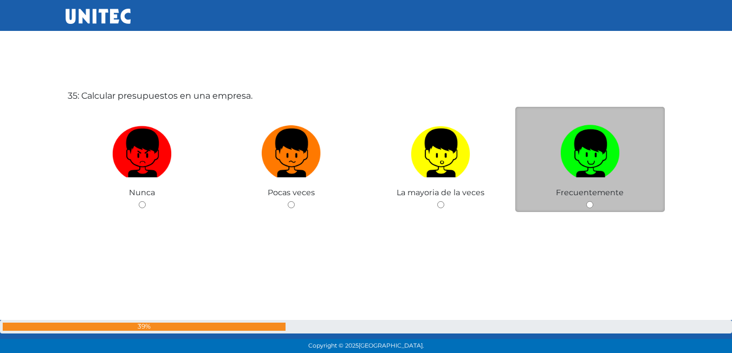
click at [595, 204] on div "Frecuentemente" at bounding box center [590, 160] width 150 height 106
click at [583, 200] on div "Frecuentemente" at bounding box center [590, 160] width 150 height 106
click at [589, 203] on input "radio" at bounding box center [589, 204] width 7 height 7
radio input "true"
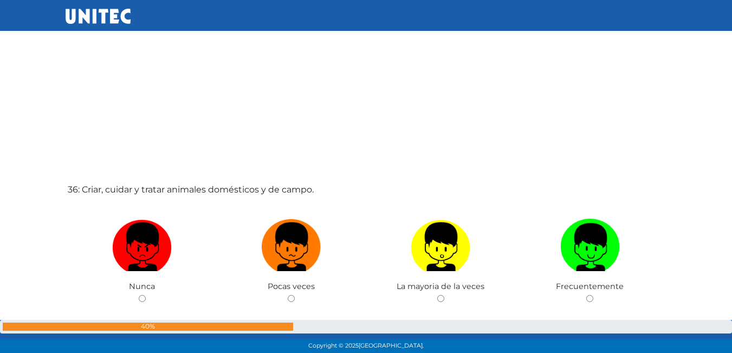
scroll to position [12359, 0]
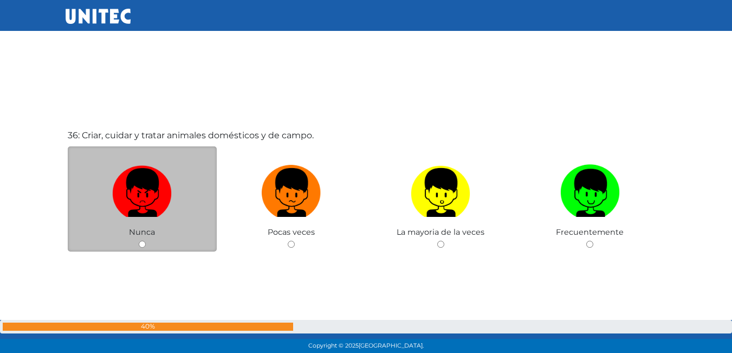
click at [142, 242] on input "radio" at bounding box center [142, 244] width 7 height 7
radio input "true"
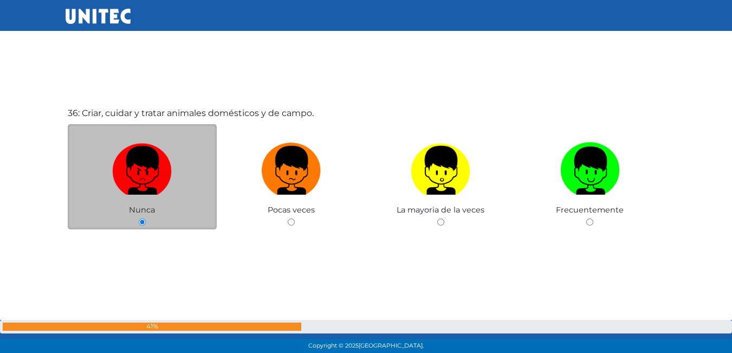
click at [142, 242] on div "36: Criar, cuidar y tratar animales domésticos y de campo. Nunca Pocas veces La…" at bounding box center [366, 194] width 601 height 353
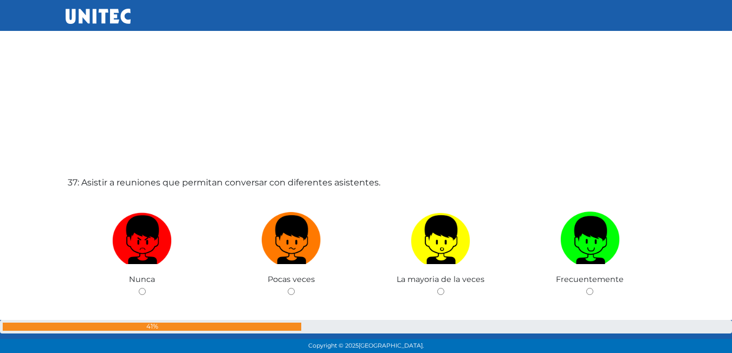
scroll to position [12681, 0]
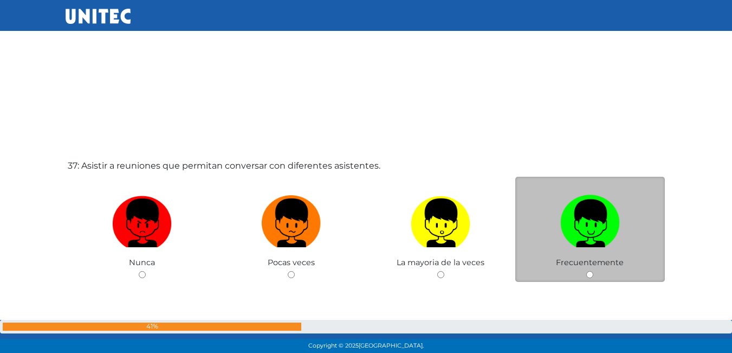
click at [592, 277] on input "radio" at bounding box center [589, 274] width 7 height 7
radio input "true"
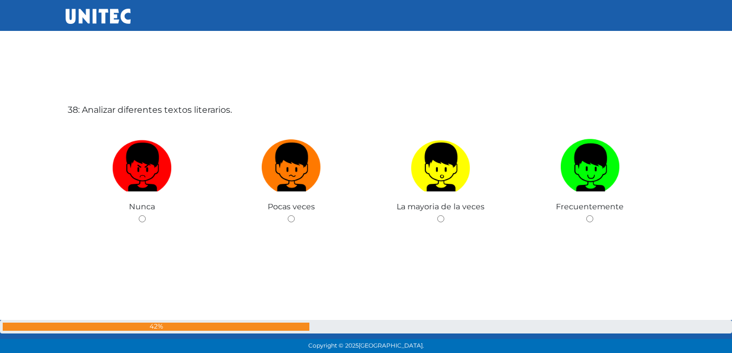
scroll to position [13109, 0]
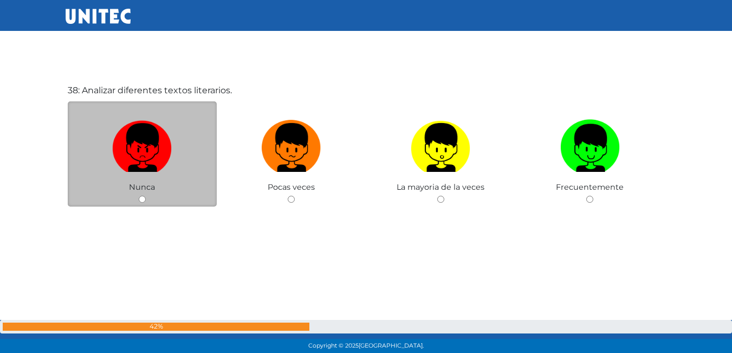
click at [138, 200] on div "Nunca" at bounding box center [143, 154] width 150 height 106
click at [140, 199] on input "radio" at bounding box center [142, 199] width 7 height 7
radio input "true"
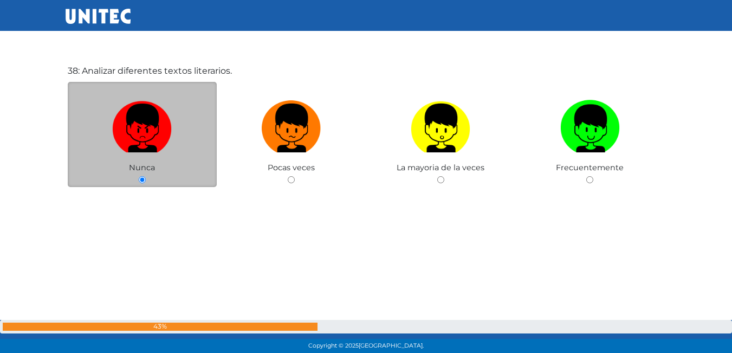
click at [142, 197] on div "38: Analizar diferentes textos literarios. Nunca Pocas veces La mayoria de la v…" at bounding box center [366, 152] width 601 height 353
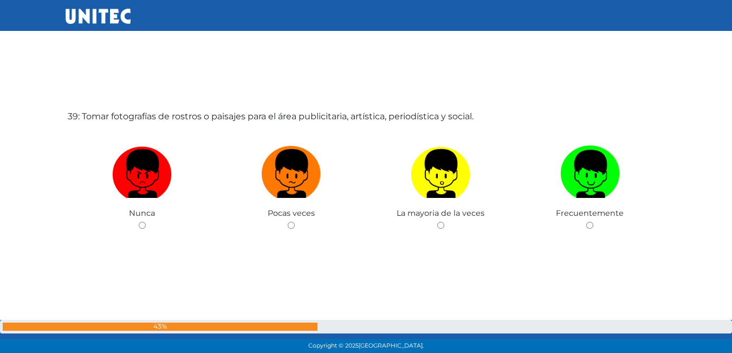
scroll to position [13437, 0]
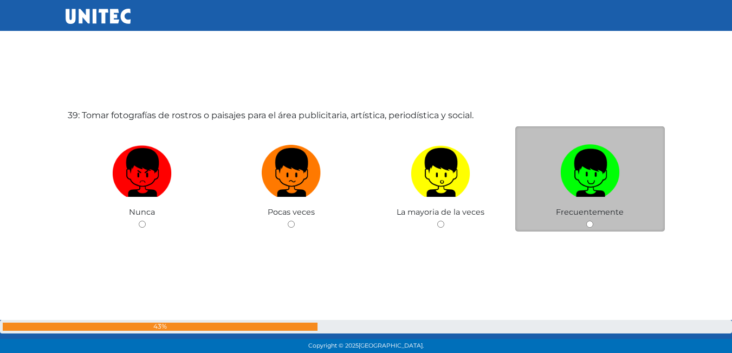
click at [588, 222] on input "radio" at bounding box center [589, 224] width 7 height 7
radio input "true"
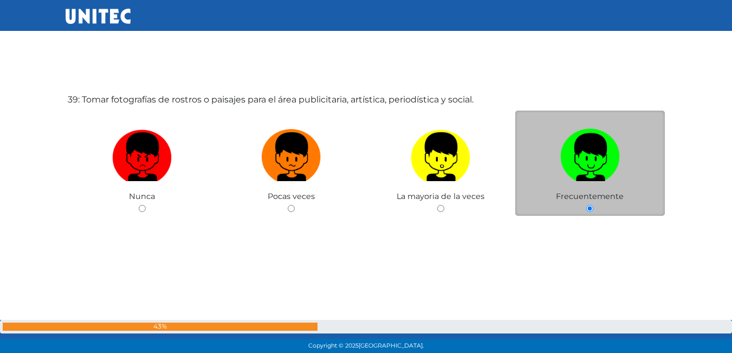
click at [588, 222] on div "39: Tomar fotografías de rostros o paisajes para el área publicitaria, artístic…" at bounding box center [366, 181] width 601 height 353
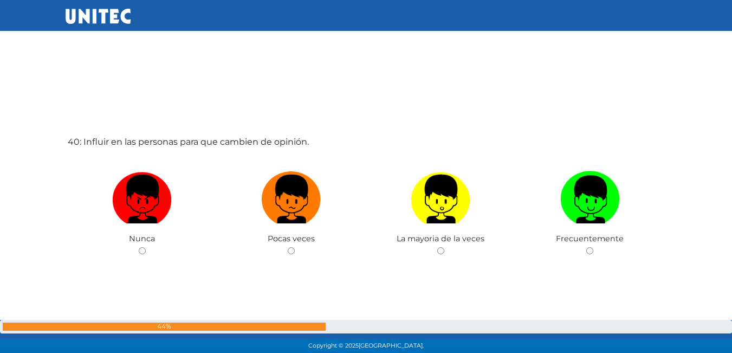
scroll to position [13806, 0]
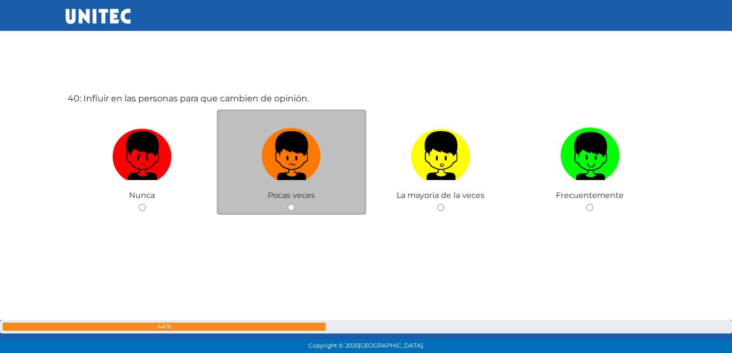
click at [291, 209] on input "radio" at bounding box center [291, 207] width 7 height 7
radio input "true"
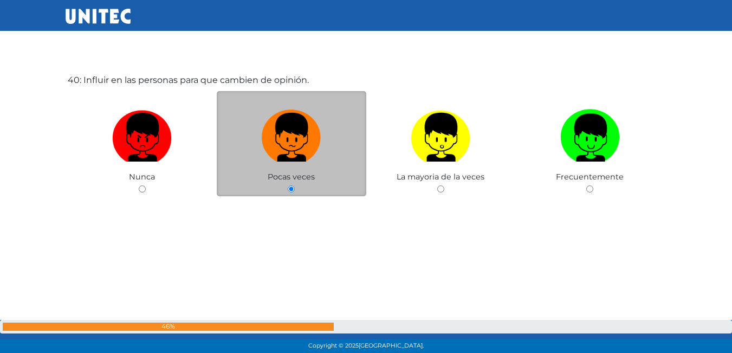
click at [291, 209] on div "40: Influir en las personas para que cambien de opinión. Nunca Pocas veces La m…" at bounding box center [366, 161] width 601 height 353
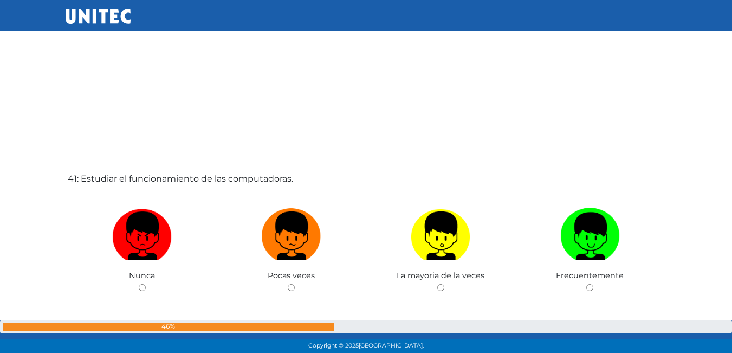
scroll to position [14133, 0]
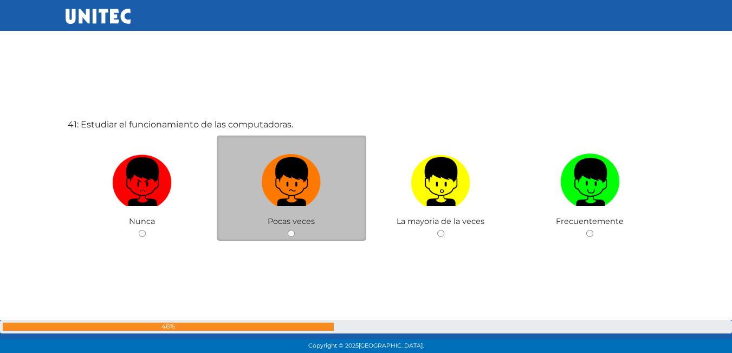
click at [290, 232] on input "radio" at bounding box center [291, 233] width 7 height 7
radio input "true"
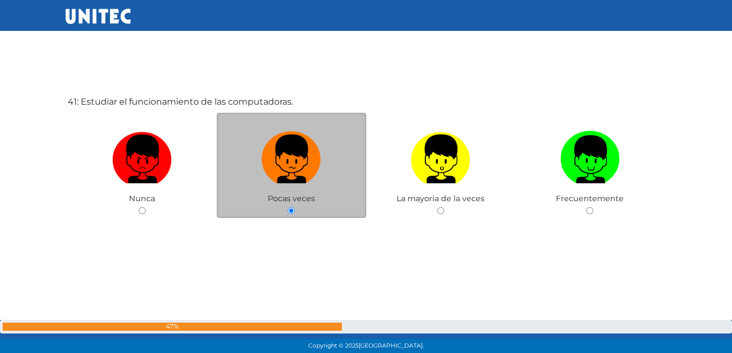
click at [290, 232] on div "41: Estudiar el funcionamiento de las computadoras. Nunca Pocas veces La mayori…" at bounding box center [366, 183] width 601 height 353
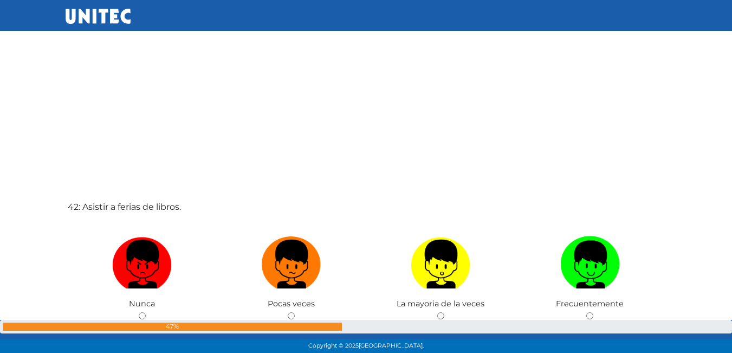
scroll to position [14458, 0]
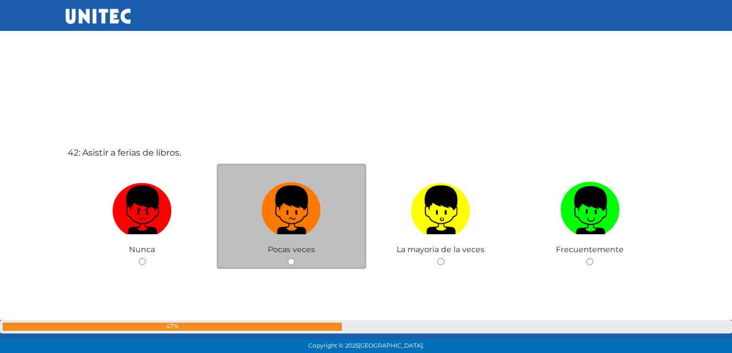
click at [292, 262] on input "radio" at bounding box center [291, 261] width 7 height 7
radio input "true"
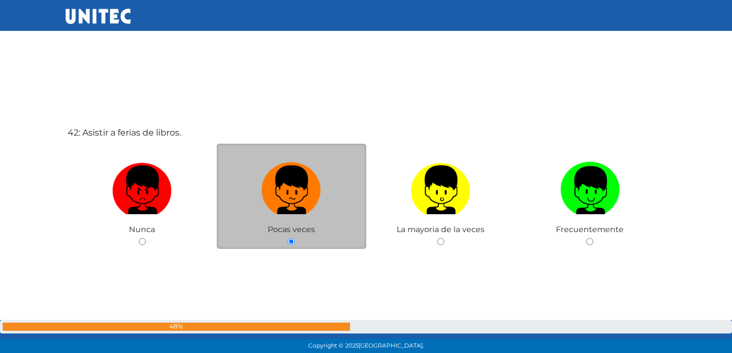
click at [292, 262] on div "42: Asistir a ferias de libros. Nunca Pocas veces La mayoria de la veces Frecue…" at bounding box center [366, 214] width 601 height 353
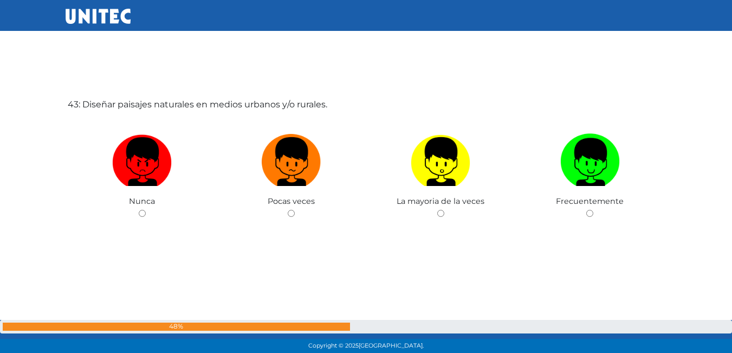
scroll to position [14868, 0]
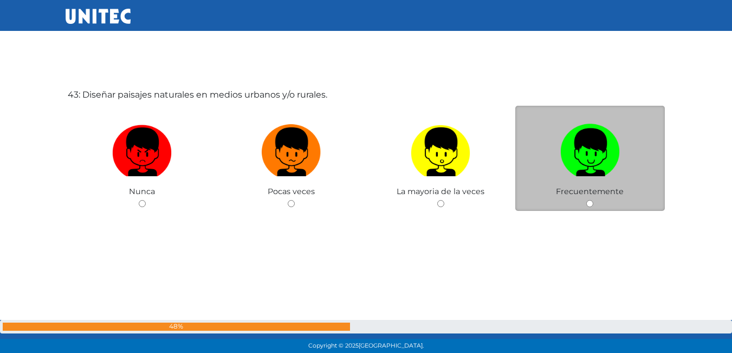
click at [592, 204] on input "radio" at bounding box center [589, 203] width 7 height 7
radio input "true"
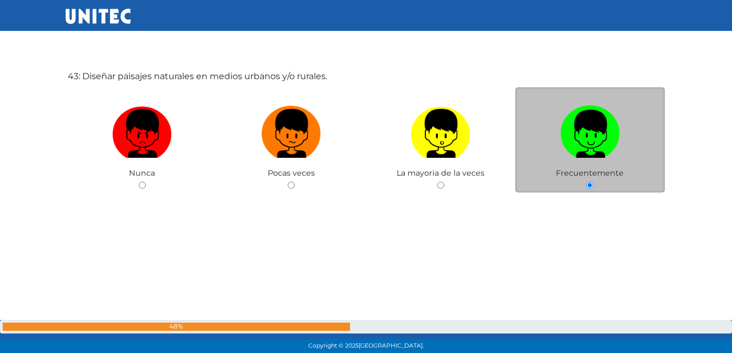
click at [592, 204] on div "43: Diseñar paisajes naturales en medios urbanos y/o rurales. Nunca Pocas veces…" at bounding box center [366, 158] width 601 height 353
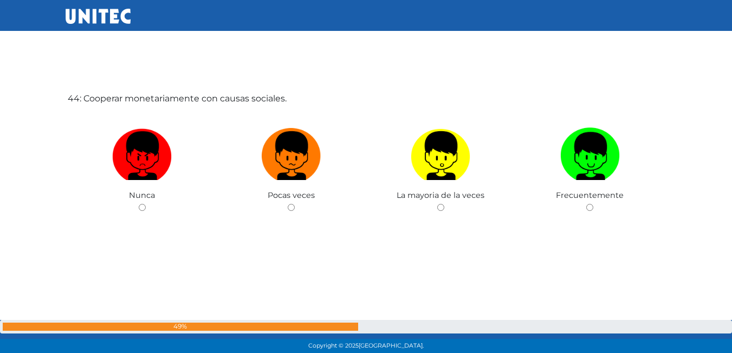
scroll to position [15221, 0]
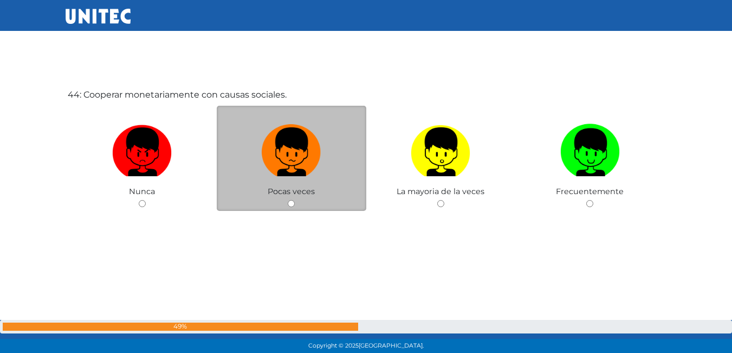
click at [287, 203] on div "Pocas veces" at bounding box center [292, 159] width 150 height 106
click at [289, 199] on div "Pocas veces" at bounding box center [292, 159] width 150 height 106
click at [290, 204] on input "radio" at bounding box center [291, 203] width 7 height 7
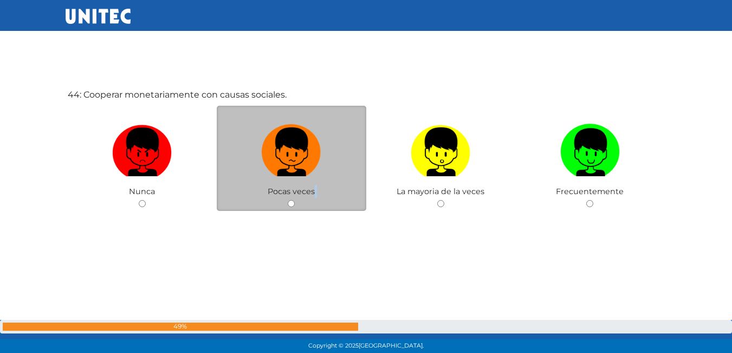
radio input "true"
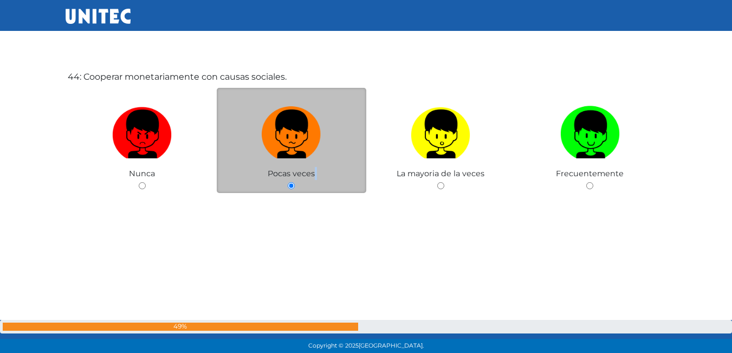
click at [290, 204] on div "44: Cooperar monetariamente con causas sociales. Nunca Pocas veces La mayoria d…" at bounding box center [366, 158] width 601 height 353
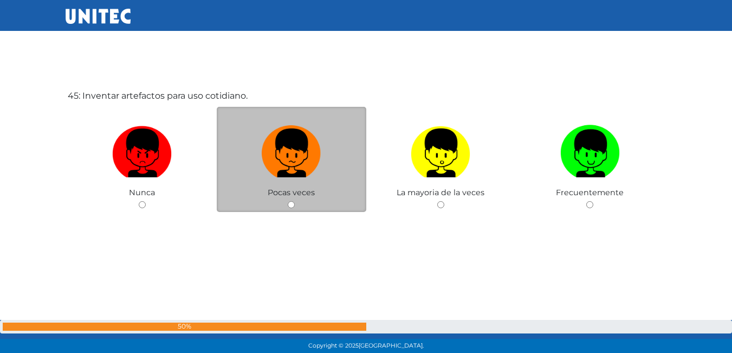
scroll to position [15605, 0]
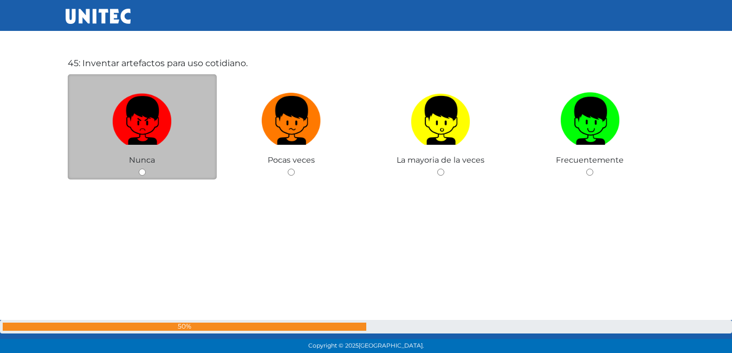
click at [130, 167] on div "Nunca" at bounding box center [143, 127] width 150 height 106
click at [132, 165] on div "Nunca" at bounding box center [143, 127] width 150 height 106
click at [152, 120] on img at bounding box center [142, 116] width 60 height 57
click at [146, 169] on input "radio" at bounding box center [142, 172] width 7 height 7
radio input "true"
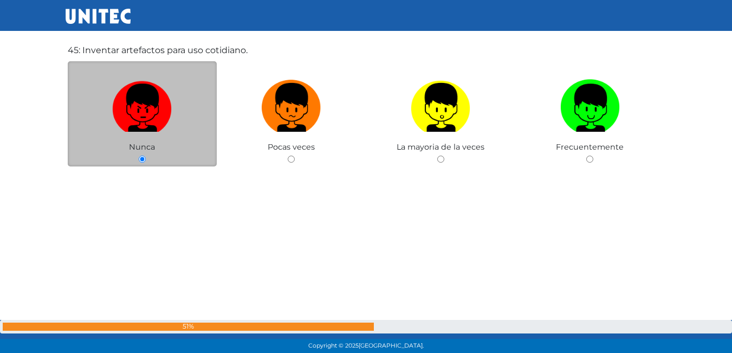
click at [152, 120] on img at bounding box center [142, 103] width 60 height 57
click at [146, 155] on input "radio" at bounding box center [142, 158] width 7 height 7
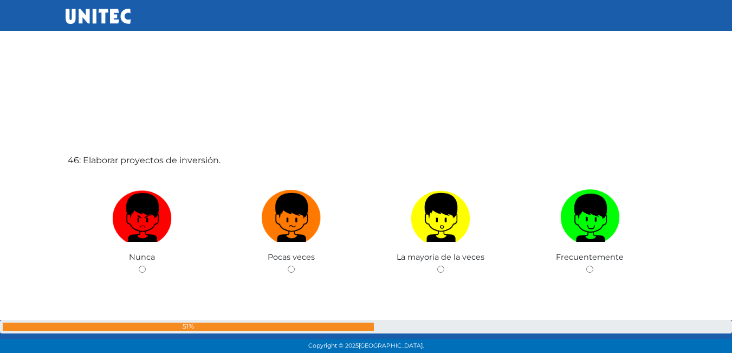
scroll to position [15879, 0]
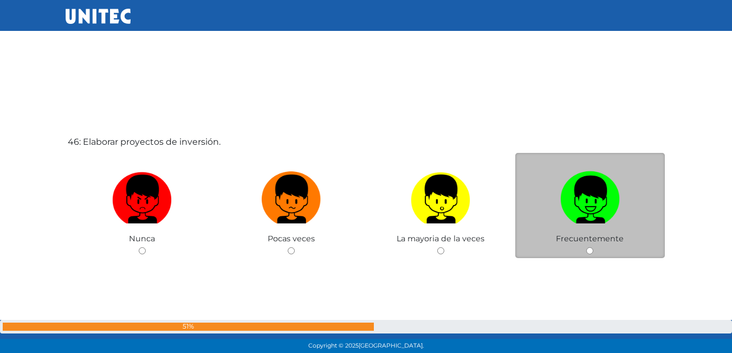
click at [566, 196] on img at bounding box center [590, 195] width 60 height 57
click at [586, 247] on input "radio" at bounding box center [589, 250] width 7 height 7
radio input "true"
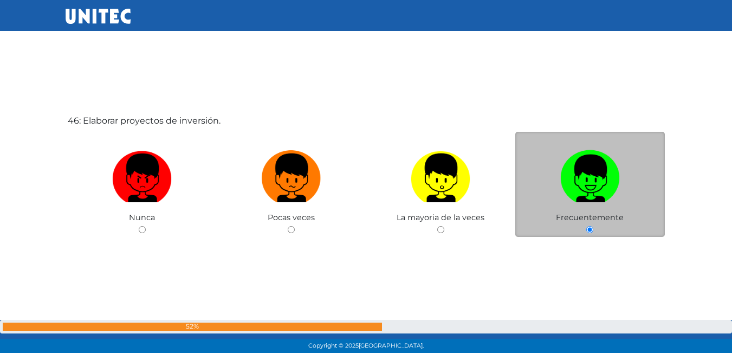
click at [566, 196] on img at bounding box center [590, 174] width 60 height 57
click at [586, 226] on input "radio" at bounding box center [589, 229] width 7 height 7
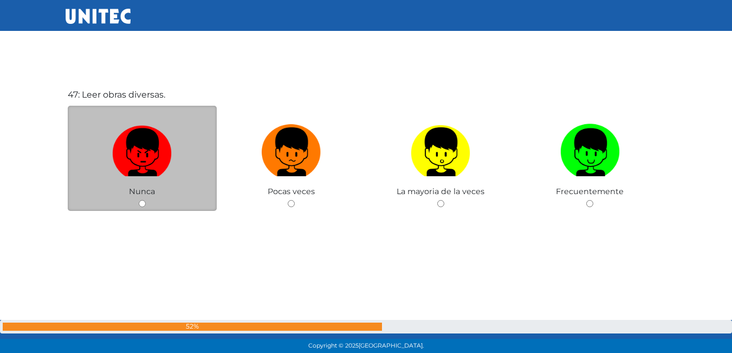
click at [138, 154] on img at bounding box center [142, 148] width 60 height 57
click at [139, 200] on input "radio" at bounding box center [142, 203] width 7 height 7
radio input "true"
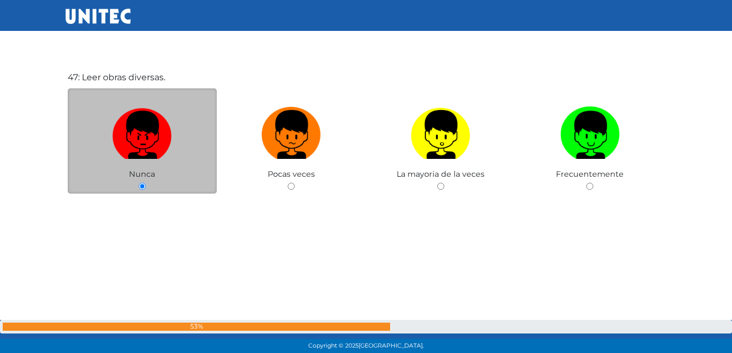
click at [138, 154] on label at bounding box center [143, 135] width 150 height 66
click at [139, 183] on input "radio" at bounding box center [142, 186] width 7 height 7
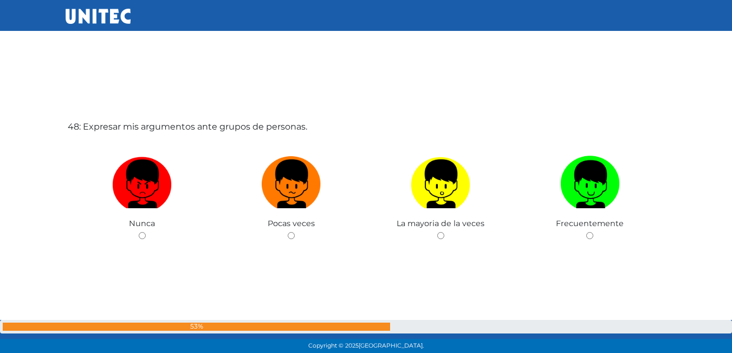
scroll to position [16609, 0]
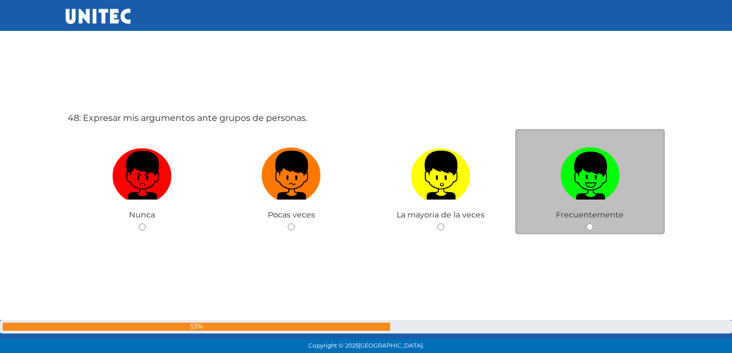
click at [590, 184] on img at bounding box center [590, 171] width 60 height 57
click at [590, 223] on input "radio" at bounding box center [589, 226] width 7 height 7
radio input "true"
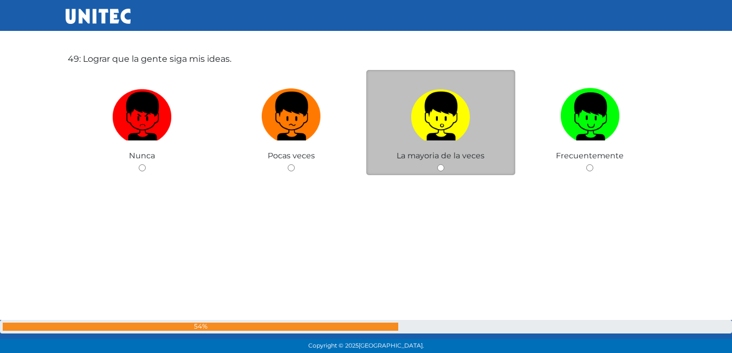
scroll to position [17033, 0]
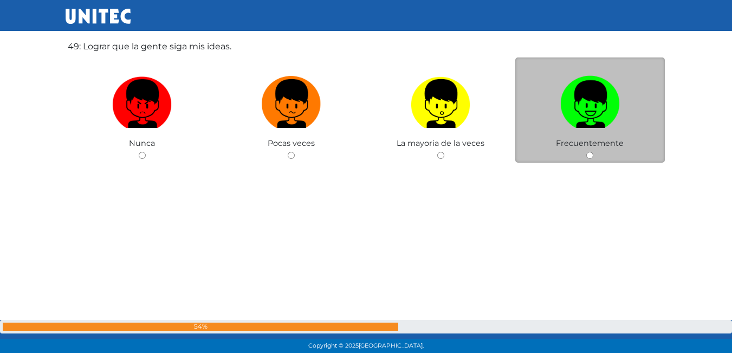
click at [587, 107] on img at bounding box center [590, 100] width 60 height 57
click at [587, 152] on input "radio" at bounding box center [589, 155] width 7 height 7
radio input "true"
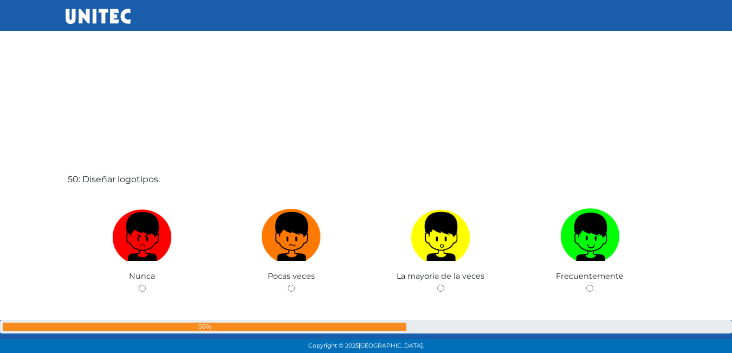
scroll to position [17307, 0]
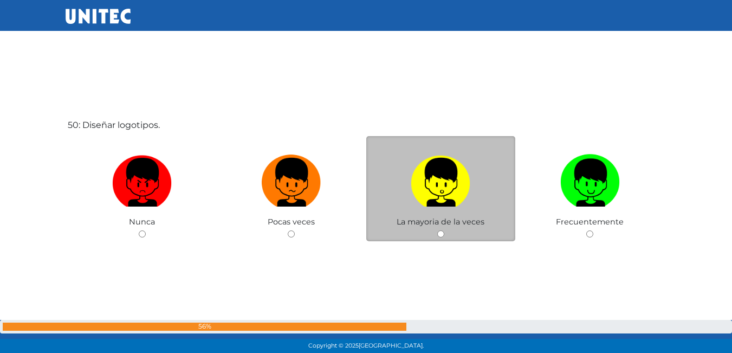
click at [487, 183] on label at bounding box center [441, 183] width 150 height 66
click at [444, 230] on input "radio" at bounding box center [440, 233] width 7 height 7
radio input "true"
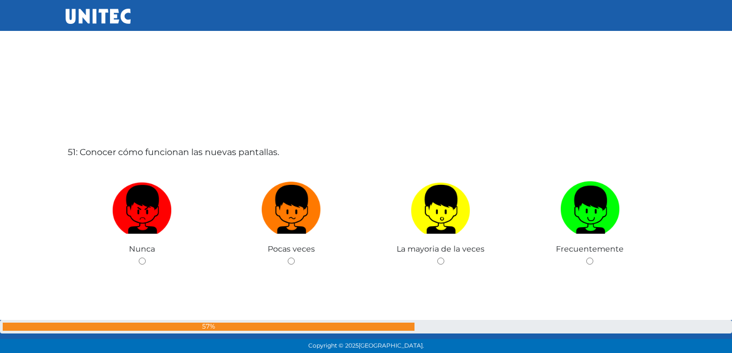
scroll to position [17634, 0]
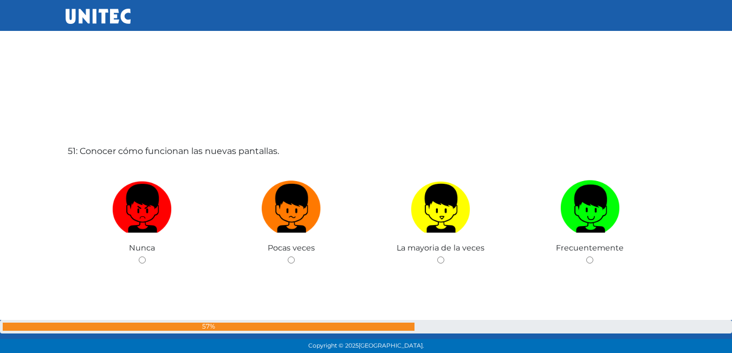
click at [448, 177] on img at bounding box center [441, 204] width 60 height 57
click at [444, 256] on input "radio" at bounding box center [440, 259] width 7 height 7
radio input "true"
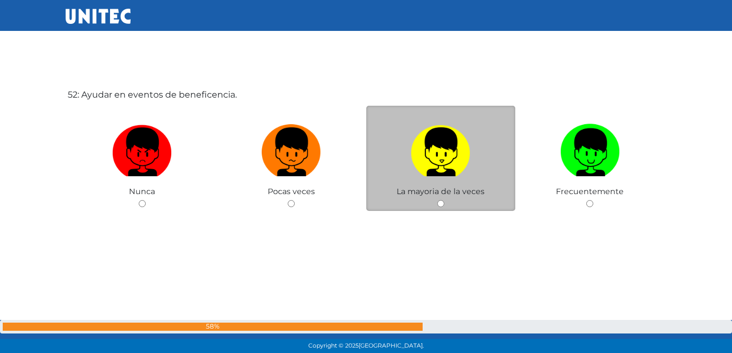
scroll to position [18097, 0]
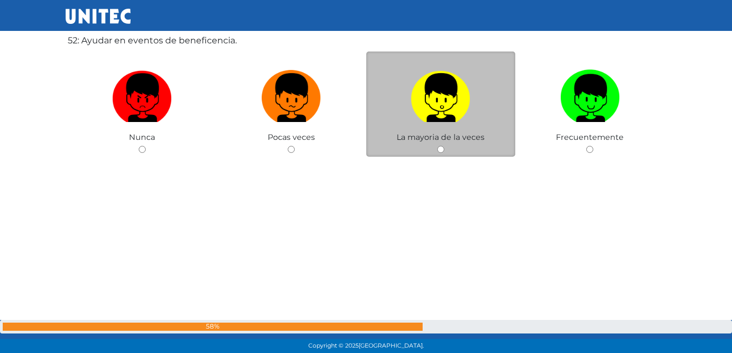
click at [452, 118] on img at bounding box center [441, 94] width 60 height 57
click at [444, 146] on input "radio" at bounding box center [440, 149] width 7 height 7
radio input "true"
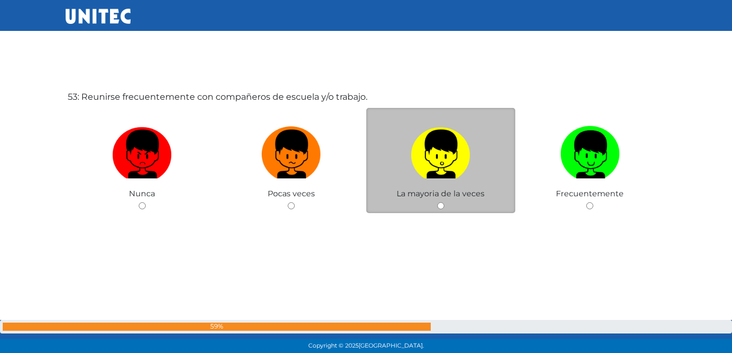
scroll to position [18395, 0]
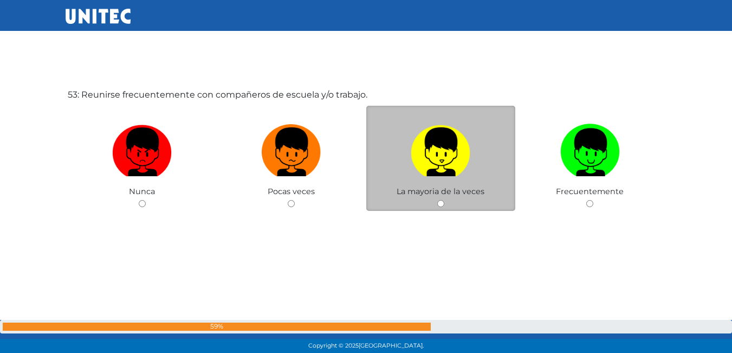
click at [456, 159] on img at bounding box center [441, 148] width 60 height 57
click at [444, 200] on input "radio" at bounding box center [440, 203] width 7 height 7
radio input "true"
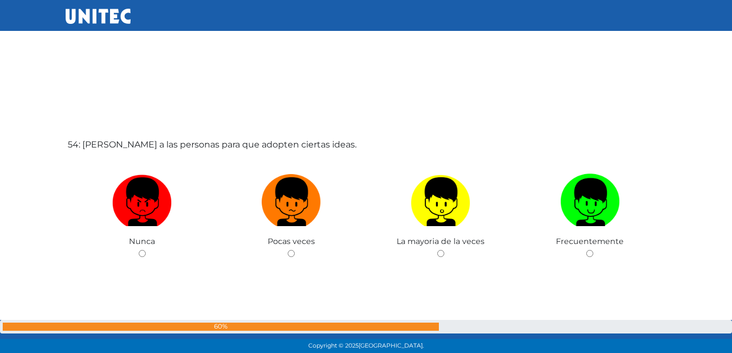
scroll to position [18722, 0]
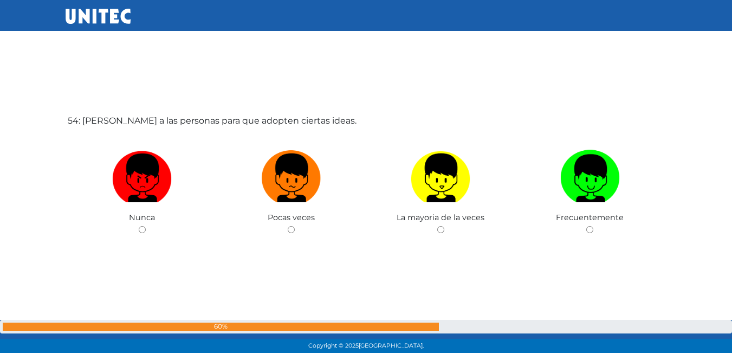
click at [451, 184] on img at bounding box center [441, 174] width 60 height 57
click at [444, 226] on input "radio" at bounding box center [440, 229] width 7 height 7
radio input "true"
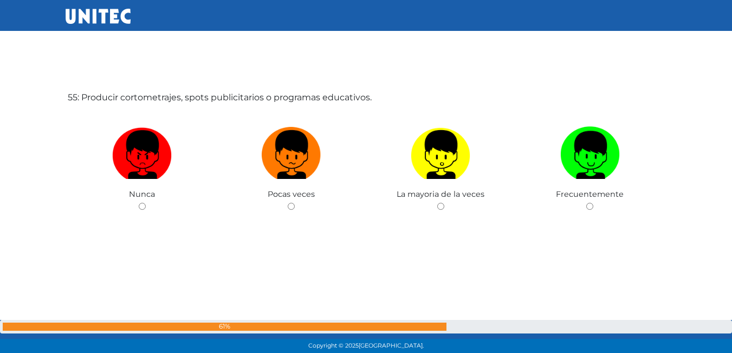
scroll to position [19101, 0]
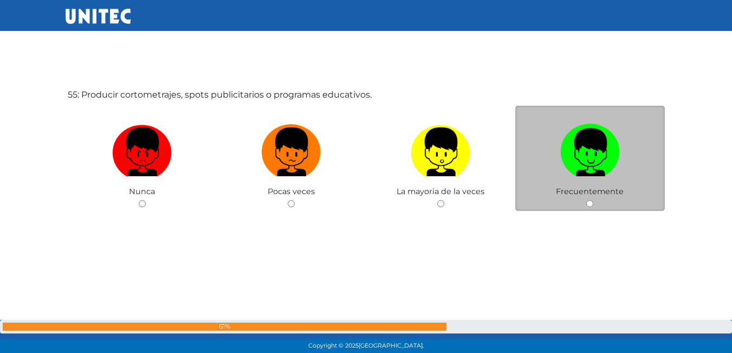
click at [544, 153] on label at bounding box center [590, 152] width 150 height 66
click at [586, 200] on input "radio" at bounding box center [589, 203] width 7 height 7
radio input "true"
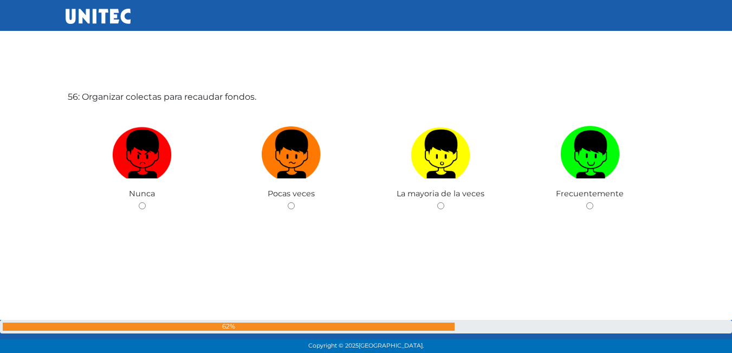
scroll to position [19454, 0]
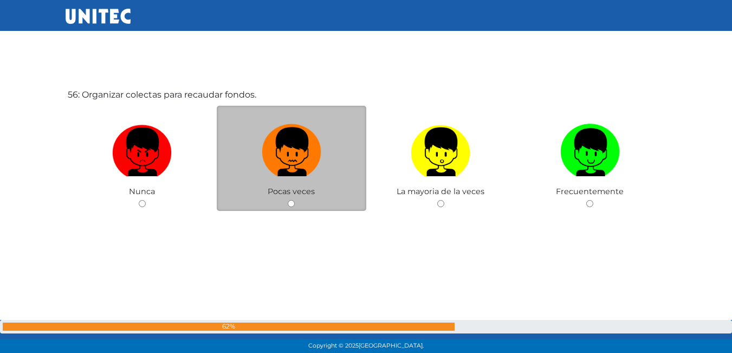
click at [302, 161] on img at bounding box center [292, 148] width 60 height 57
click at [295, 200] on input "radio" at bounding box center [291, 203] width 7 height 7
radio input "true"
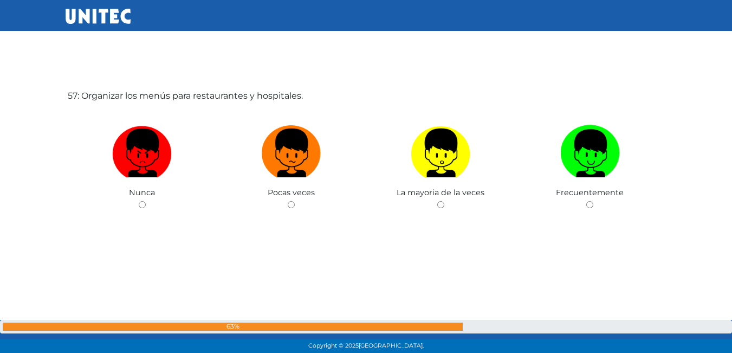
scroll to position [19806, 0]
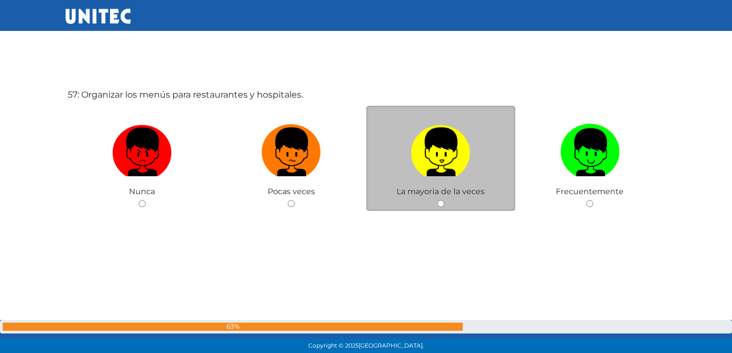
click at [466, 157] on img at bounding box center [441, 148] width 60 height 57
click at [444, 200] on input "radio" at bounding box center [440, 203] width 7 height 7
radio input "true"
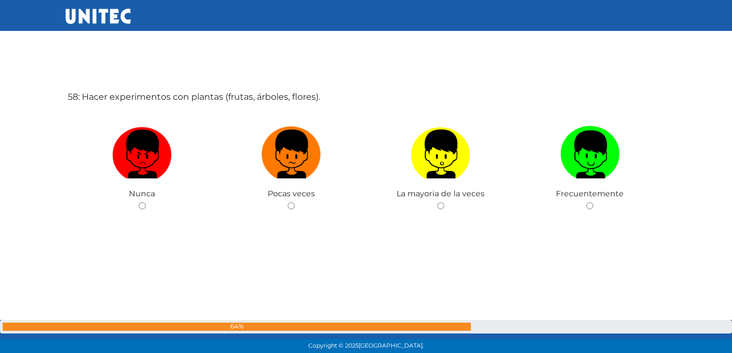
scroll to position [20159, 0]
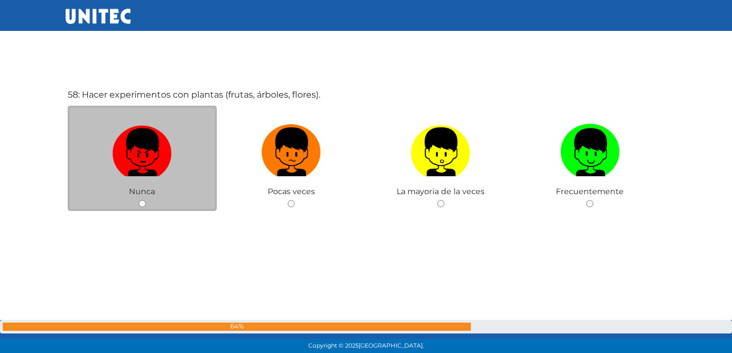
click at [138, 161] on img at bounding box center [142, 148] width 60 height 57
click at [139, 200] on input "radio" at bounding box center [142, 203] width 7 height 7
radio input "true"
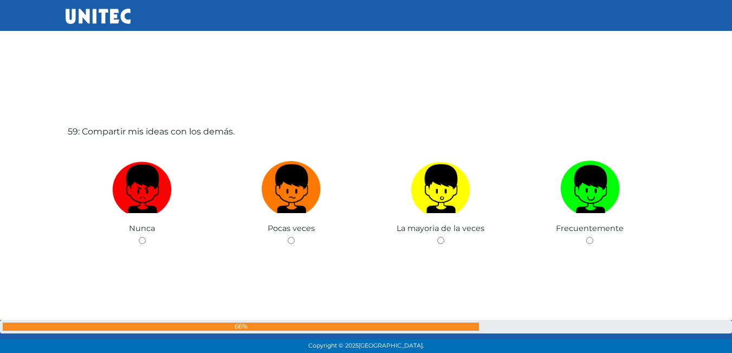
scroll to position [20512, 0]
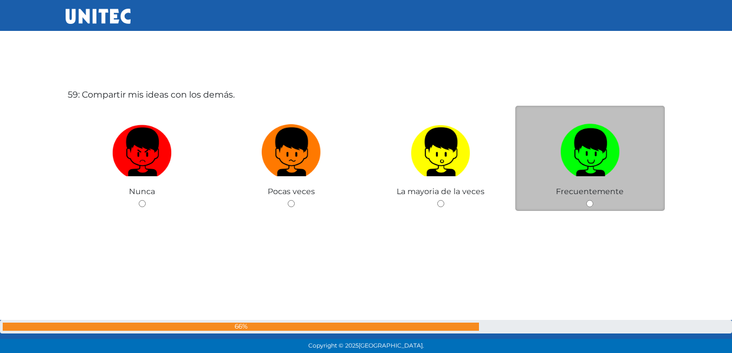
click at [627, 164] on label at bounding box center [590, 152] width 150 height 66
click at [593, 200] on input "radio" at bounding box center [589, 203] width 7 height 7
radio input "true"
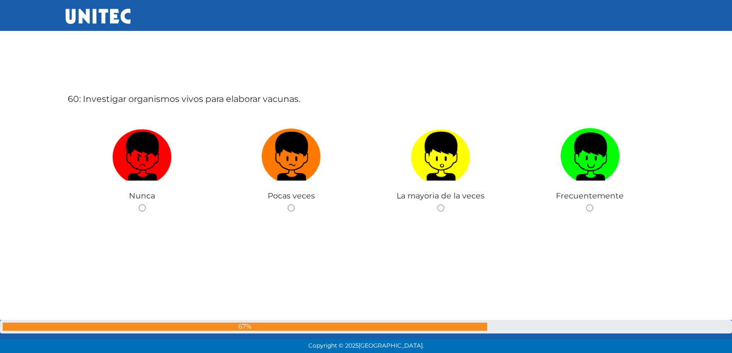
scroll to position [20864, 0]
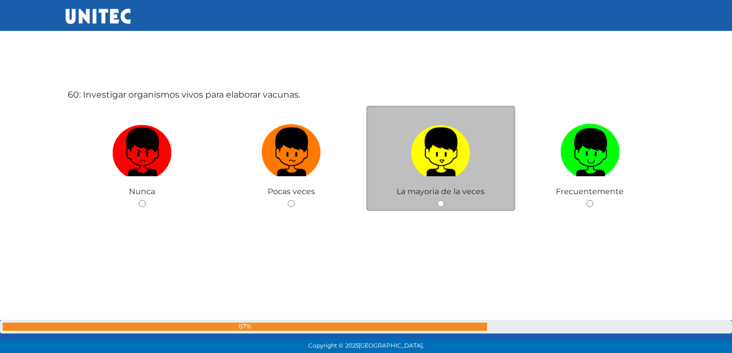
click at [425, 151] on img at bounding box center [441, 148] width 60 height 57
click at [437, 200] on input "radio" at bounding box center [440, 203] width 7 height 7
radio input "true"
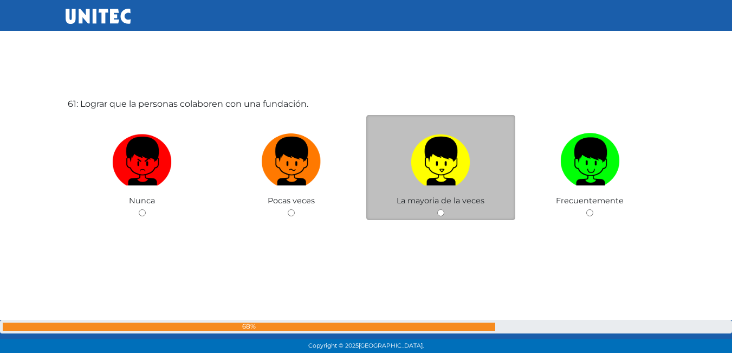
scroll to position [21217, 0]
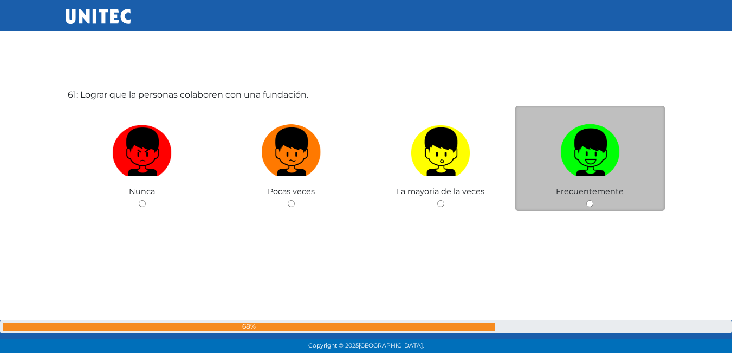
click at [606, 146] on img at bounding box center [590, 148] width 60 height 57
click at [593, 200] on input "radio" at bounding box center [589, 203] width 7 height 7
radio input "true"
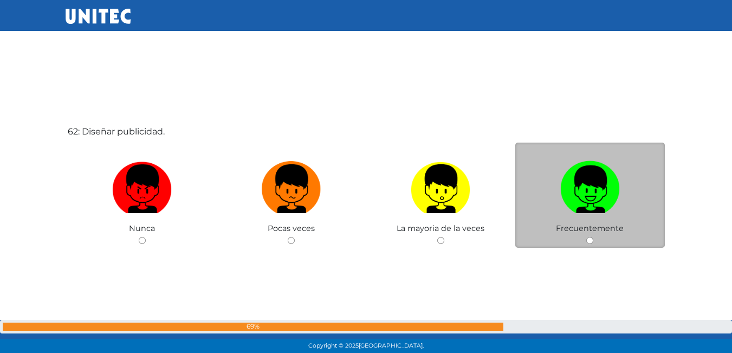
scroll to position [21570, 0]
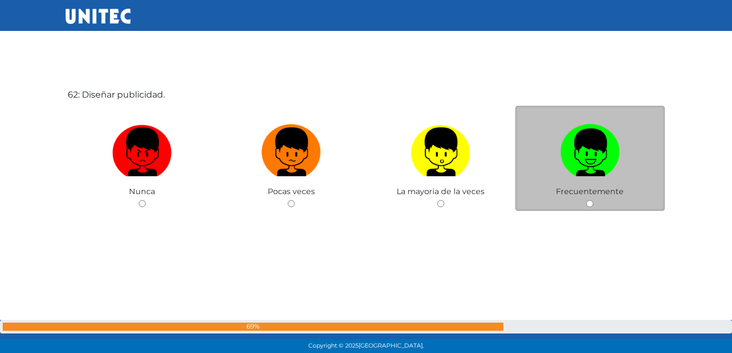
click at [566, 159] on img at bounding box center [590, 148] width 60 height 57
click at [586, 200] on input "radio" at bounding box center [589, 203] width 7 height 7
radio input "true"
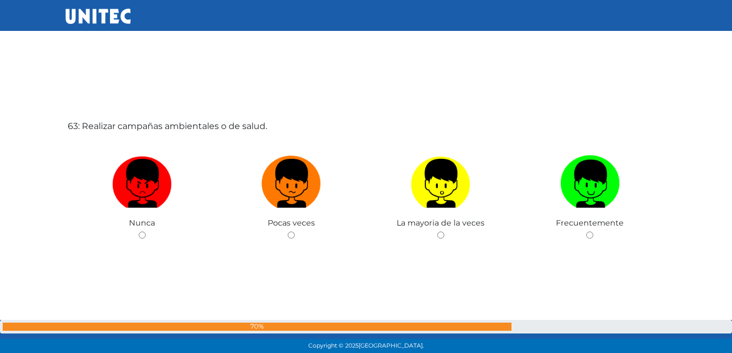
scroll to position [21897, 0]
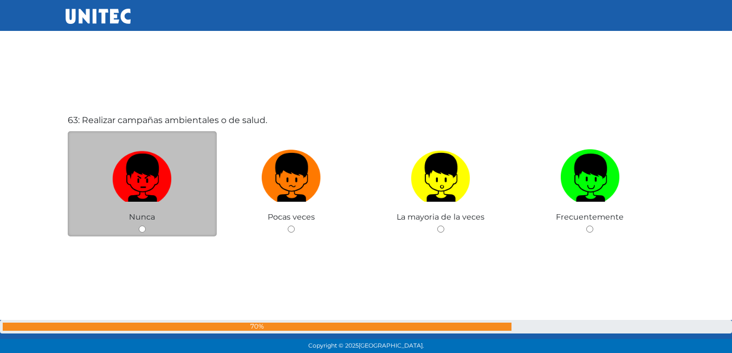
click at [113, 177] on img at bounding box center [142, 173] width 60 height 57
click at [139, 225] on input "radio" at bounding box center [142, 228] width 7 height 7
radio input "true"
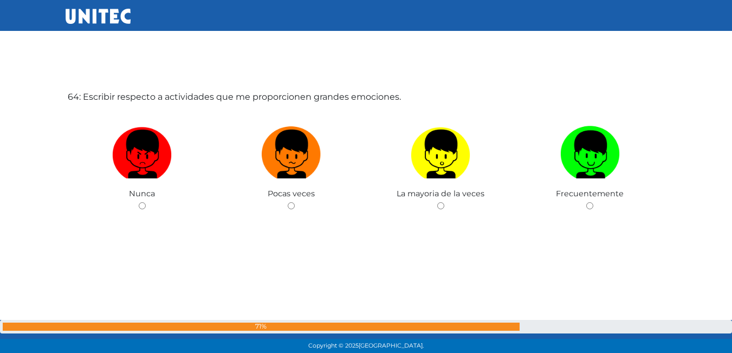
scroll to position [22275, 0]
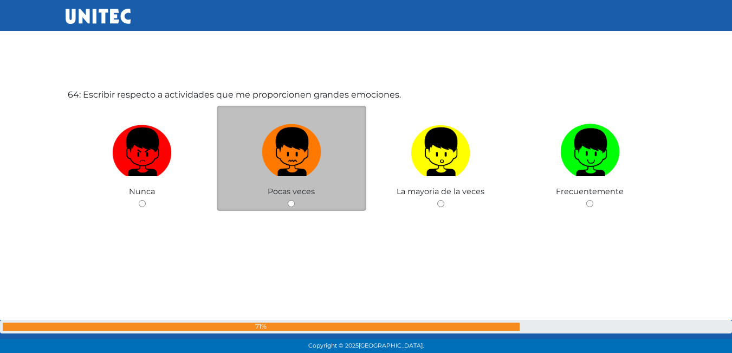
click at [264, 166] on img at bounding box center [292, 148] width 60 height 57
click at [288, 200] on input "radio" at bounding box center [291, 203] width 7 height 7
radio input "true"
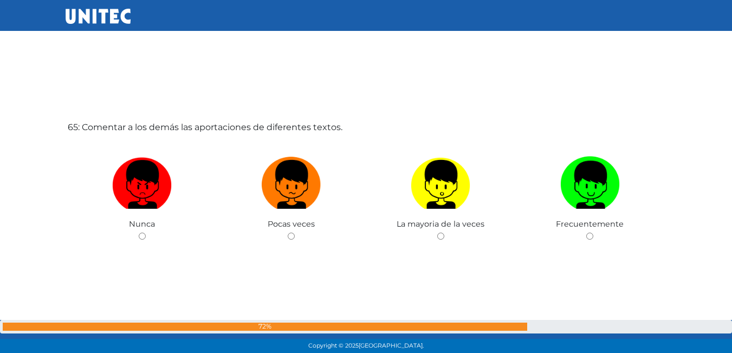
scroll to position [22602, 0]
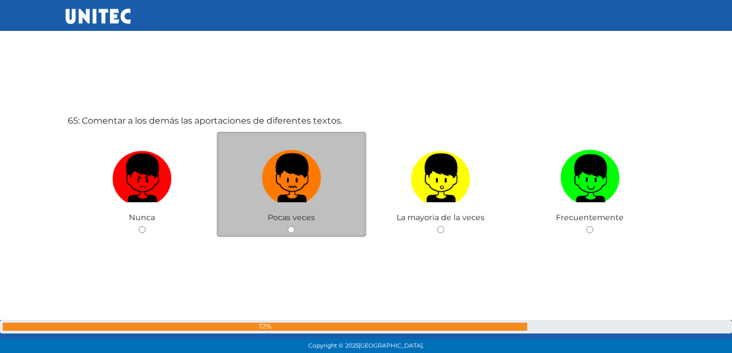
click at [289, 174] on img at bounding box center [292, 174] width 60 height 57
click at [289, 226] on input "radio" at bounding box center [291, 229] width 7 height 7
radio input "true"
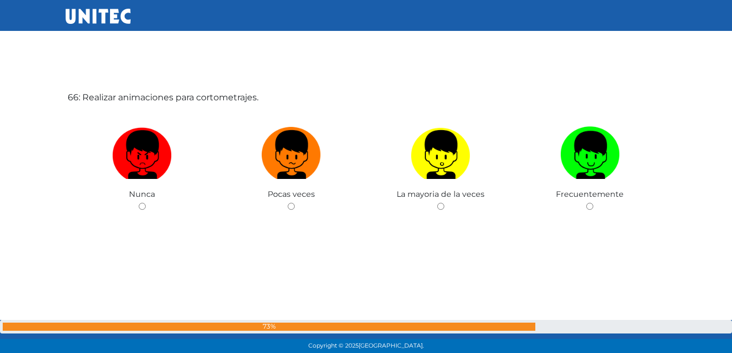
scroll to position [22981, 0]
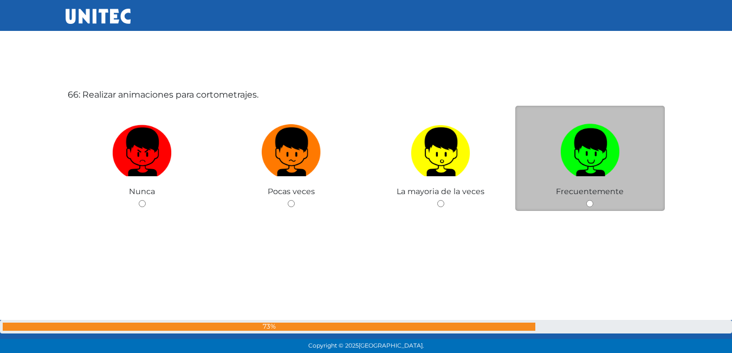
click at [559, 159] on label at bounding box center [590, 152] width 150 height 66
click at [586, 200] on input "radio" at bounding box center [589, 203] width 7 height 7
radio input "true"
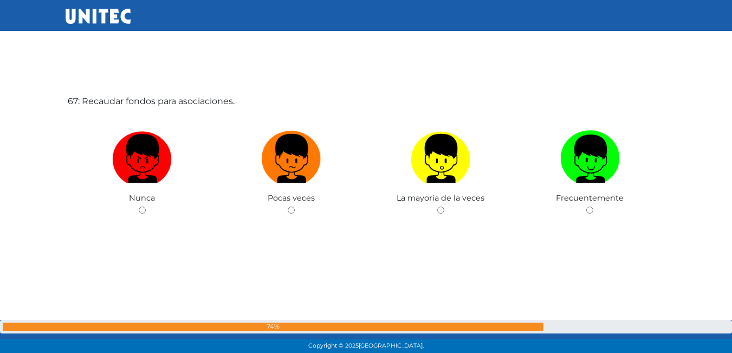
scroll to position [23333, 0]
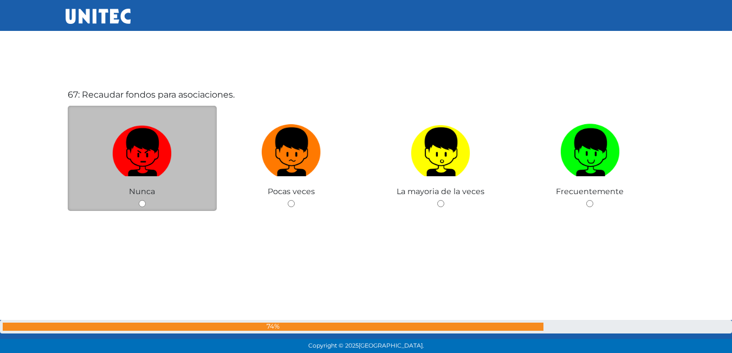
click at [166, 173] on img at bounding box center [142, 148] width 60 height 57
click at [146, 200] on input "radio" at bounding box center [142, 203] width 7 height 7
radio input "true"
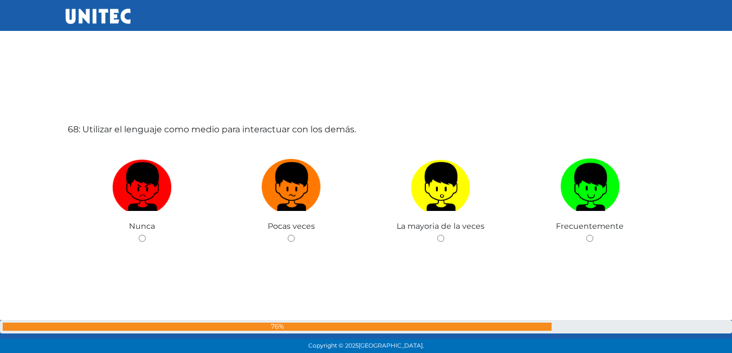
scroll to position [23659, 0]
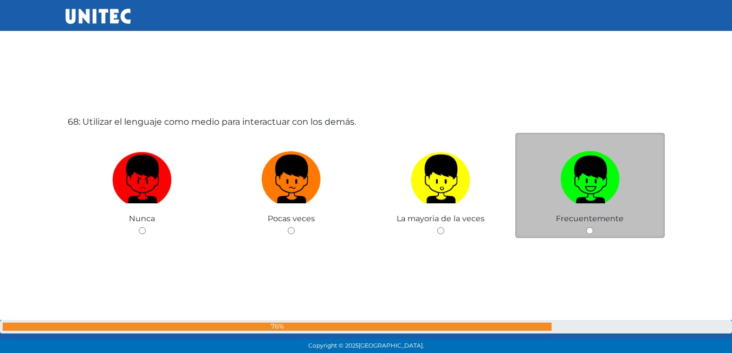
click at [573, 163] on img at bounding box center [590, 175] width 60 height 57
click at [586, 227] on input "radio" at bounding box center [589, 230] width 7 height 7
radio input "true"
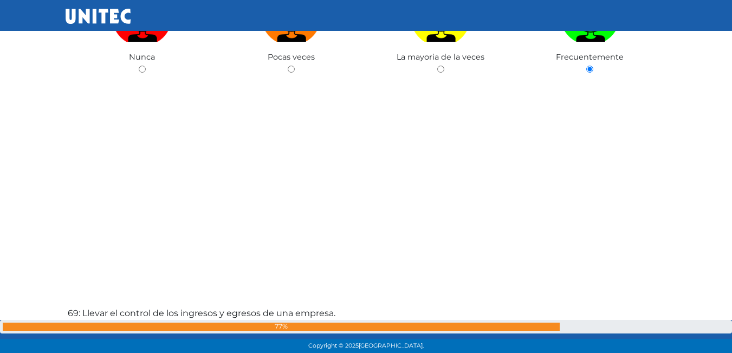
scroll to position [23997, 0]
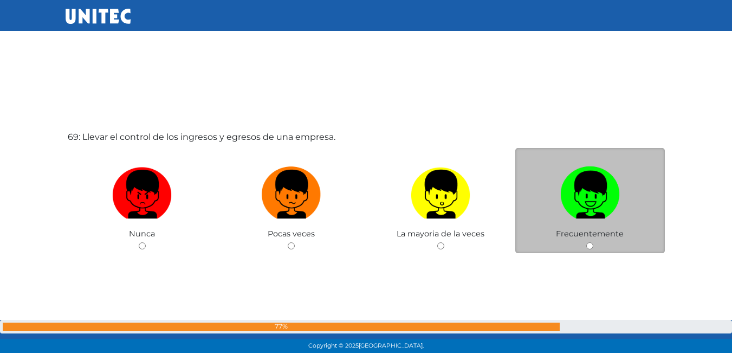
click at [578, 192] on img at bounding box center [590, 190] width 60 height 57
click at [586, 242] on input "radio" at bounding box center [589, 245] width 7 height 7
radio input "true"
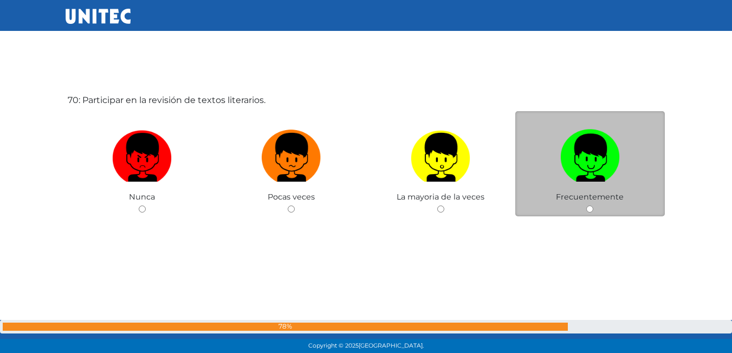
scroll to position [24392, 0]
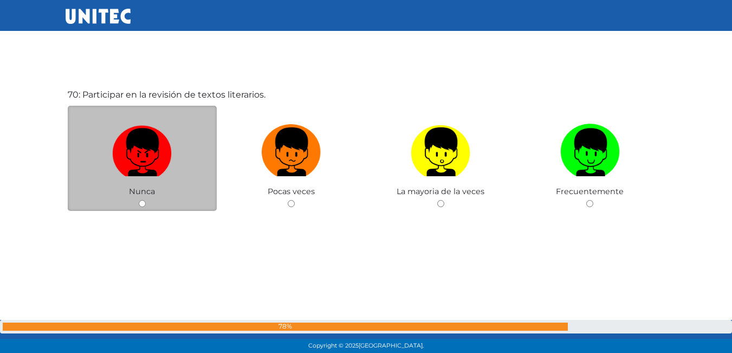
click at [150, 155] on img at bounding box center [142, 148] width 60 height 57
click at [146, 200] on input "radio" at bounding box center [142, 203] width 7 height 7
radio input "true"
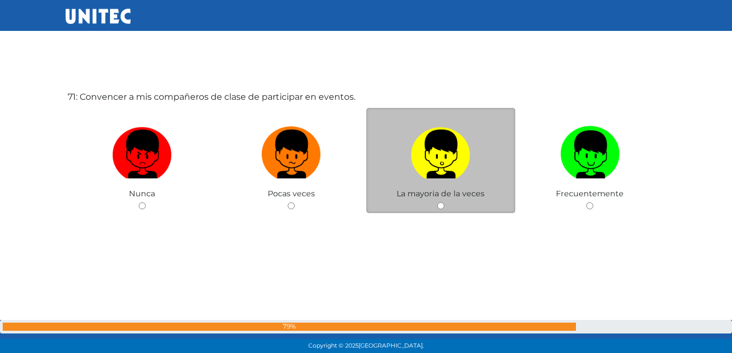
scroll to position [24744, 0]
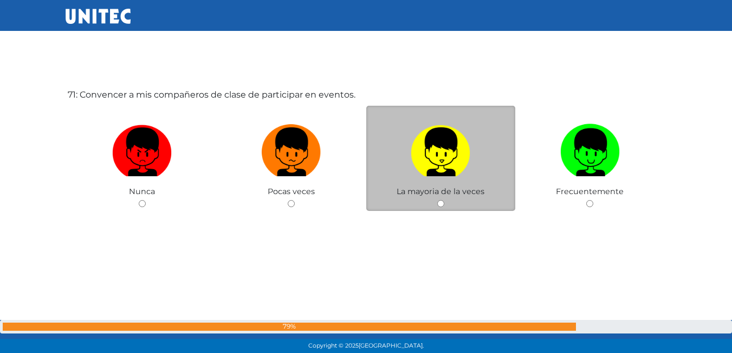
click at [439, 168] on img at bounding box center [441, 148] width 60 height 57
click at [439, 200] on input "radio" at bounding box center [440, 203] width 7 height 7
radio input "true"
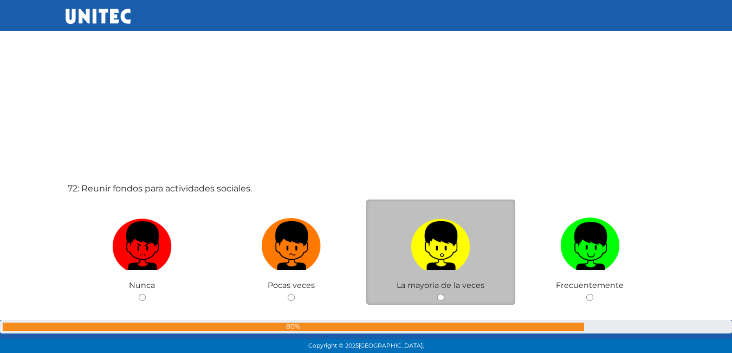
scroll to position [25072, 0]
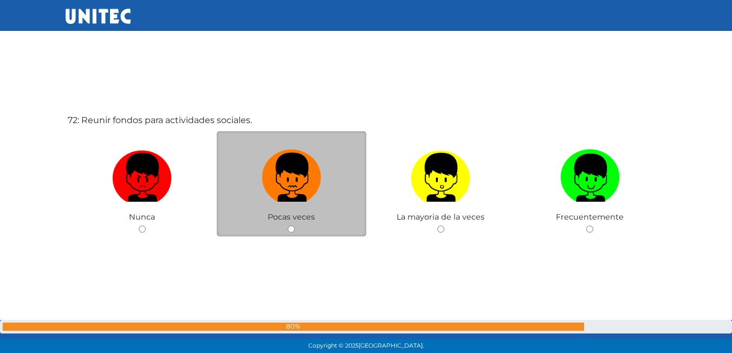
click at [303, 193] on img at bounding box center [292, 173] width 60 height 57
click at [295, 225] on input "radio" at bounding box center [291, 228] width 7 height 7
radio input "true"
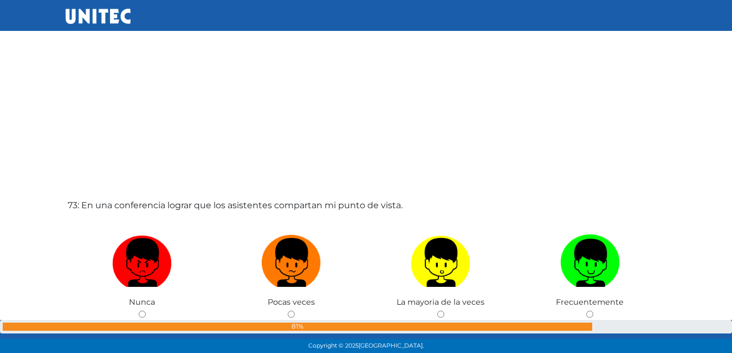
scroll to position [25344, 0]
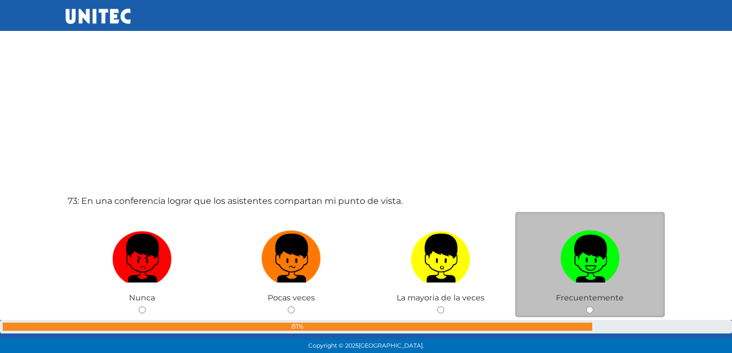
click at [584, 255] on img at bounding box center [590, 254] width 60 height 57
click at [586, 306] on input "radio" at bounding box center [589, 309] width 7 height 7
radio input "true"
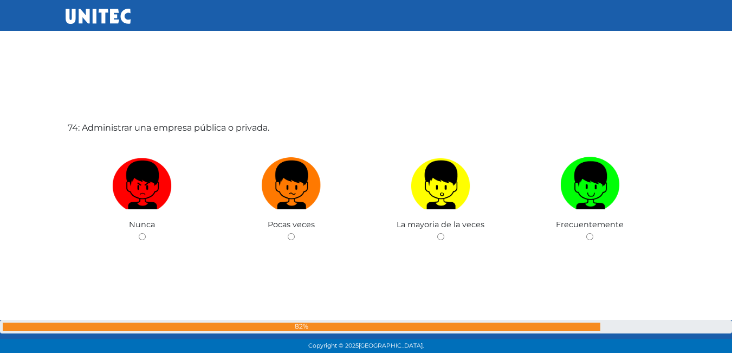
scroll to position [25831, 0]
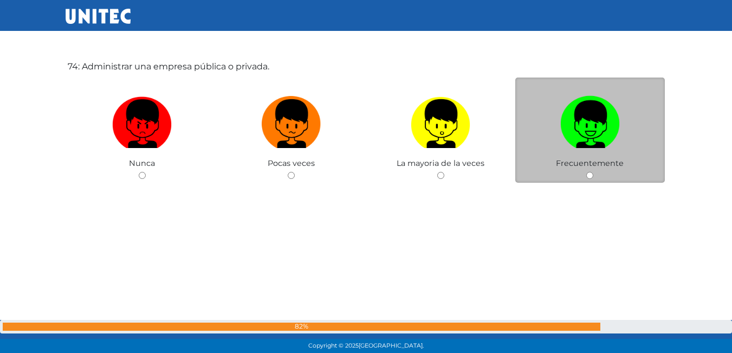
click at [591, 126] on img at bounding box center [590, 120] width 60 height 57
click at [591, 172] on input "radio" at bounding box center [589, 175] width 7 height 7
radio input "true"
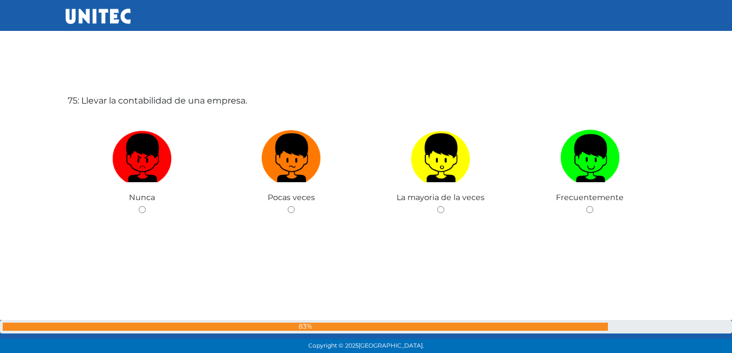
scroll to position [26156, 0]
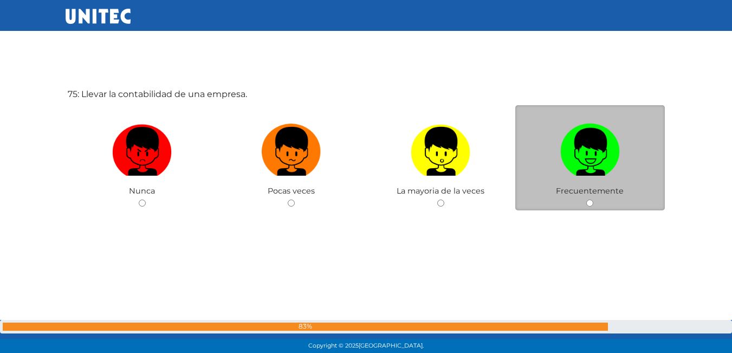
click at [575, 156] on img at bounding box center [590, 147] width 60 height 57
click at [586, 199] on input "radio" at bounding box center [589, 202] width 7 height 7
radio input "true"
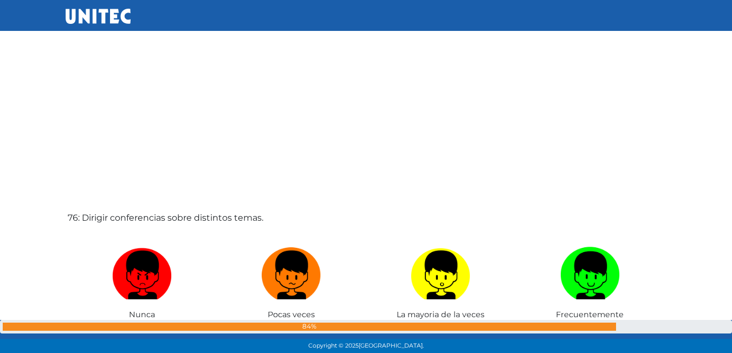
scroll to position [26428, 0]
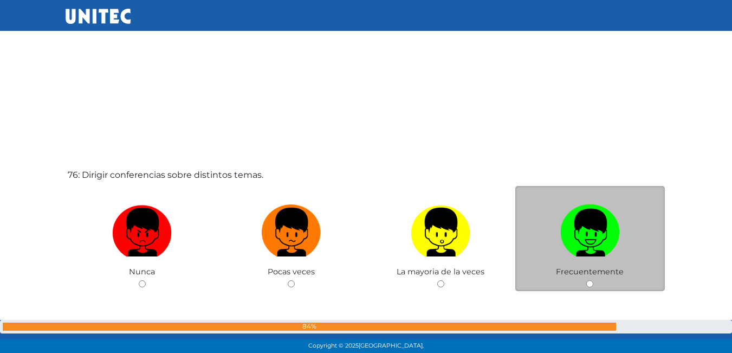
click at [585, 230] on img at bounding box center [590, 228] width 60 height 57
click at [586, 280] on input "radio" at bounding box center [589, 283] width 7 height 7
radio input "true"
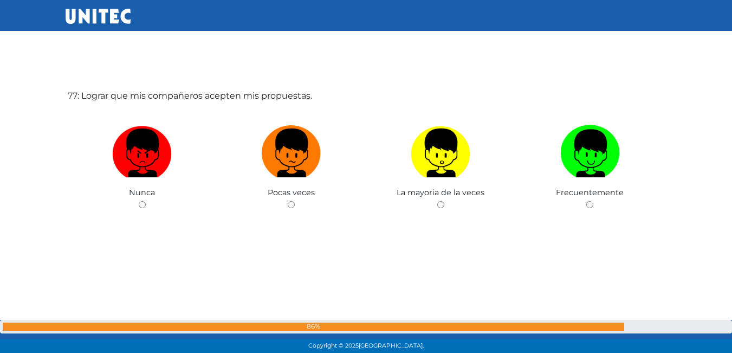
scroll to position [26861, 0]
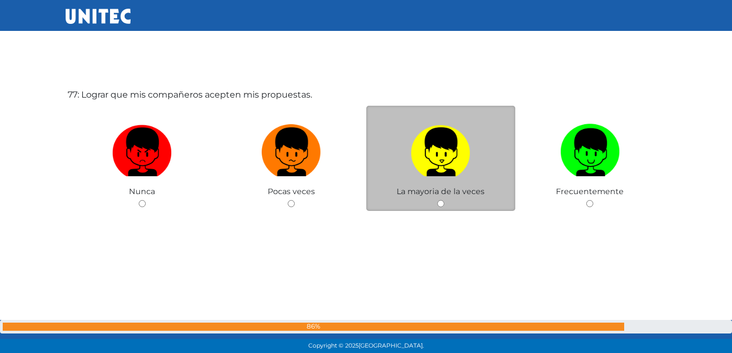
click at [450, 155] on img at bounding box center [441, 148] width 60 height 57
click at [444, 200] on input "radio" at bounding box center [440, 203] width 7 height 7
radio input "true"
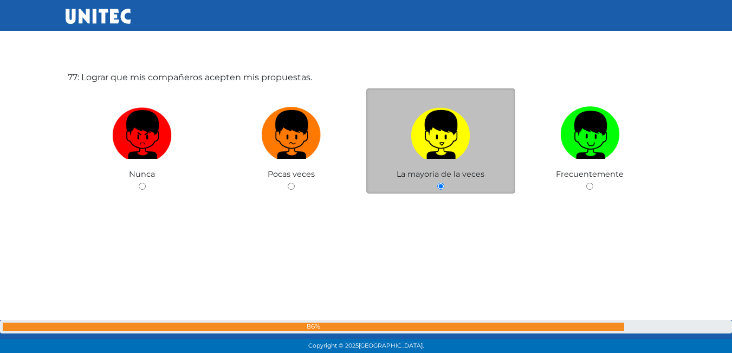
drag, startPoint x: 450, startPoint y: 155, endPoint x: 447, endPoint y: 165, distance: 10.8
click at [447, 165] on div "La mayoria de la veces" at bounding box center [441, 141] width 150 height 106
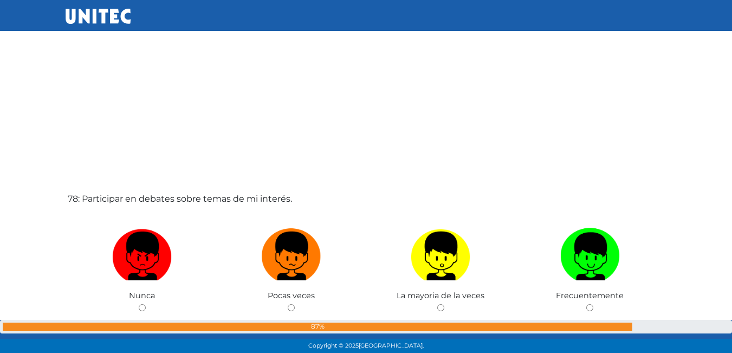
scroll to position [27134, 0]
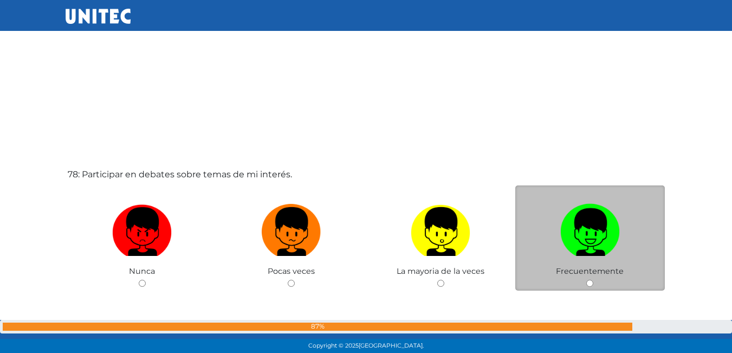
click at [587, 218] on img at bounding box center [590, 227] width 60 height 57
click at [587, 280] on input "radio" at bounding box center [589, 283] width 7 height 7
radio input "true"
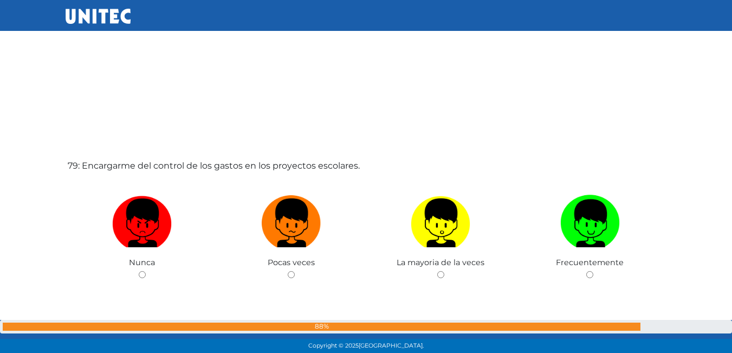
scroll to position [27512, 0]
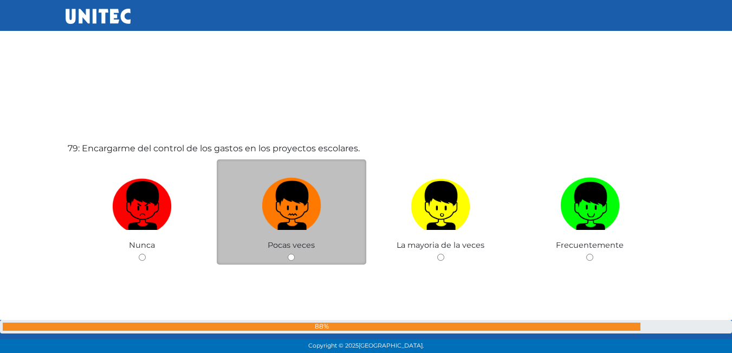
click at [283, 216] on img at bounding box center [292, 201] width 60 height 57
click at [288, 254] on input "radio" at bounding box center [291, 257] width 7 height 7
radio input "true"
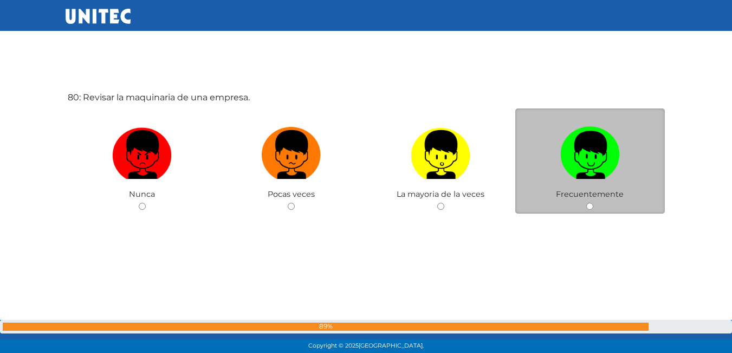
scroll to position [27946, 0]
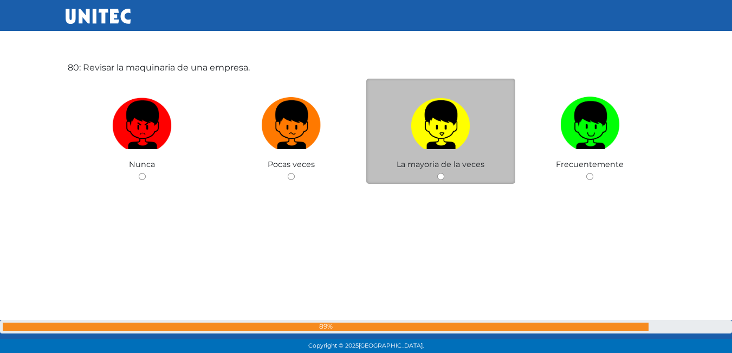
click at [444, 137] on img at bounding box center [441, 121] width 60 height 57
click at [444, 173] on input "radio" at bounding box center [440, 176] width 7 height 7
radio input "true"
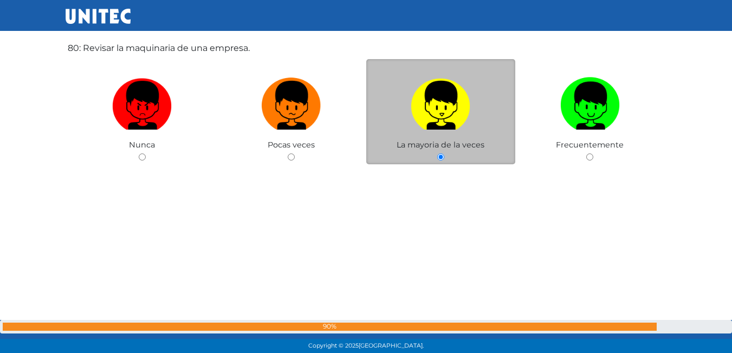
click at [444, 137] on label at bounding box center [441, 106] width 150 height 66
click at [444, 153] on input "radio" at bounding box center [440, 156] width 7 height 7
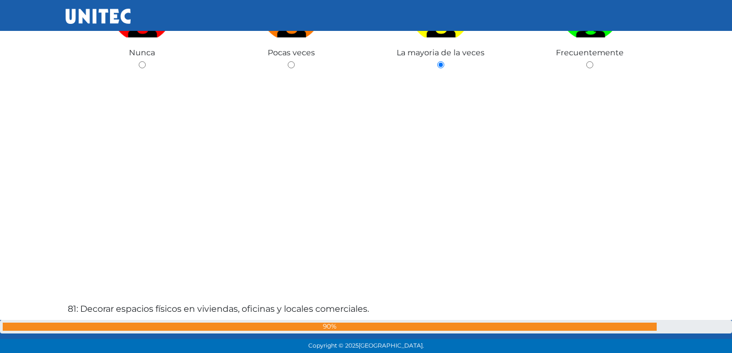
scroll to position [28234, 0]
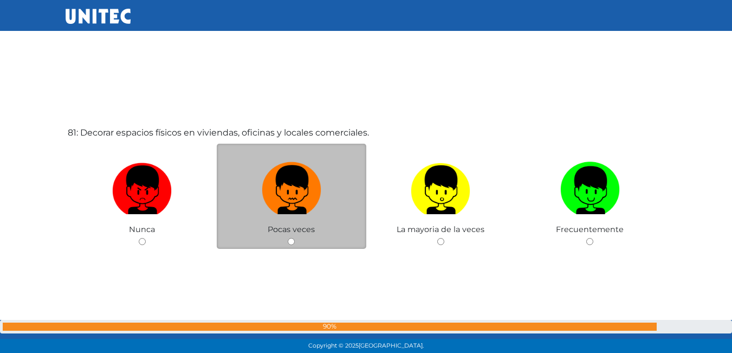
click at [290, 179] on img at bounding box center [292, 186] width 60 height 57
click at [290, 238] on input "radio" at bounding box center [291, 241] width 7 height 7
radio input "true"
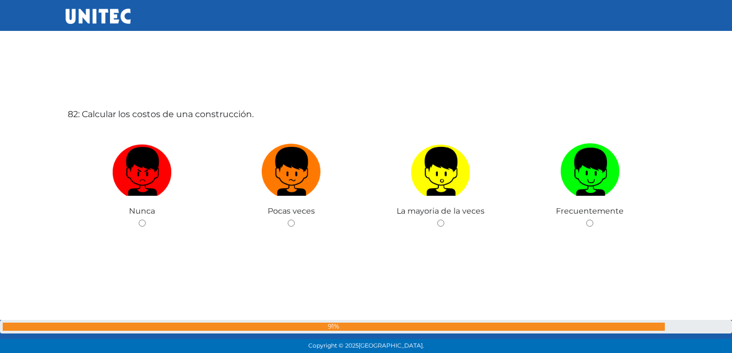
scroll to position [28624, 0]
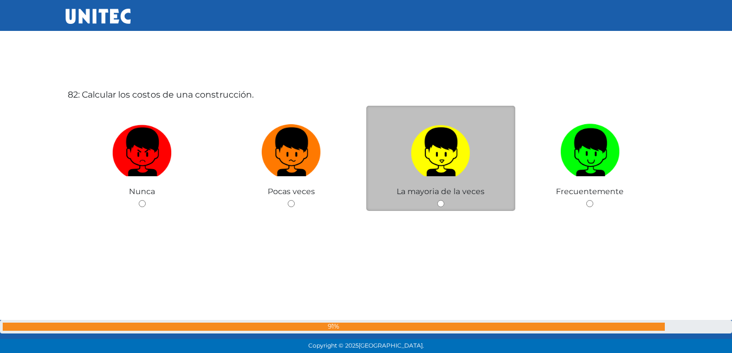
click at [448, 156] on img at bounding box center [441, 148] width 60 height 57
click at [444, 200] on input "radio" at bounding box center [440, 203] width 7 height 7
radio input "true"
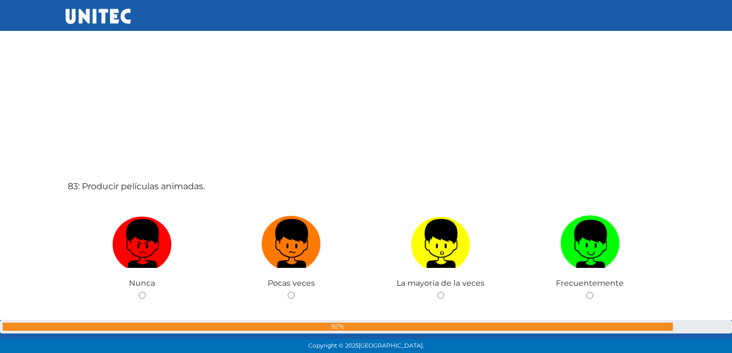
scroll to position [28896, 0]
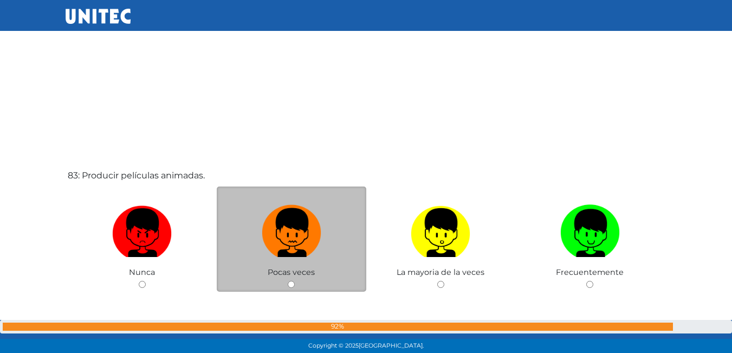
click at [292, 226] on img at bounding box center [292, 228] width 60 height 57
click at [292, 281] on input "radio" at bounding box center [291, 284] width 7 height 7
radio input "true"
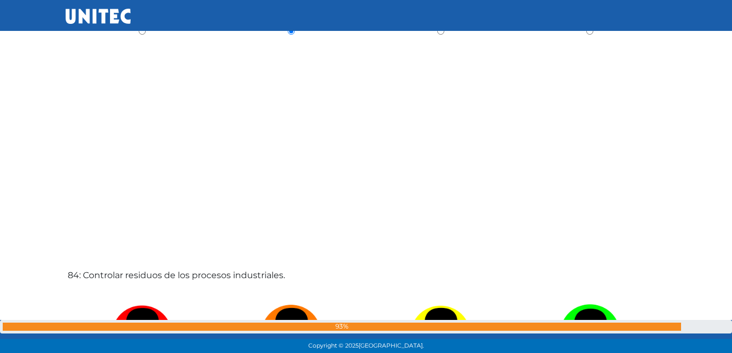
scroll to position [29220, 0]
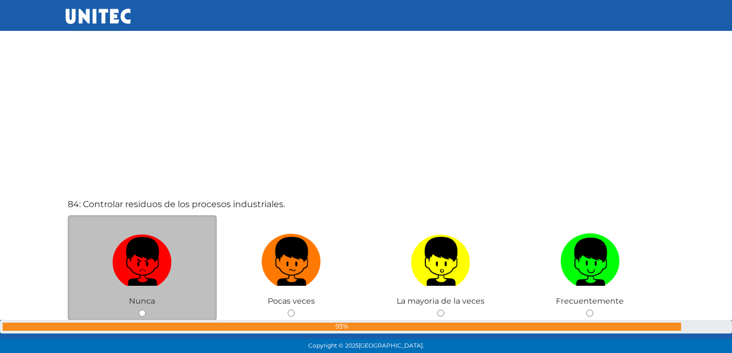
click at [173, 255] on label at bounding box center [143, 262] width 150 height 66
click at [146, 309] on input "radio" at bounding box center [142, 312] width 7 height 7
radio input "true"
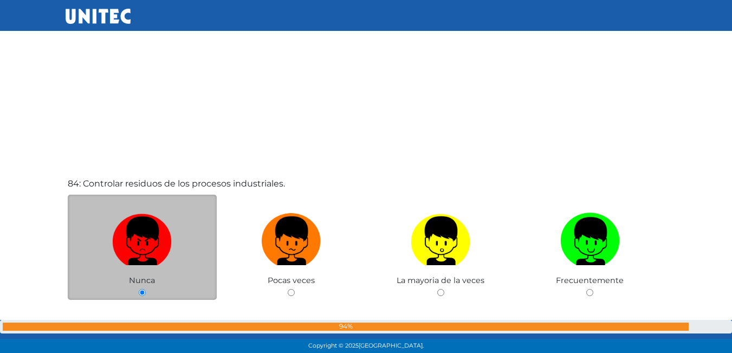
click at [173, 255] on label at bounding box center [143, 241] width 150 height 66
click at [146, 289] on input "radio" at bounding box center [142, 292] width 7 height 7
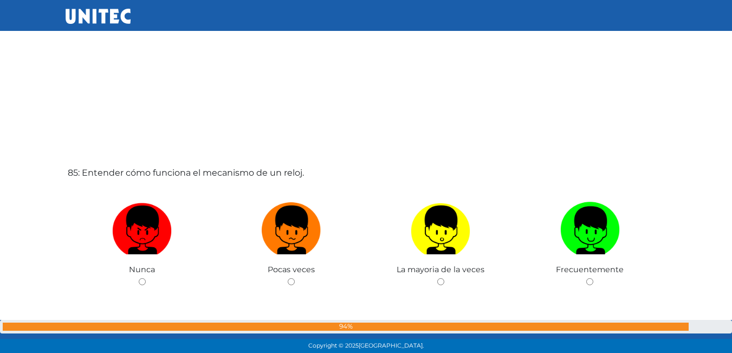
scroll to position [29628, 0]
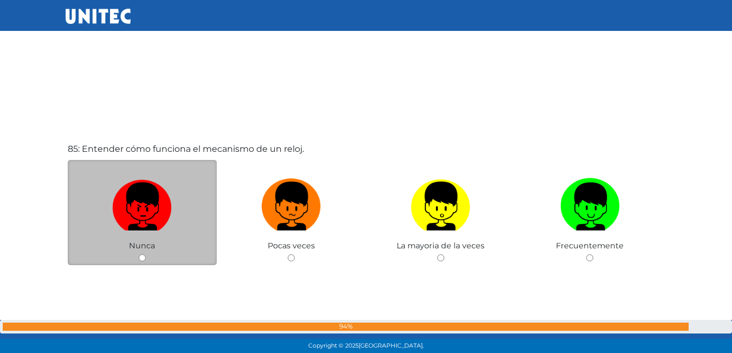
drag, startPoint x: 147, startPoint y: 204, endPoint x: 144, endPoint y: 197, distance: 8.1
click at [145, 203] on img at bounding box center [142, 202] width 60 height 57
click at [145, 254] on input "radio" at bounding box center [142, 257] width 7 height 7
radio input "true"
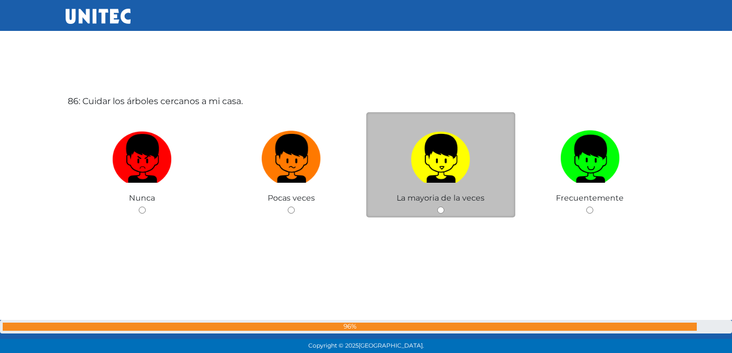
scroll to position [30035, 0]
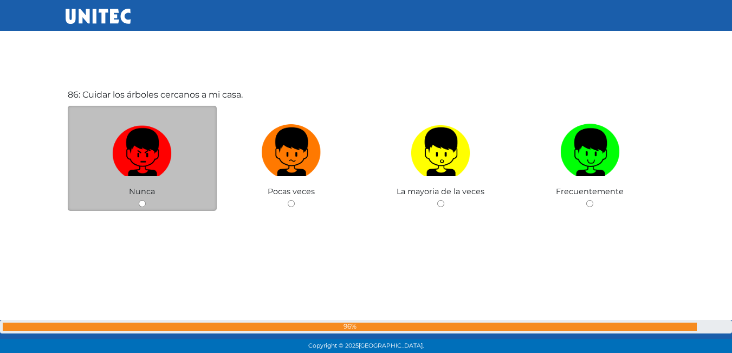
click at [144, 150] on img at bounding box center [142, 148] width 60 height 57
click at [144, 200] on input "radio" at bounding box center [142, 203] width 7 height 7
radio input "true"
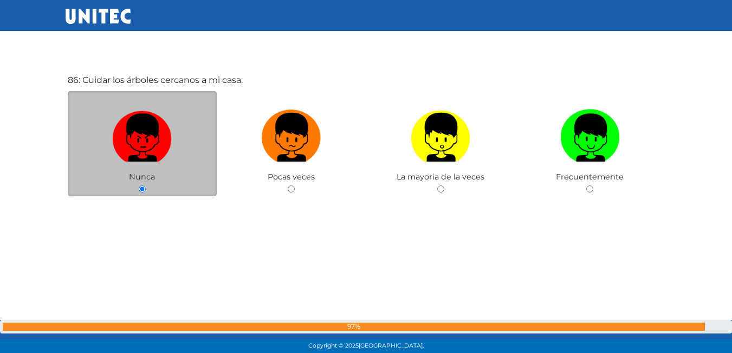
click at [144, 150] on img at bounding box center [142, 133] width 60 height 57
click at [144, 185] on input "radio" at bounding box center [142, 188] width 7 height 7
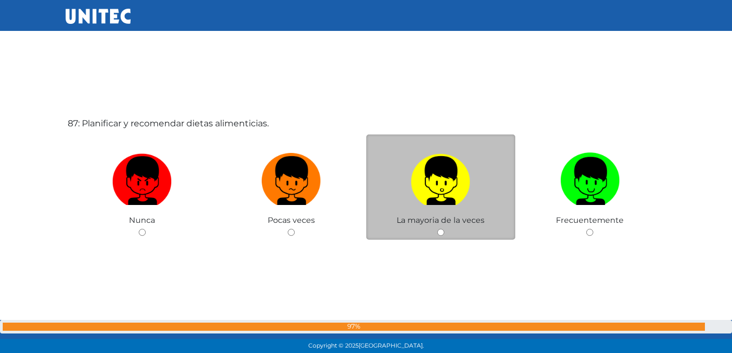
scroll to position [30388, 0]
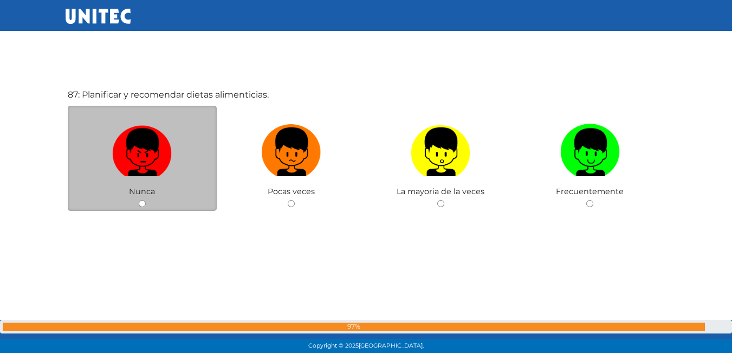
click at [157, 127] on img at bounding box center [142, 148] width 60 height 57
click at [146, 200] on input "radio" at bounding box center [142, 203] width 7 height 7
radio input "true"
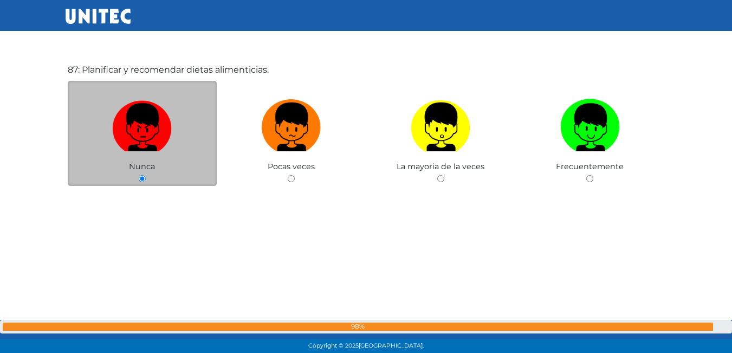
click at [155, 125] on img at bounding box center [142, 123] width 60 height 57
click at [146, 175] on input "radio" at bounding box center [142, 178] width 7 height 7
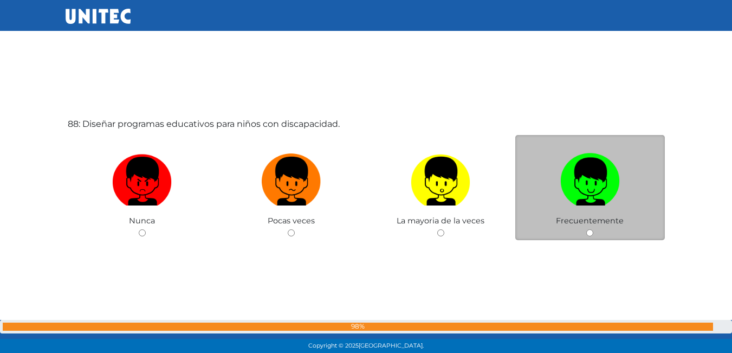
scroll to position [30740, 0]
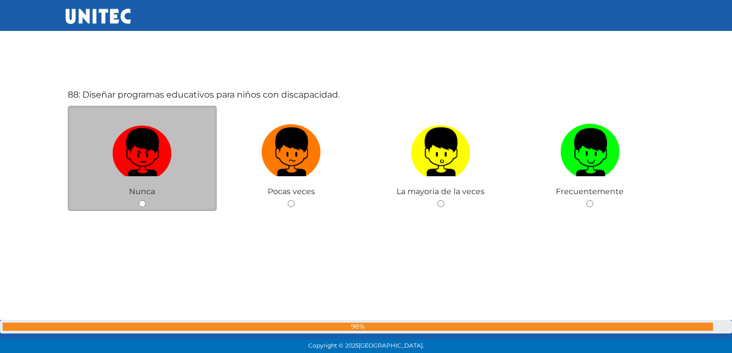
click at [170, 153] on img at bounding box center [142, 148] width 60 height 57
click at [146, 200] on input "radio" at bounding box center [142, 203] width 7 height 7
radio input "true"
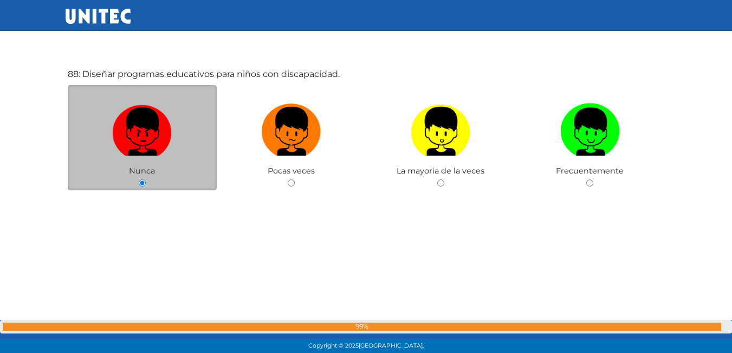
click at [170, 153] on img at bounding box center [142, 127] width 60 height 57
click at [146, 179] on input "radio" at bounding box center [142, 182] width 7 height 7
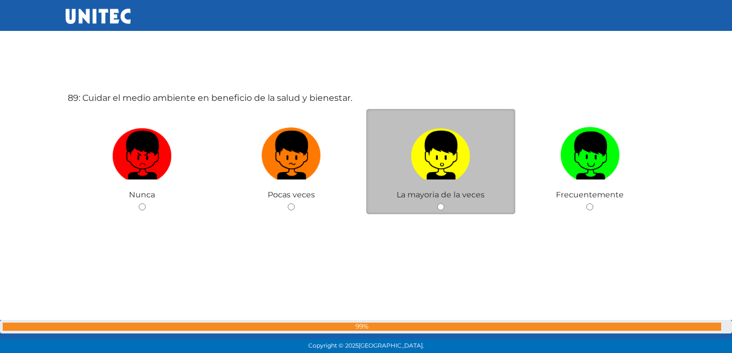
scroll to position [31093, 0]
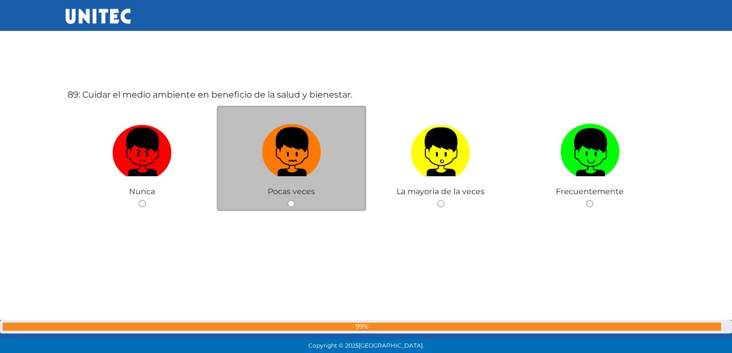
click at [287, 159] on img at bounding box center [292, 148] width 60 height 57
click at [288, 200] on input "radio" at bounding box center [291, 203] width 7 height 7
radio input "true"
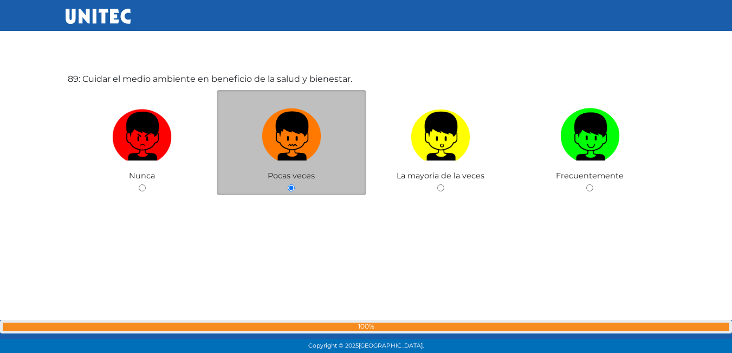
click at [287, 159] on label at bounding box center [292, 136] width 150 height 66
click at [288, 184] on input "radio" at bounding box center [291, 187] width 7 height 7
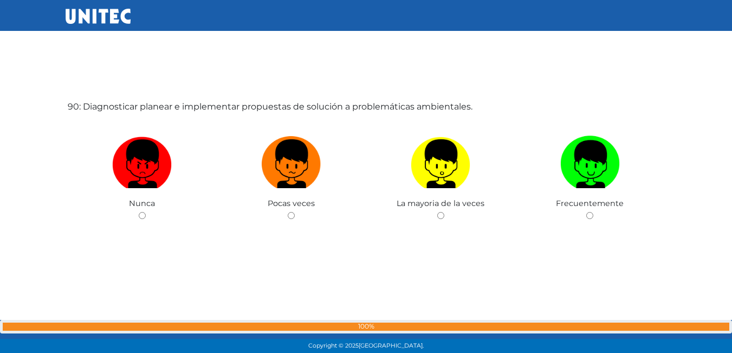
scroll to position [31446, 0]
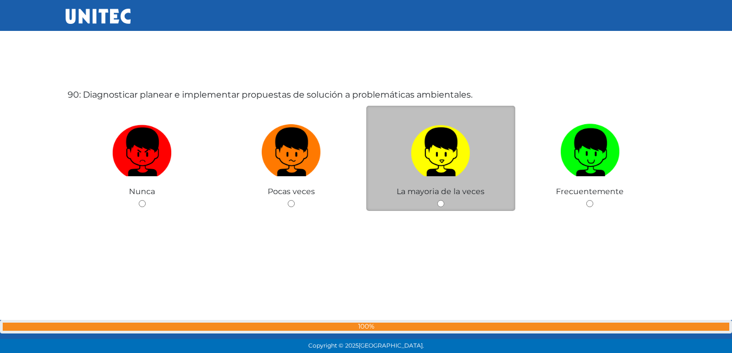
click at [439, 151] on img at bounding box center [441, 148] width 60 height 57
click at [439, 200] on input "radio" at bounding box center [440, 203] width 7 height 7
radio input "true"
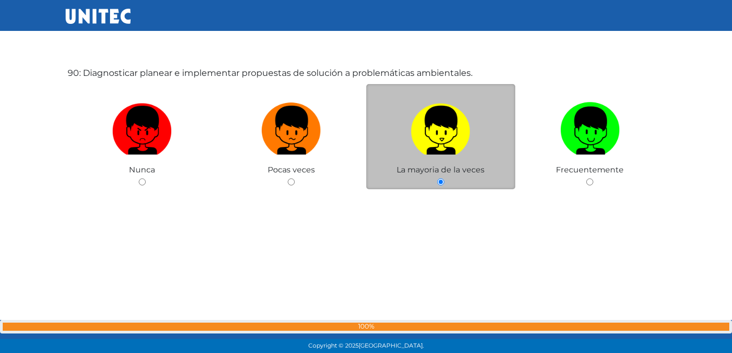
click at [439, 151] on img at bounding box center [441, 126] width 60 height 57
click at [439, 178] on input "radio" at bounding box center [440, 181] width 7 height 7
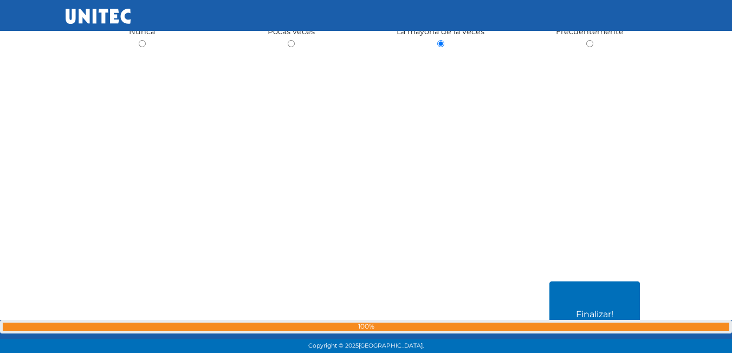
scroll to position [31636, 0]
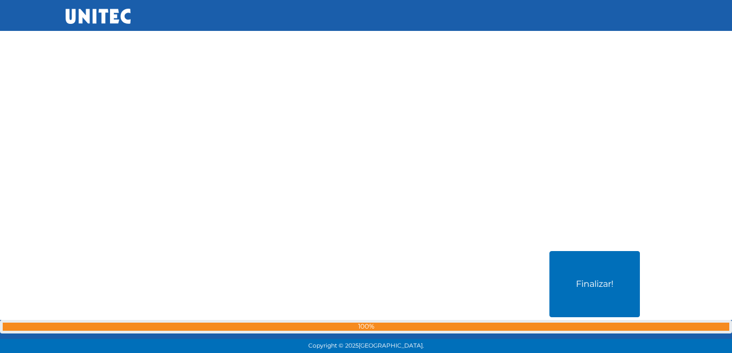
click at [589, 249] on div "Finalizar!" at bounding box center [366, 339] width 601 height 353
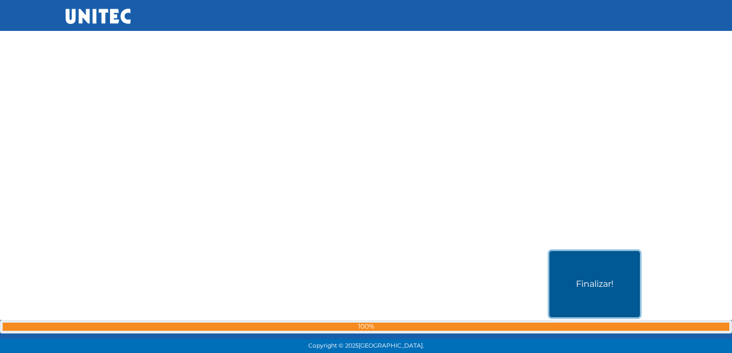
click at [593, 269] on button "Finalizar!" at bounding box center [594, 284] width 90 height 66
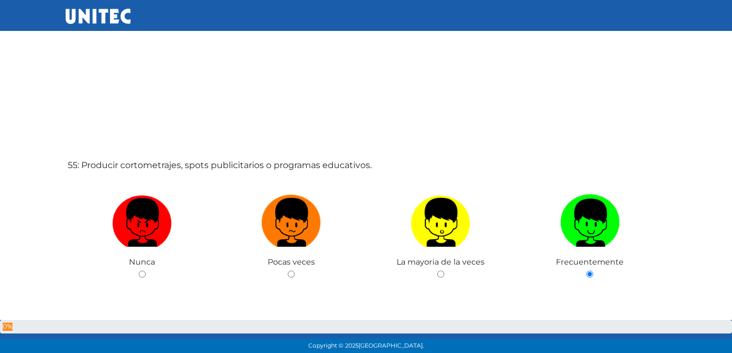
scroll to position [31820, 0]
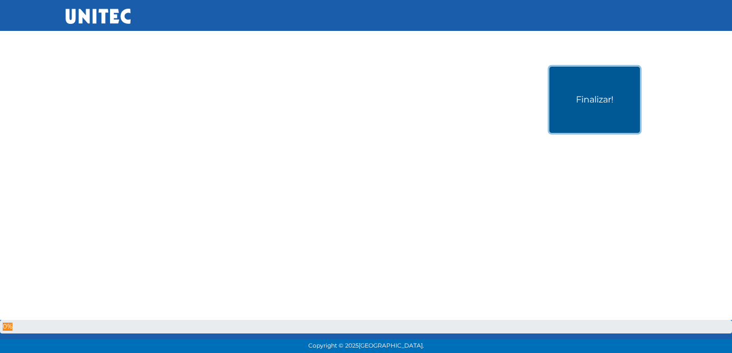
click at [594, 94] on button "Finalizar!" at bounding box center [594, 100] width 90 height 66
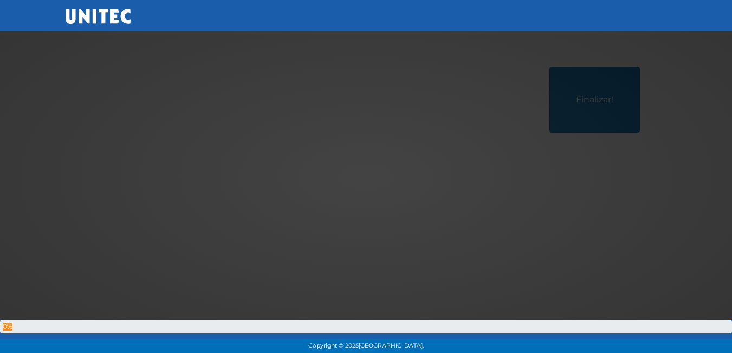
click at [366, 177] on div at bounding box center [366, 177] width 0 height 0
drag, startPoint x: 446, startPoint y: 154, endPoint x: 450, endPoint y: 138, distance: 16.7
click at [366, 177] on div at bounding box center [366, 177] width 0 height 0
